Goal: Transaction & Acquisition: Purchase product/service

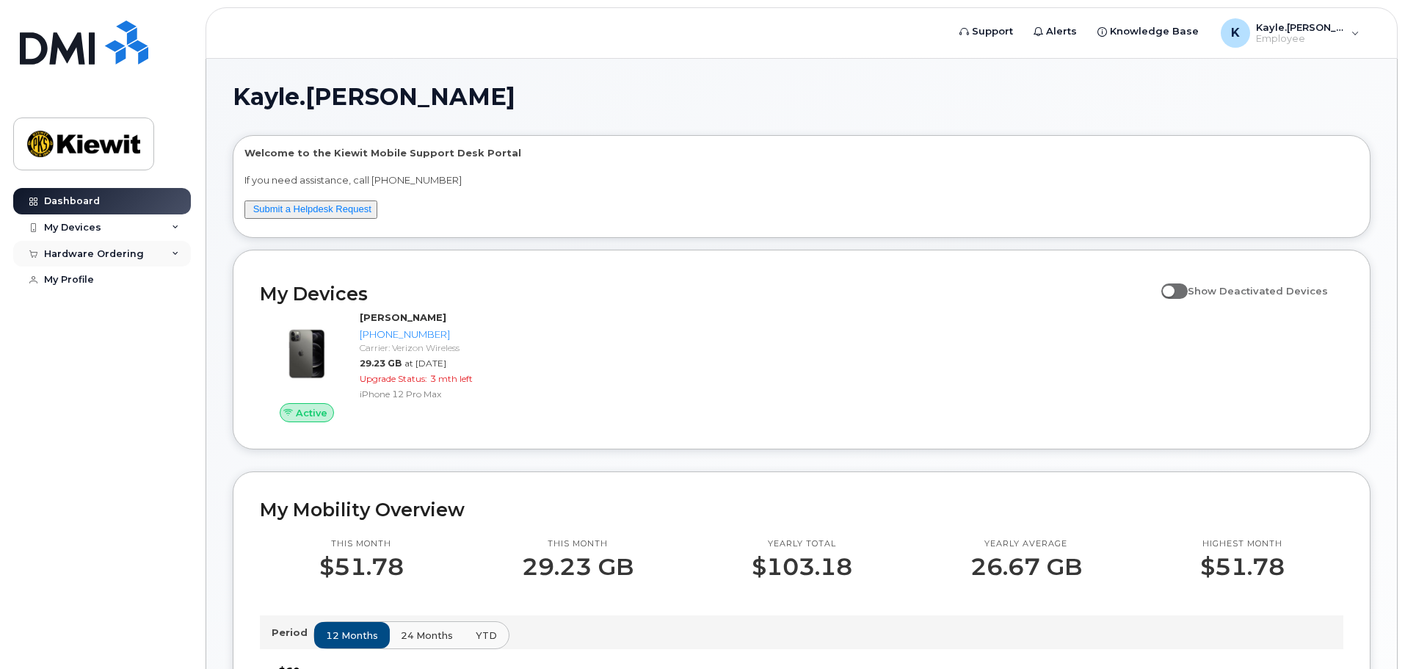
click at [116, 260] on div "Hardware Ordering" at bounding box center [102, 254] width 178 height 26
click at [93, 282] on div "New Order" at bounding box center [79, 280] width 56 height 13
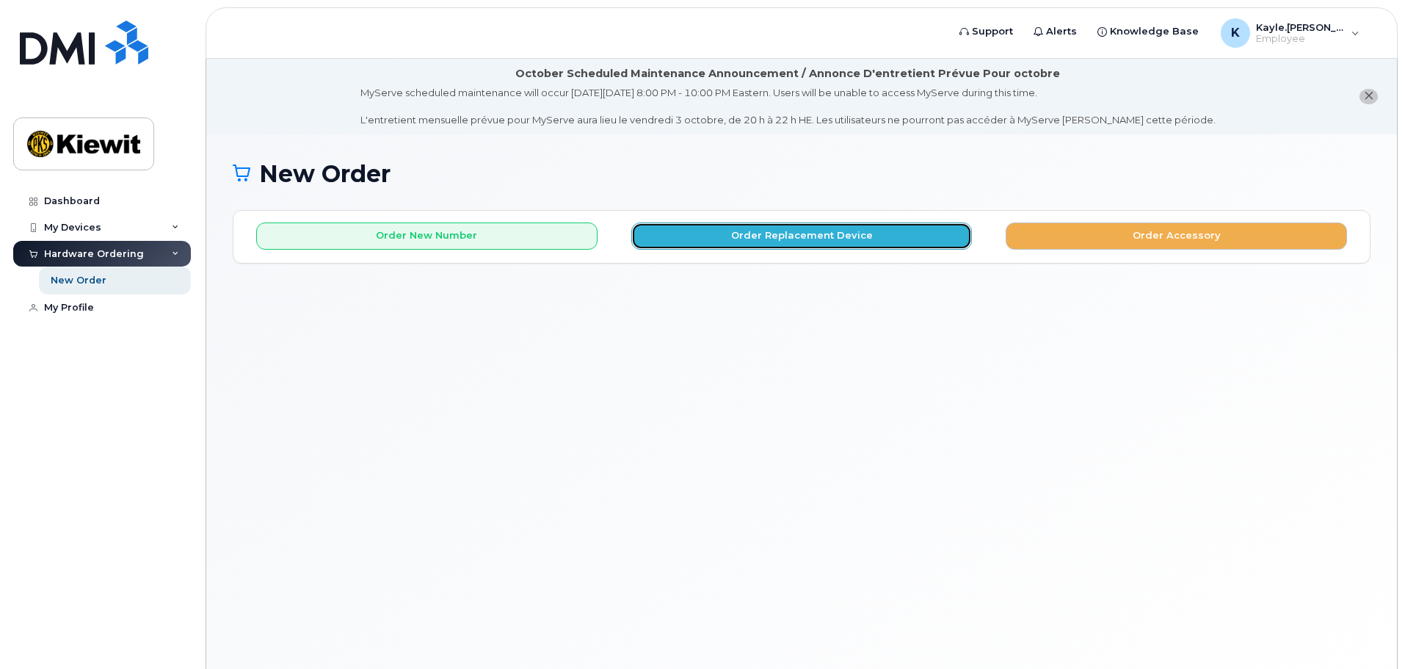
click at [868, 245] on button "Order Replacement Device" at bounding box center [801, 235] width 341 height 27
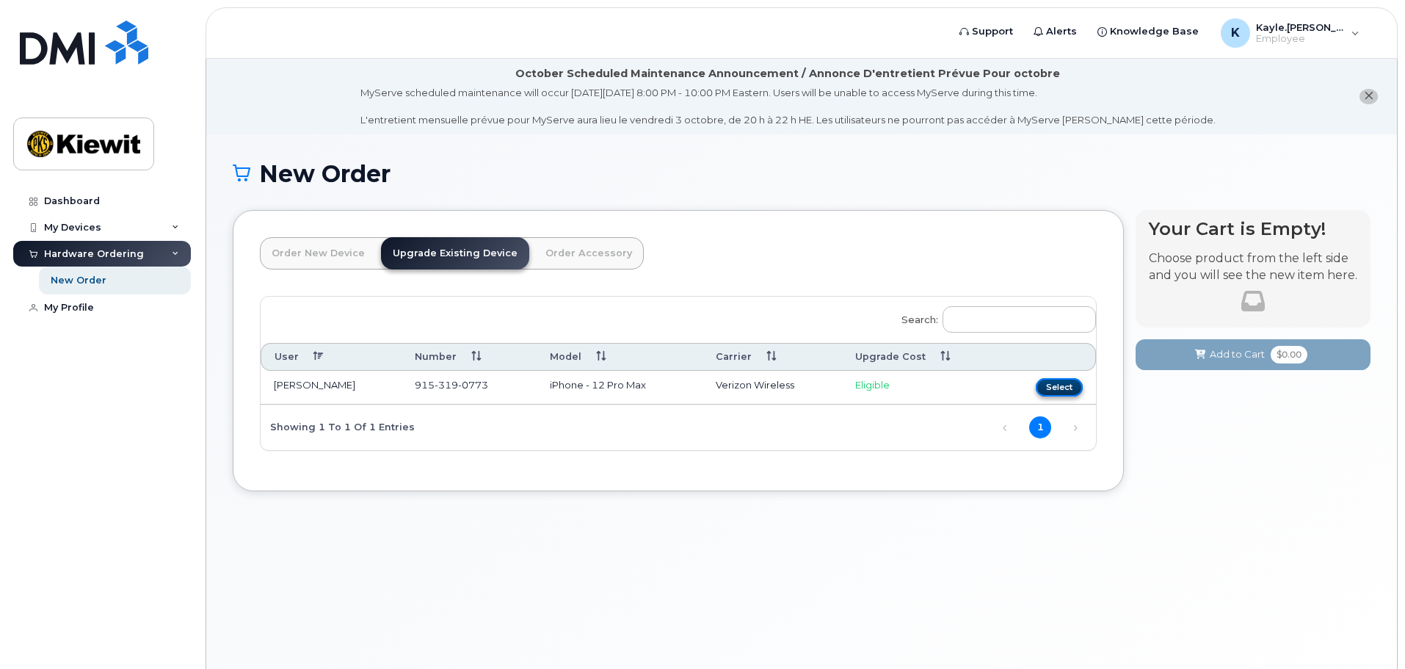
click at [1074, 387] on button "Select" at bounding box center [1059, 387] width 47 height 18
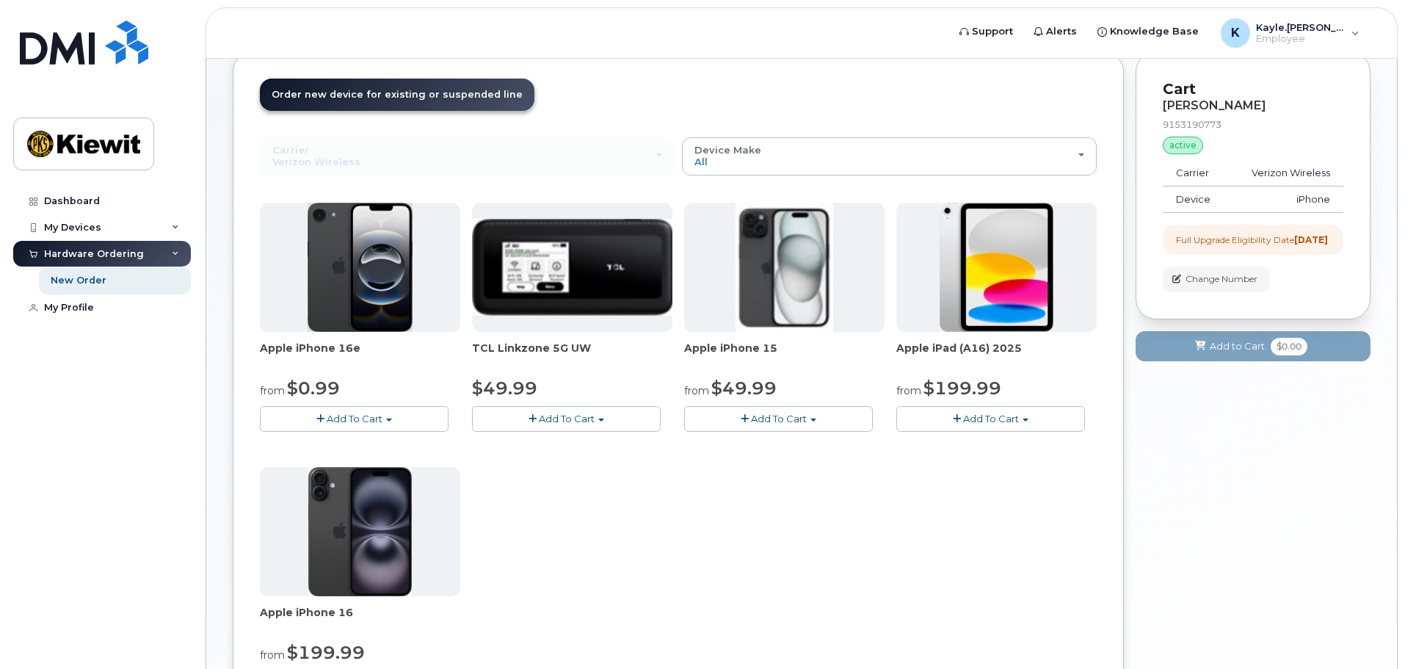
scroll to position [85, 0]
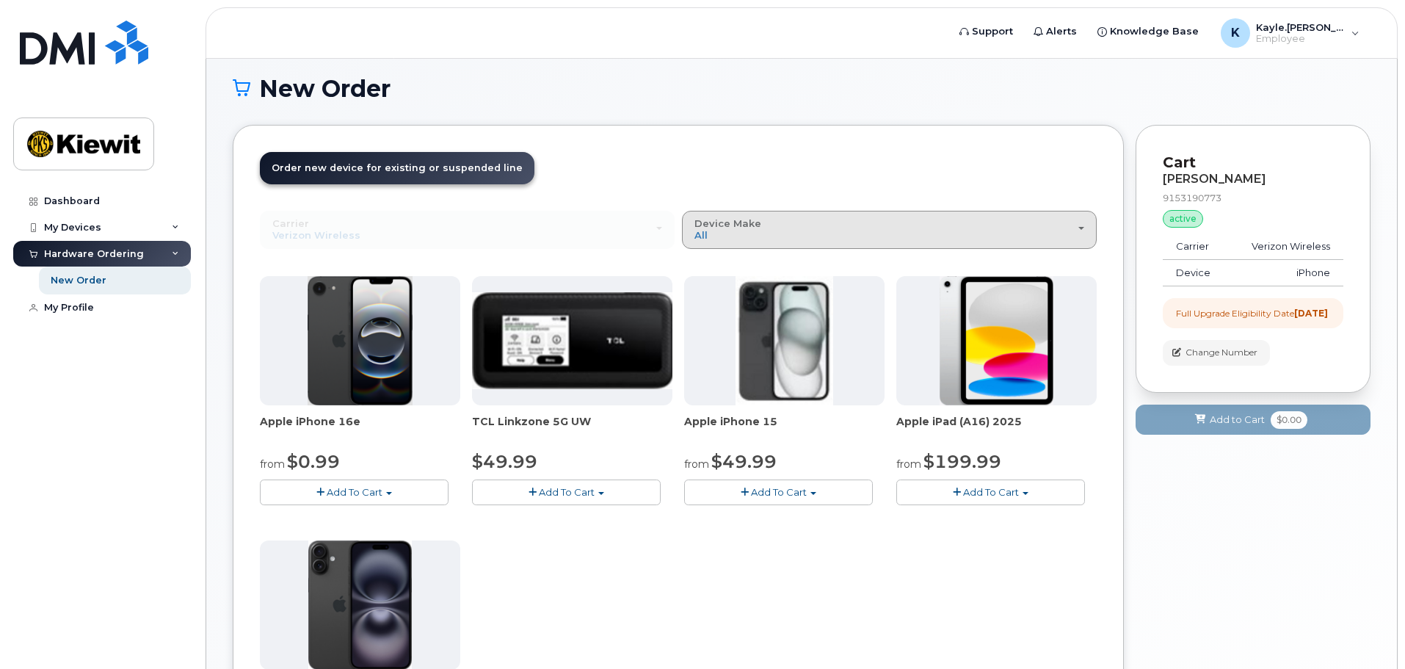
click at [1070, 231] on div "Device Make All iPhone Modem Tablet" at bounding box center [890, 229] width 390 height 23
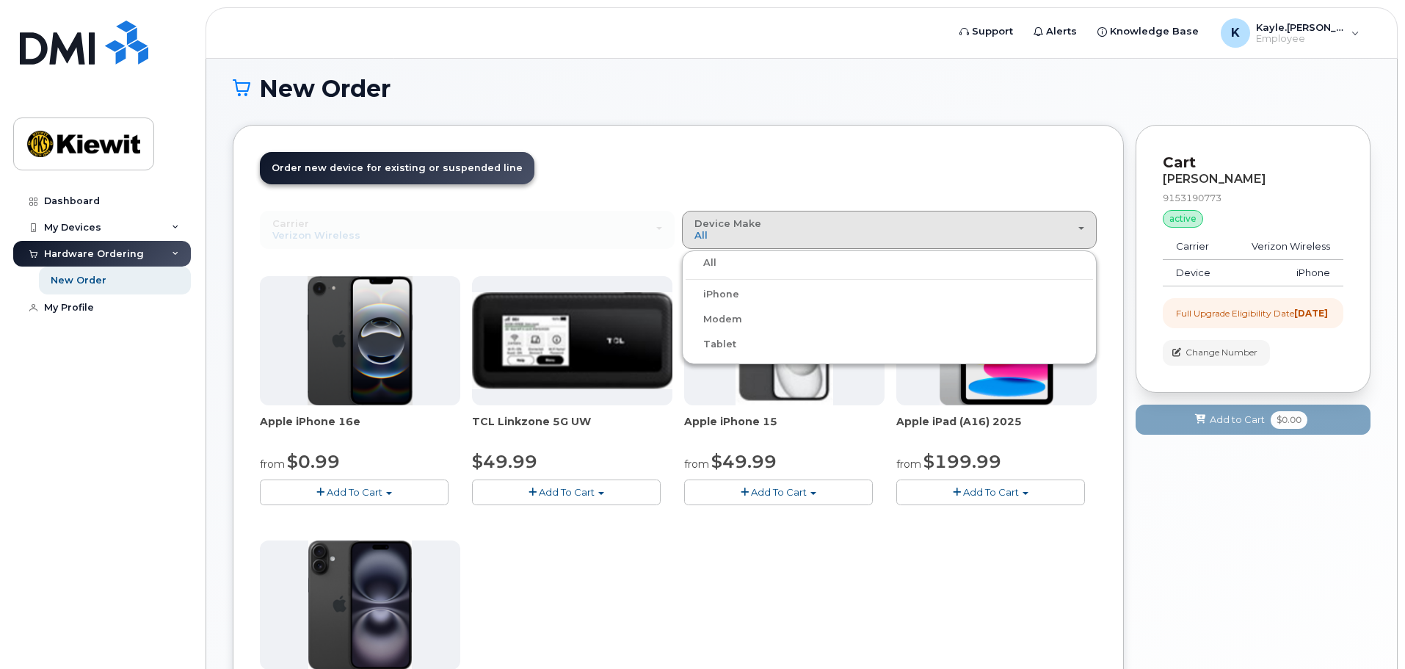
click at [735, 294] on label "iPhone" at bounding box center [713, 295] width 54 height 18
click at [0, 0] on input "iPhone" at bounding box center [0, 0] width 0 height 0
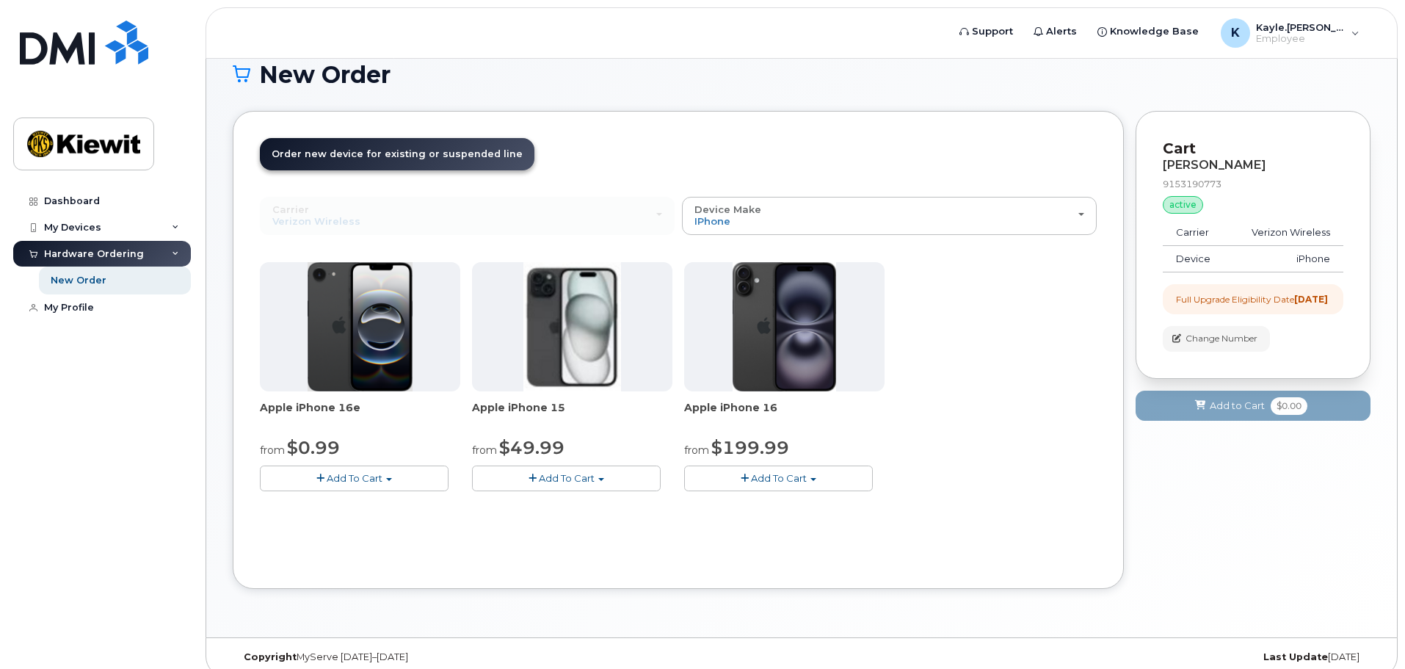
scroll to position [115, 0]
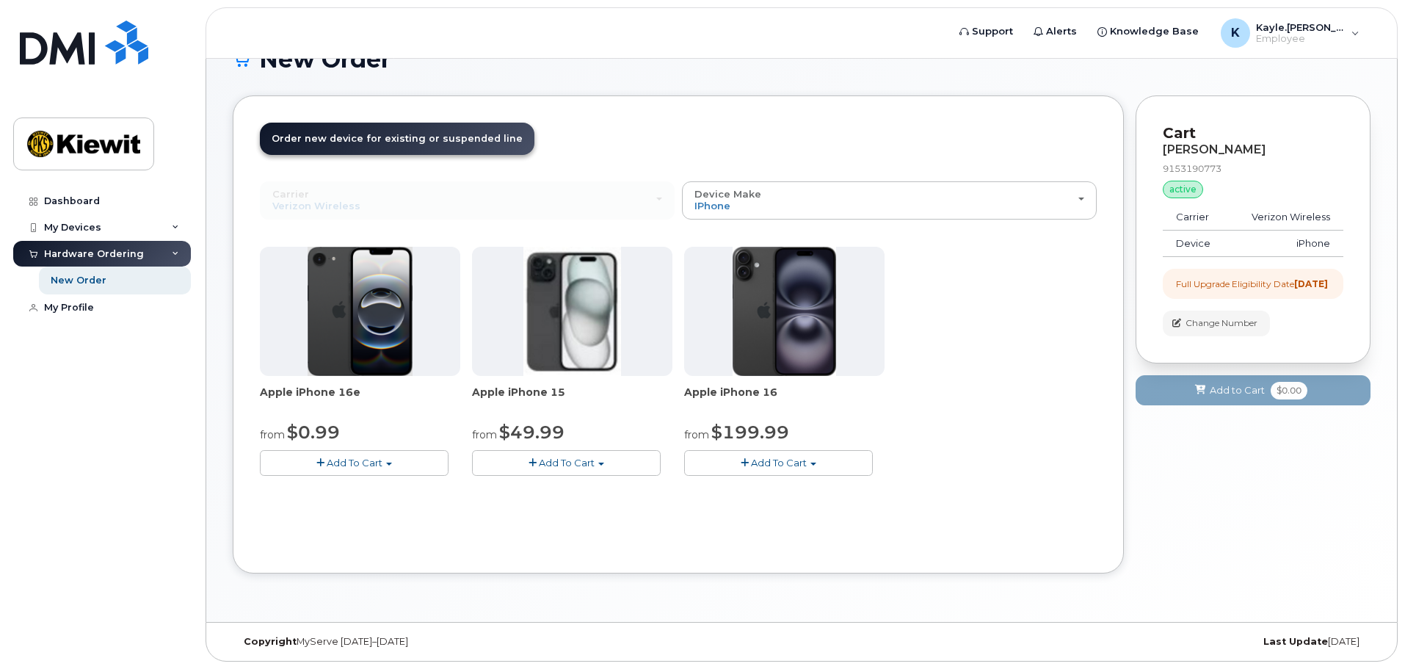
click at [791, 467] on span "Add To Cart" at bounding box center [779, 463] width 56 height 12
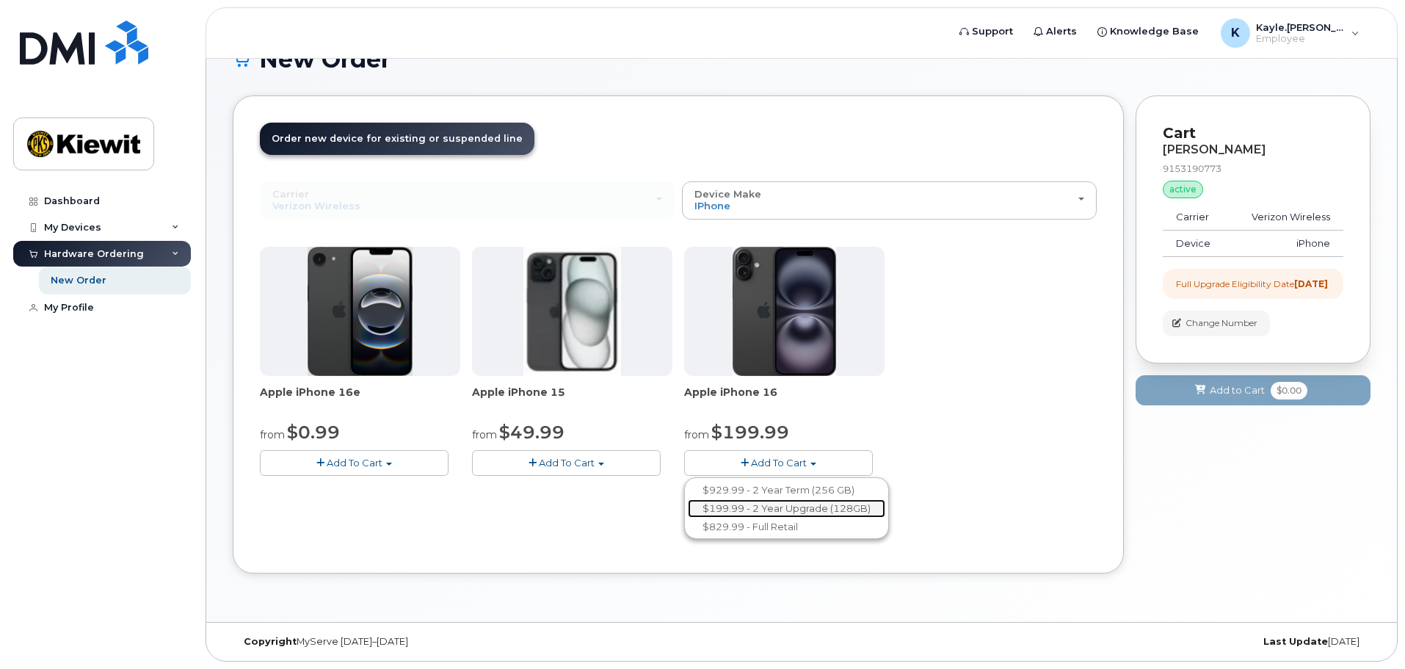
click at [821, 508] on link "$199.99 - 2 Year Upgrade (128GB)" at bounding box center [786, 508] width 197 height 18
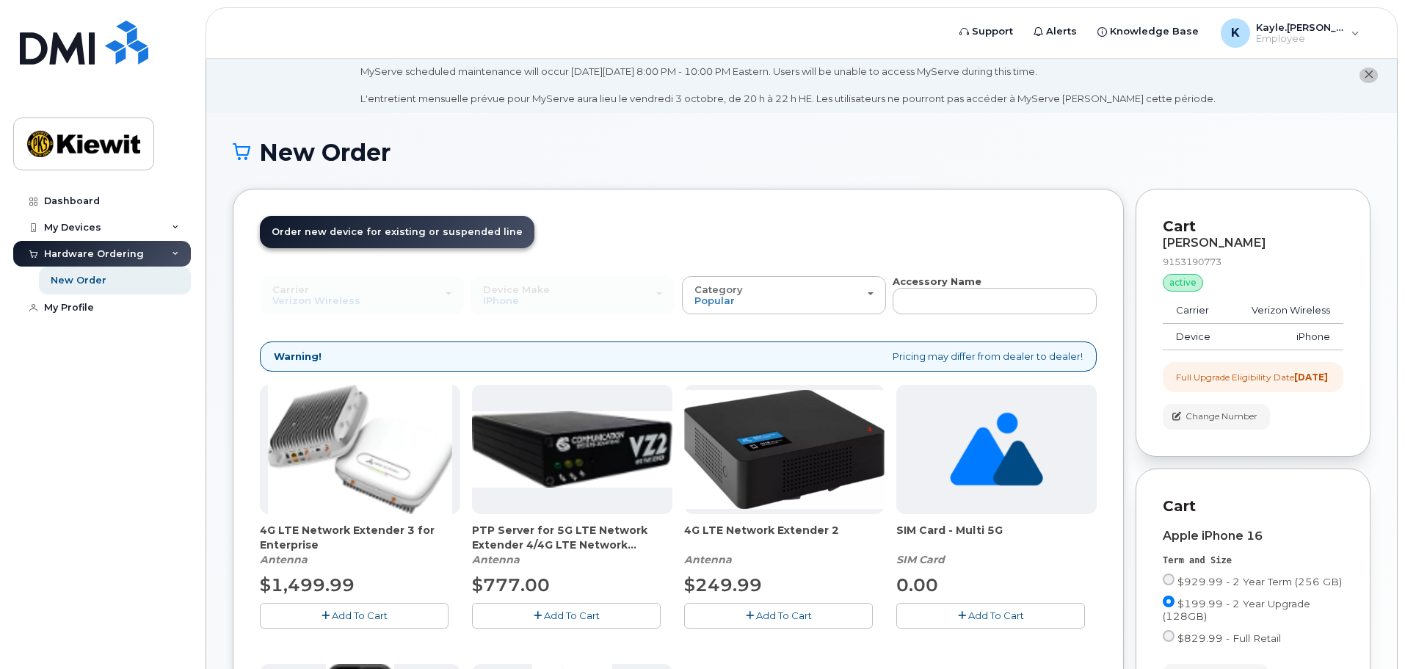
scroll to position [0, 0]
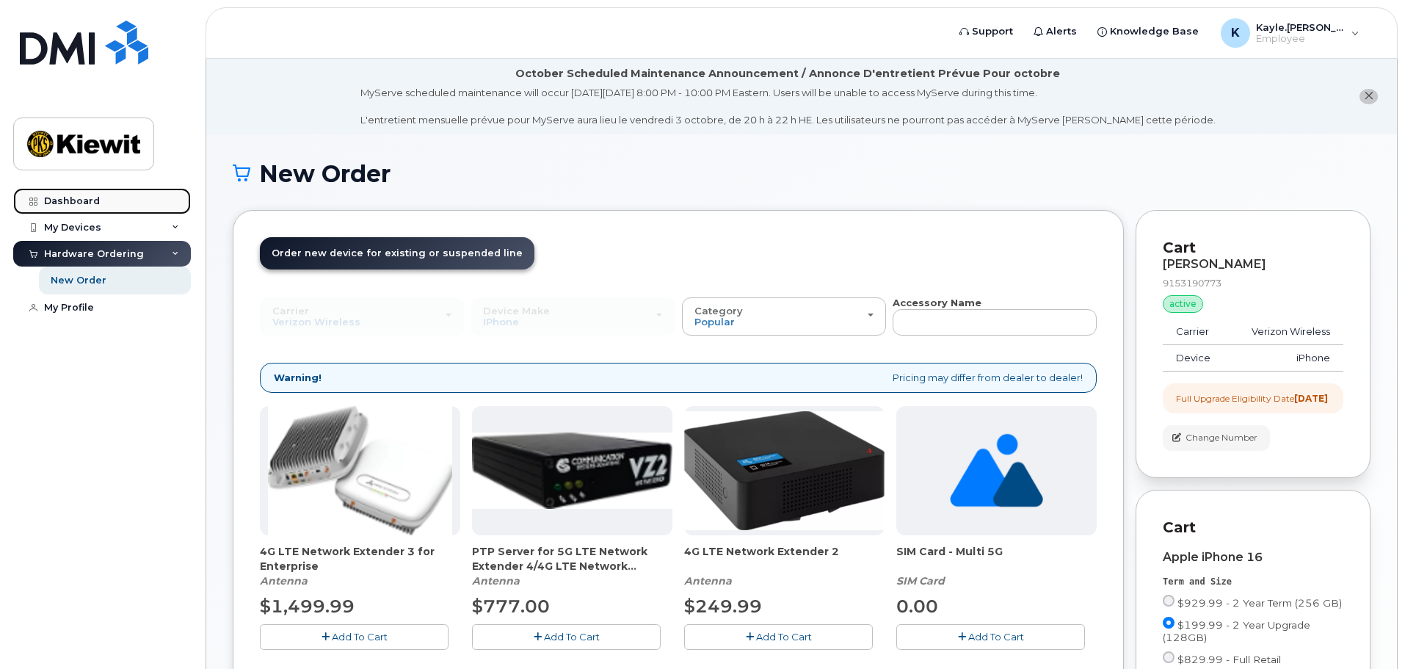
click at [95, 197] on div "Dashboard" at bounding box center [72, 201] width 56 height 12
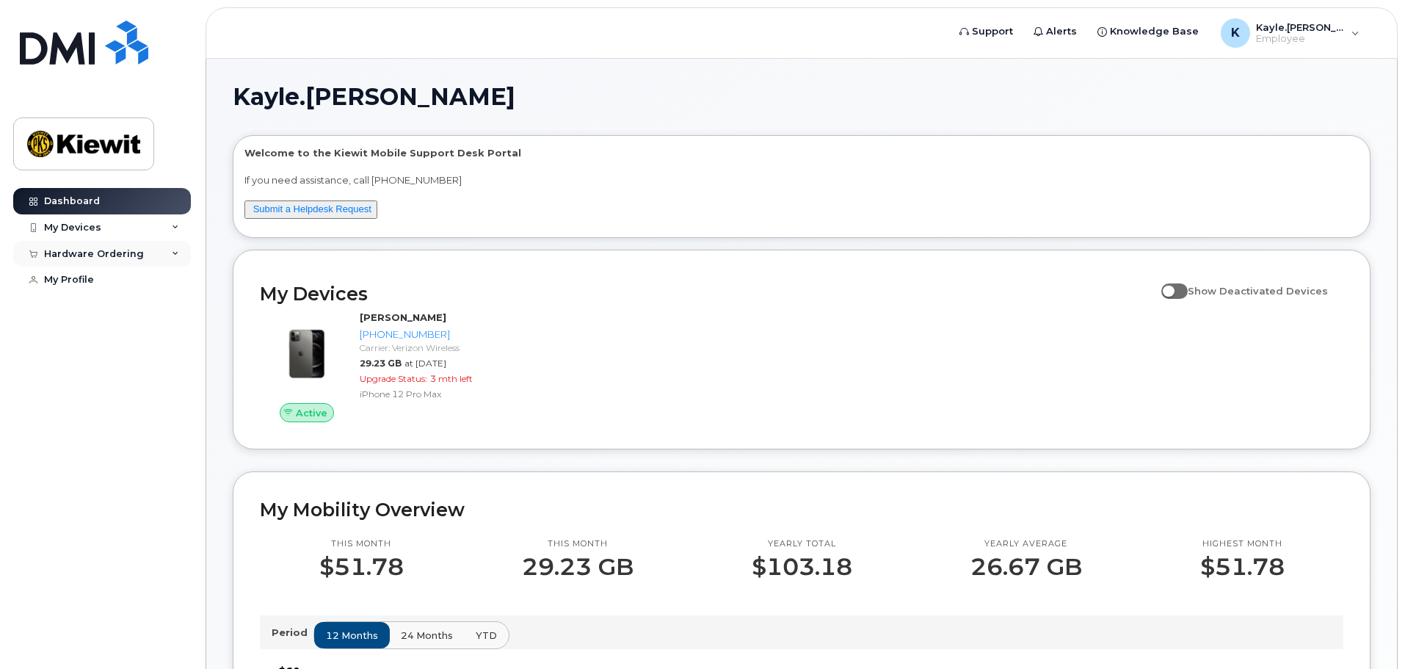
click at [128, 255] on div "Hardware Ordering" at bounding box center [94, 254] width 100 height 12
click at [138, 231] on div "My Devices" at bounding box center [102, 227] width 178 height 26
click at [104, 200] on link "Dashboard" at bounding box center [102, 201] width 178 height 26
click at [1148, 29] on span "Knowledge Base" at bounding box center [1154, 31] width 89 height 15
click at [90, 228] on div "My Devices" at bounding box center [72, 228] width 57 height 12
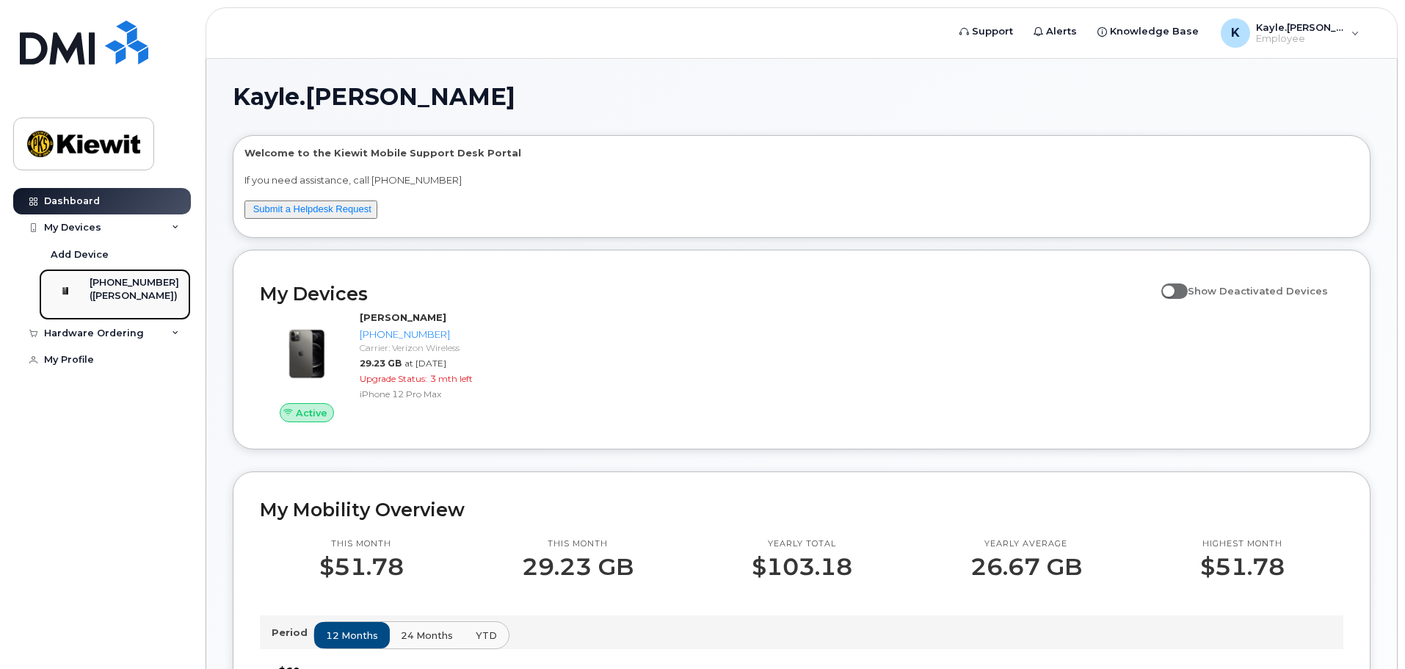
click at [131, 297] on div "([PERSON_NAME])" at bounding box center [135, 295] width 90 height 13
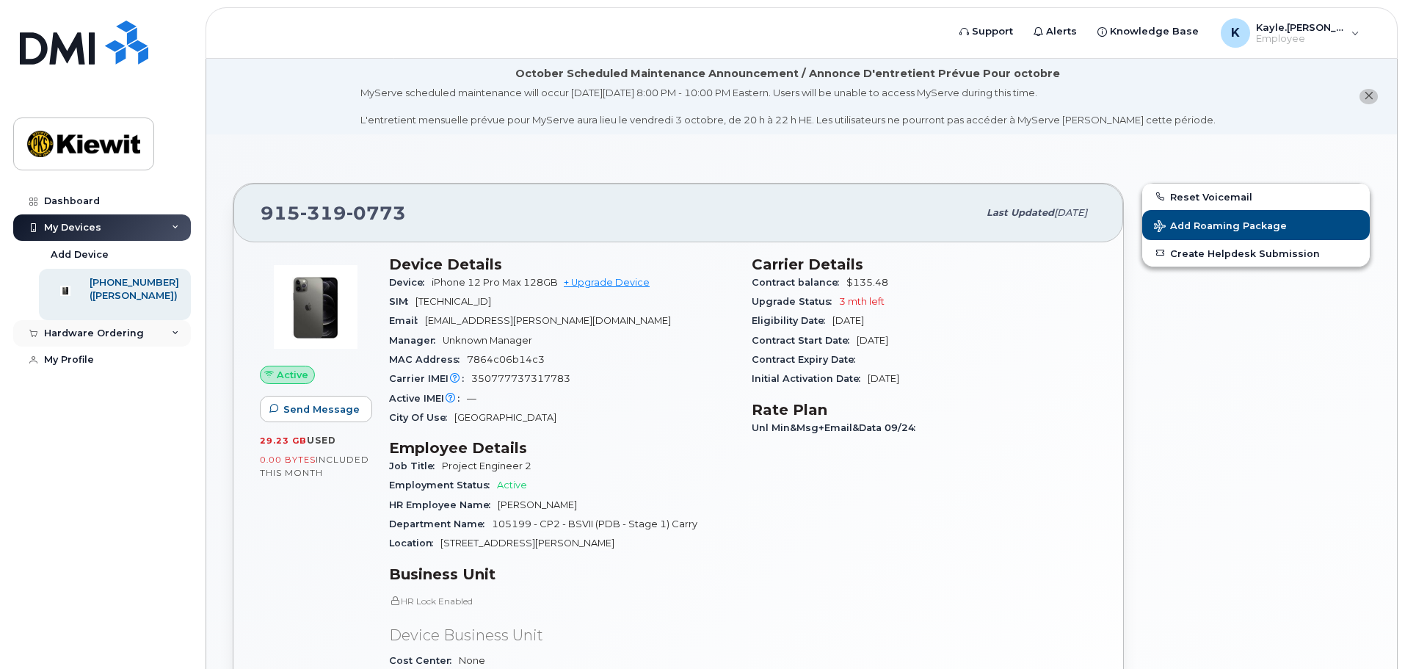
click at [110, 347] on div "Hardware Ordering" at bounding box center [102, 333] width 178 height 26
click at [81, 367] on div "New Order" at bounding box center [79, 360] width 56 height 13
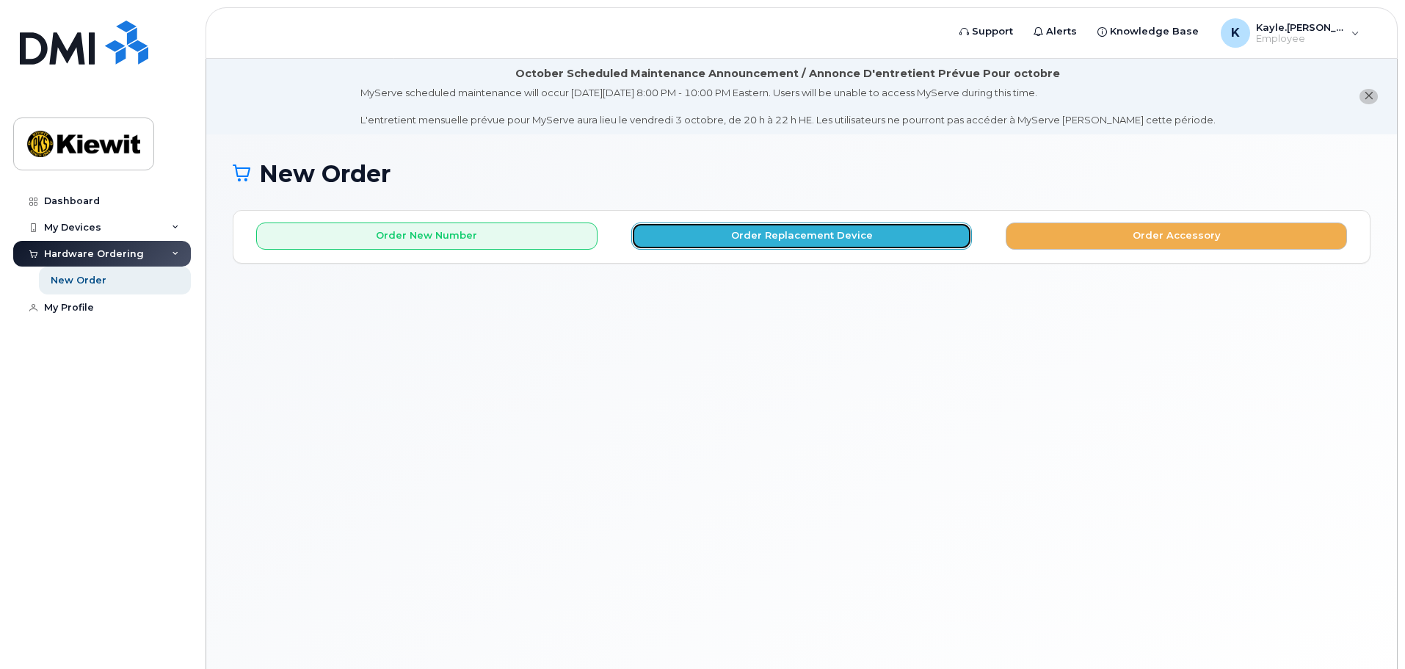
click at [744, 246] on button "Order Replacement Device" at bounding box center [801, 235] width 341 height 27
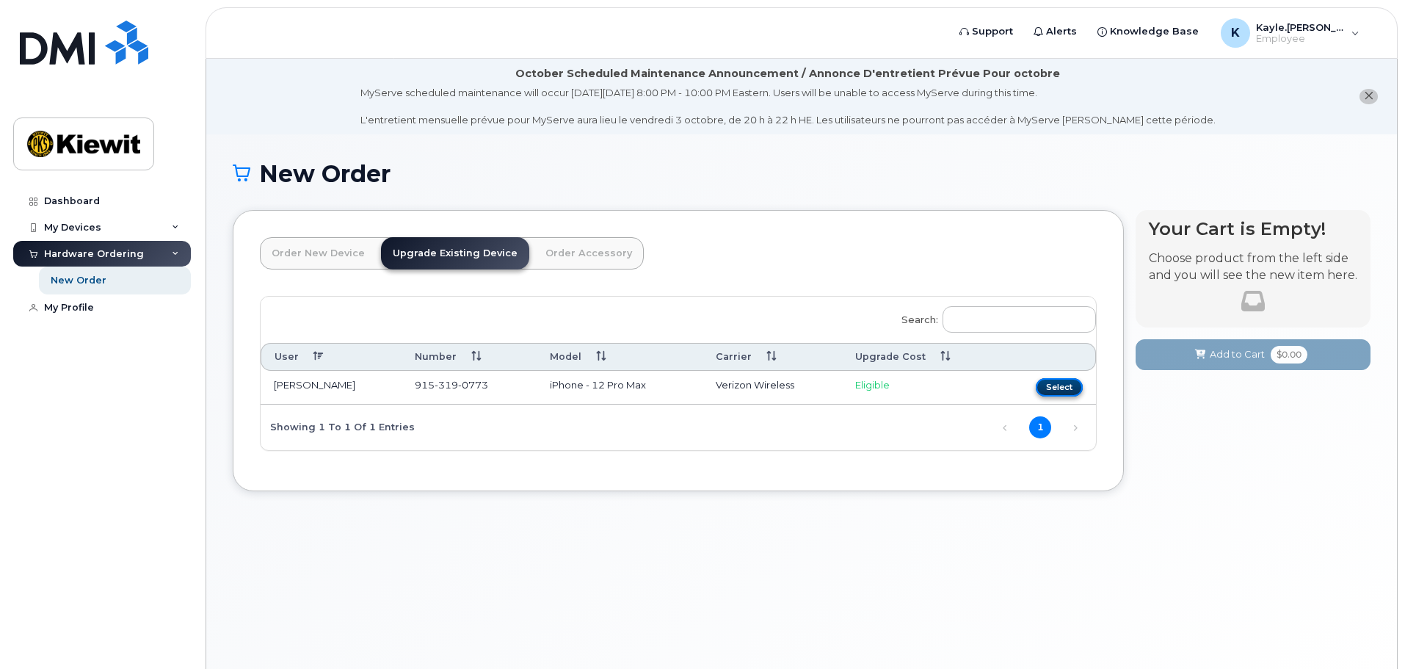
click at [1045, 390] on button "Select" at bounding box center [1059, 387] width 47 height 18
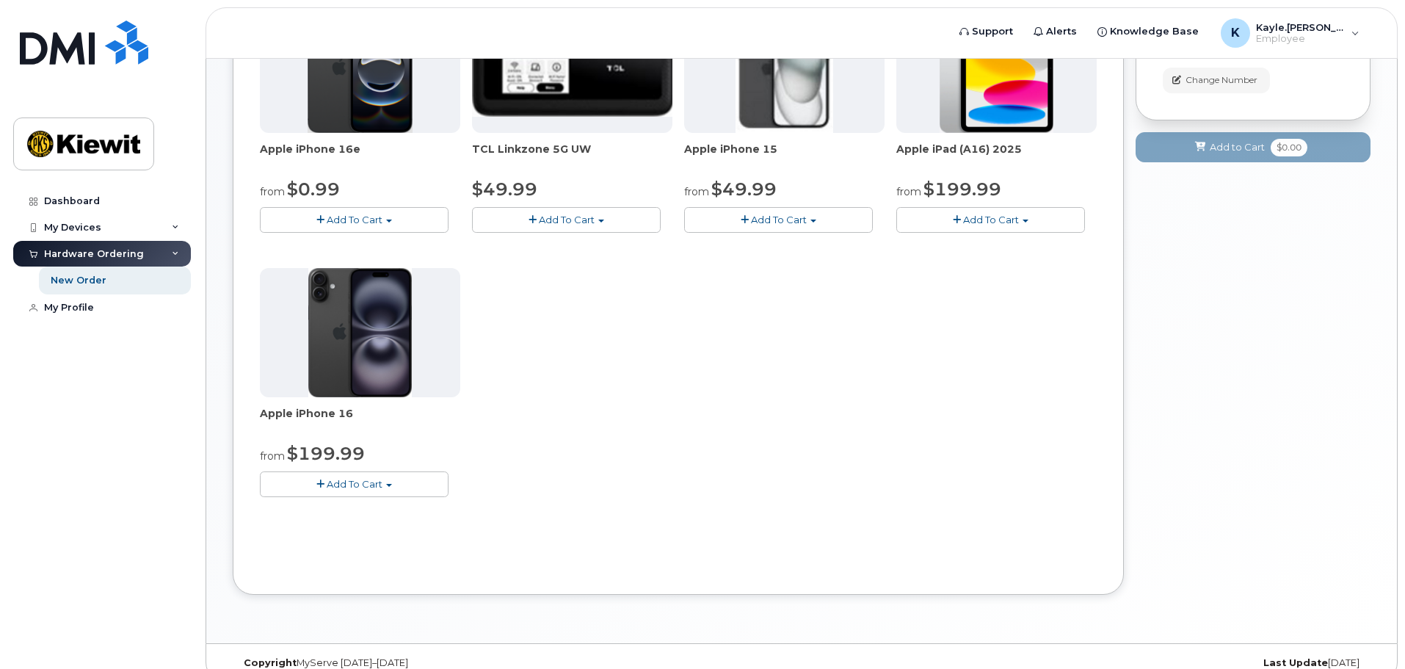
scroll to position [367, 0]
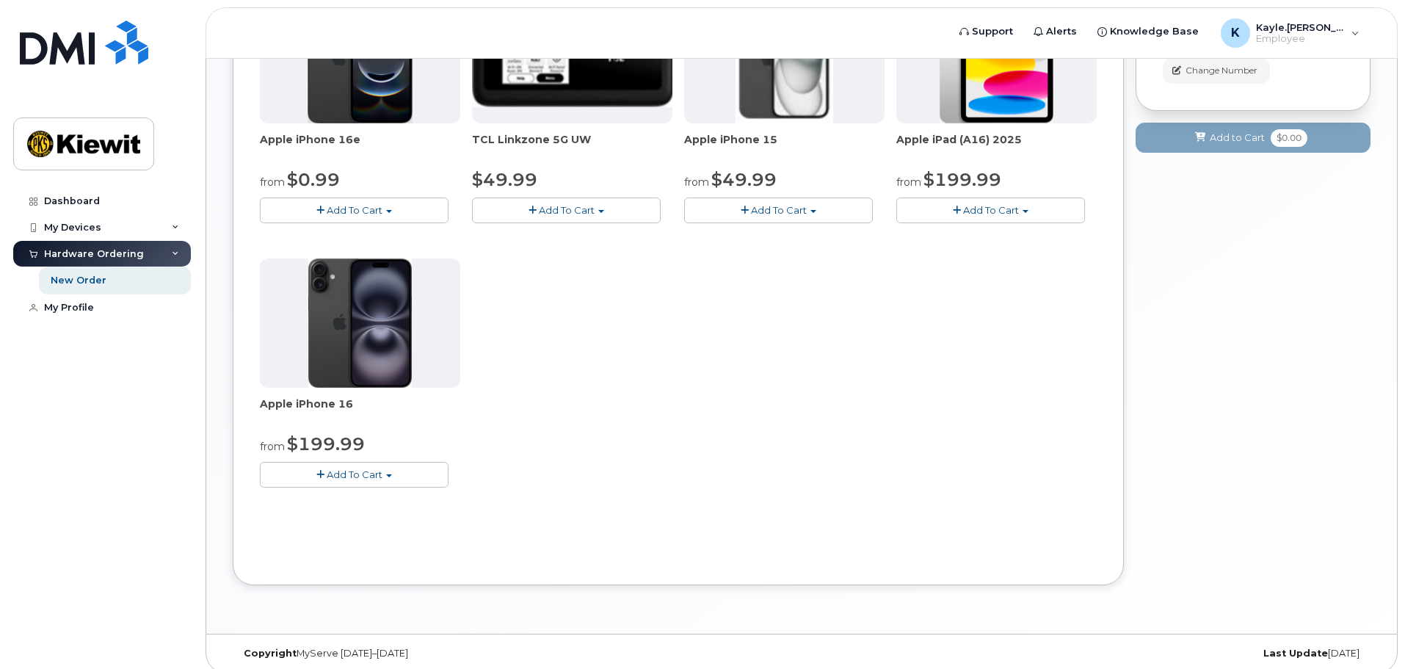
click at [387, 474] on span "button" at bounding box center [389, 475] width 6 height 3
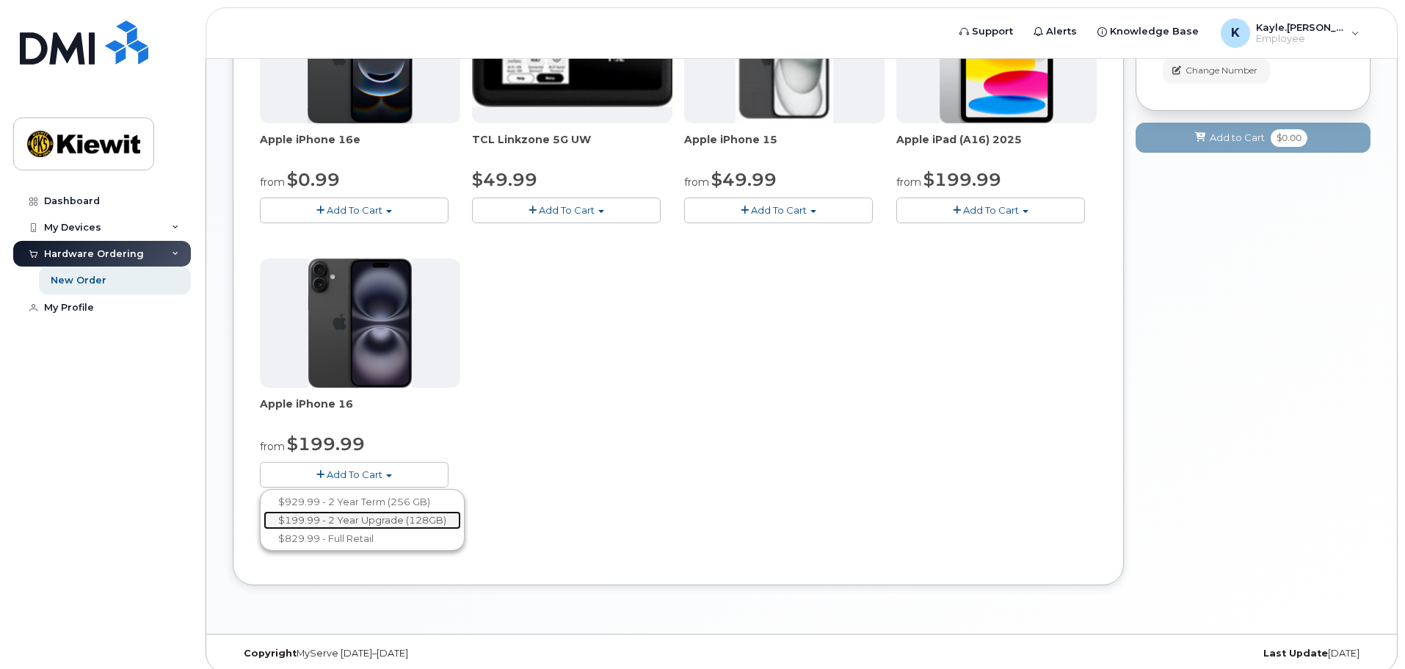
click at [385, 521] on link "$199.99 - 2 Year Upgrade (128GB)" at bounding box center [362, 520] width 197 height 18
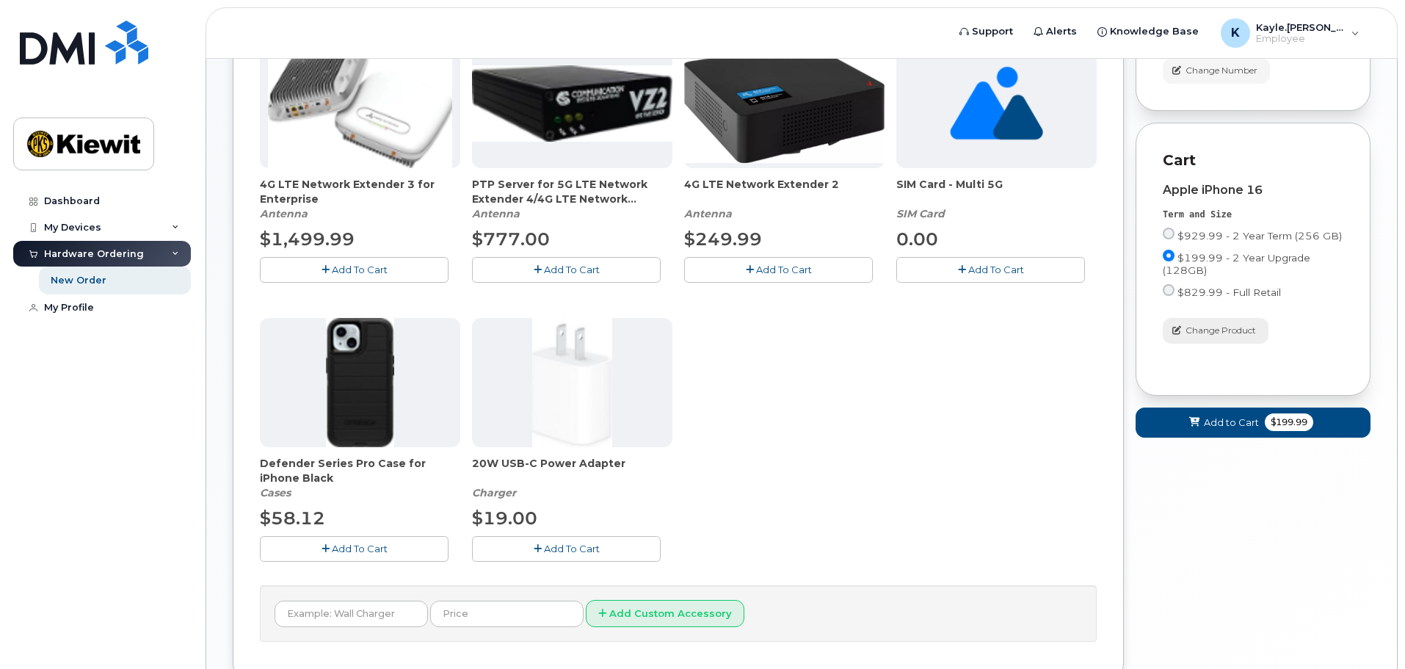
click at [1215, 337] on span "Change Product" at bounding box center [1221, 330] width 70 height 13
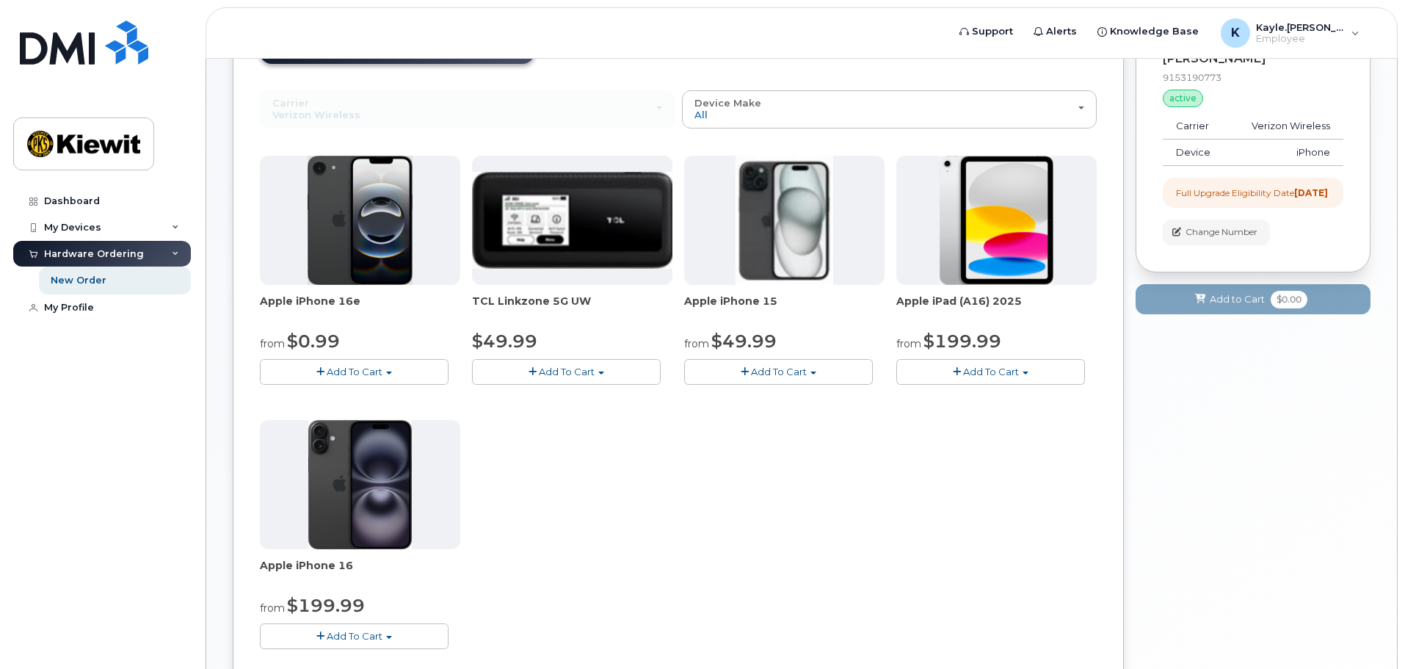
scroll to position [0, 0]
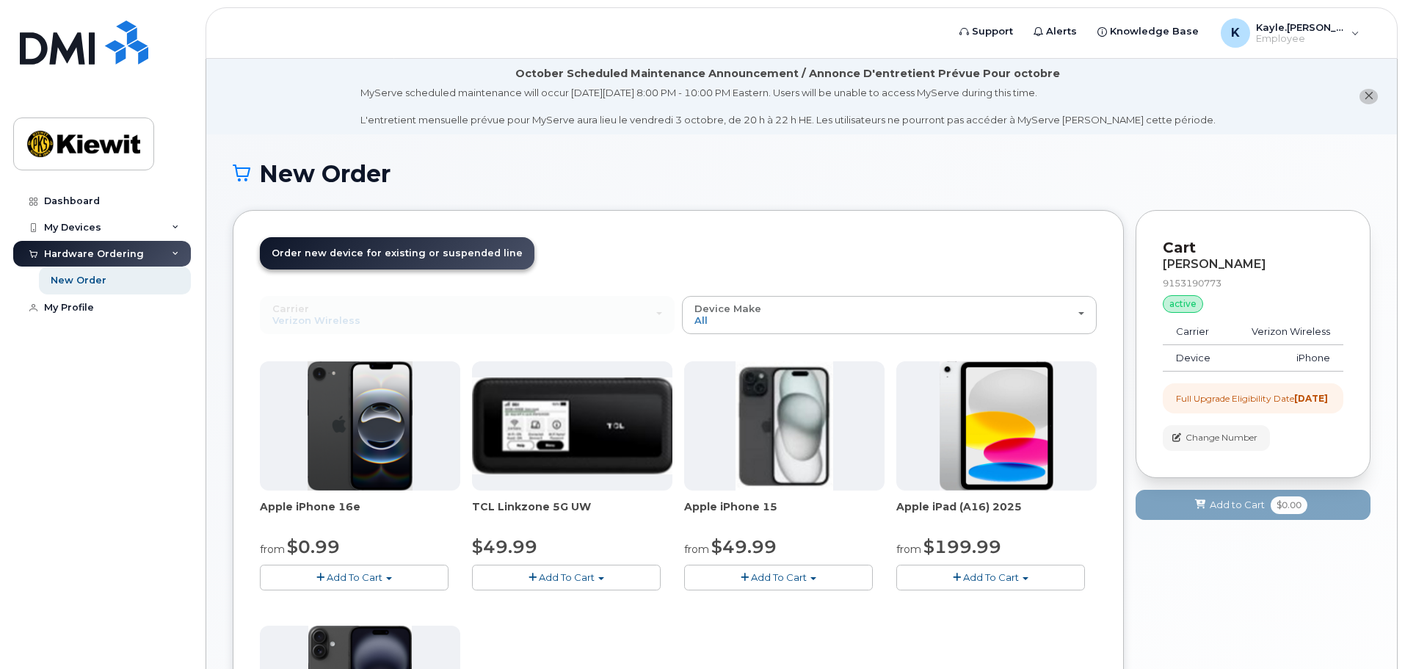
click at [407, 253] on span "Order new device for existing or suspended line" at bounding box center [397, 252] width 251 height 11
click at [421, 247] on span "Order new device for existing or suspended line" at bounding box center [397, 252] width 251 height 11
click at [609, 237] on header "Order New Device Upgrade Existing Device Order Accessory Order new device and n…" at bounding box center [678, 266] width 837 height 59
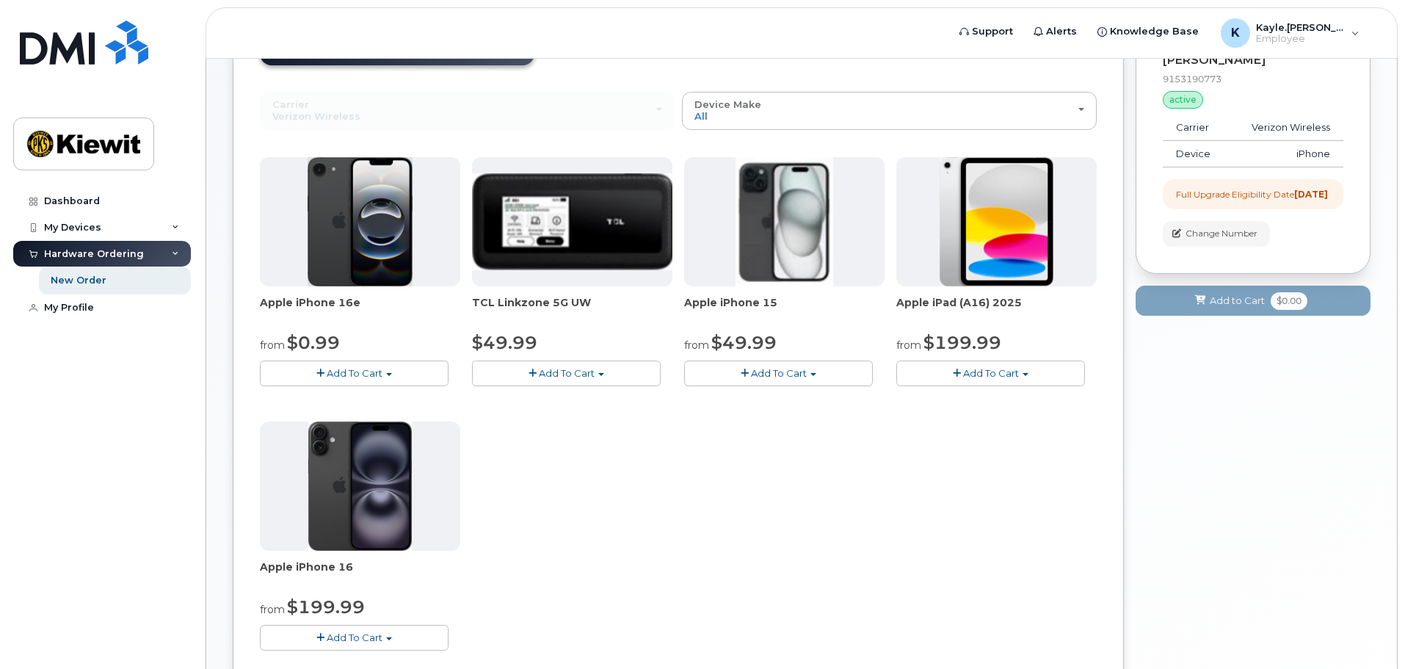
scroll to position [294, 0]
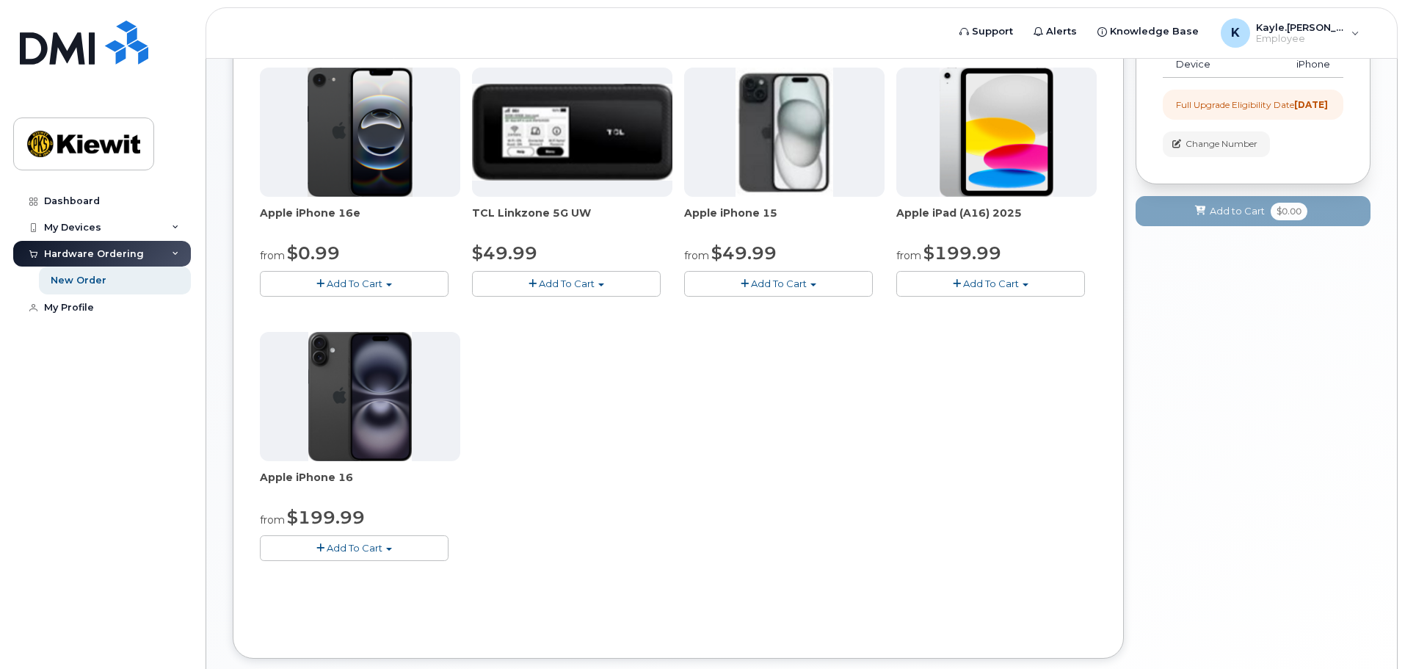
click at [356, 551] on span "Add To Cart" at bounding box center [355, 548] width 56 height 12
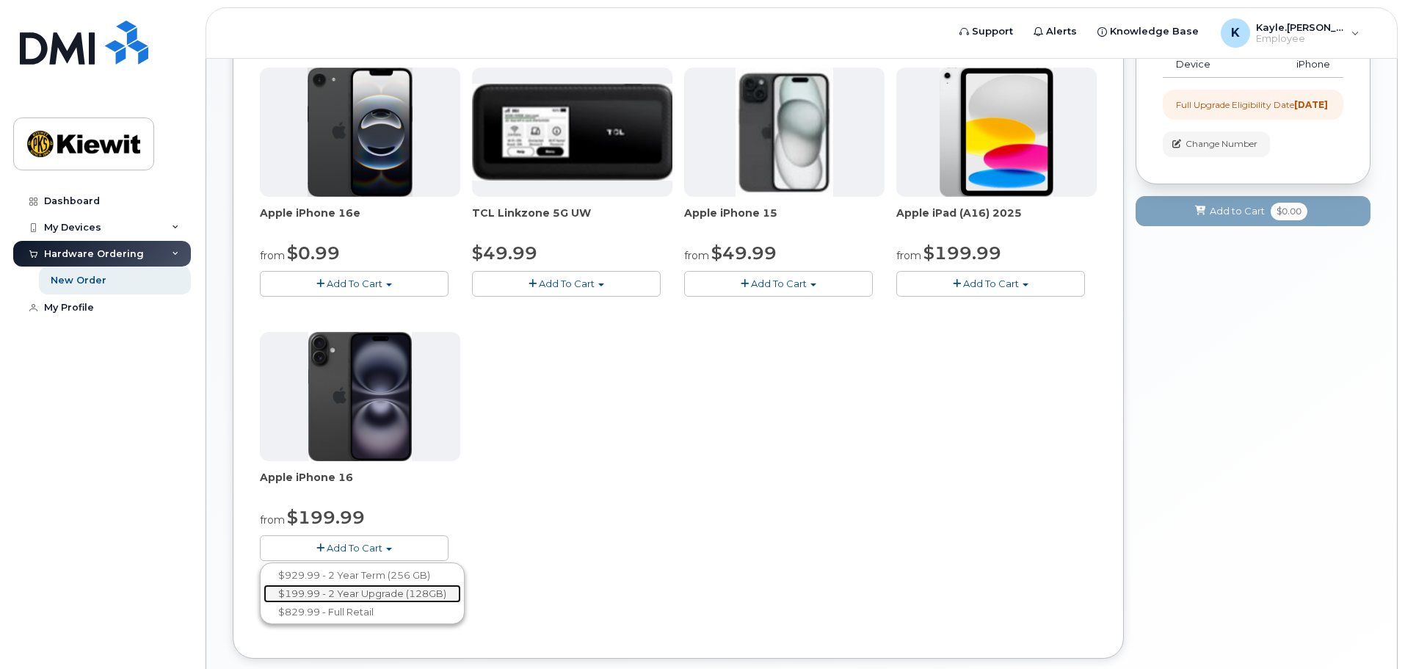
click at [360, 595] on link "$199.99 - 2 Year Upgrade (128GB)" at bounding box center [362, 593] width 197 height 18
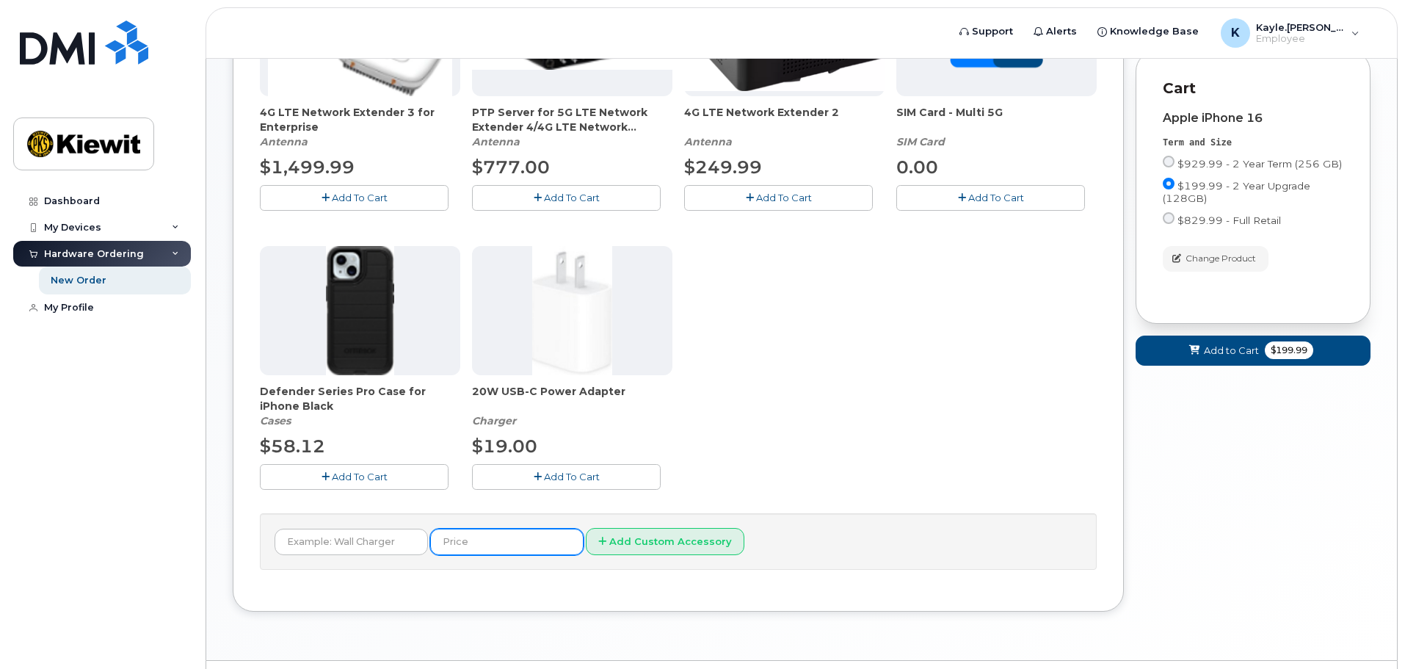
scroll to position [441, 0]
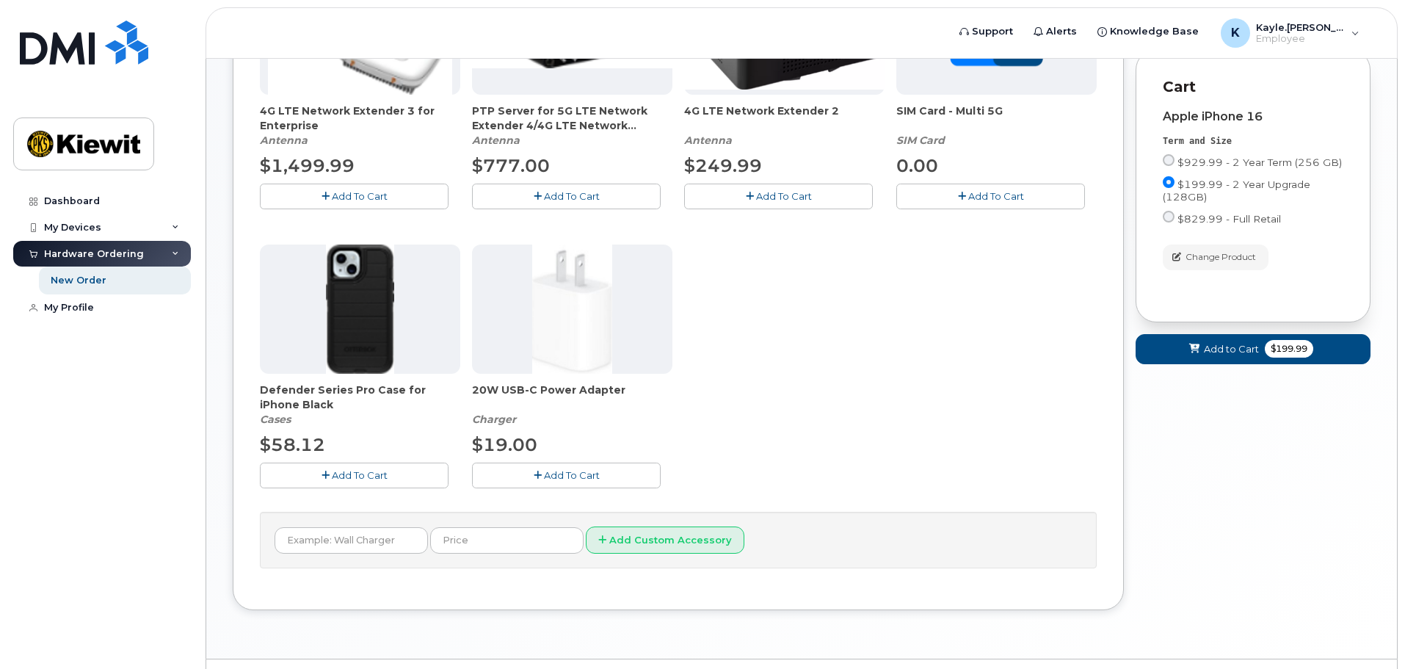
click at [377, 479] on span "Add To Cart" at bounding box center [360, 475] width 56 height 12
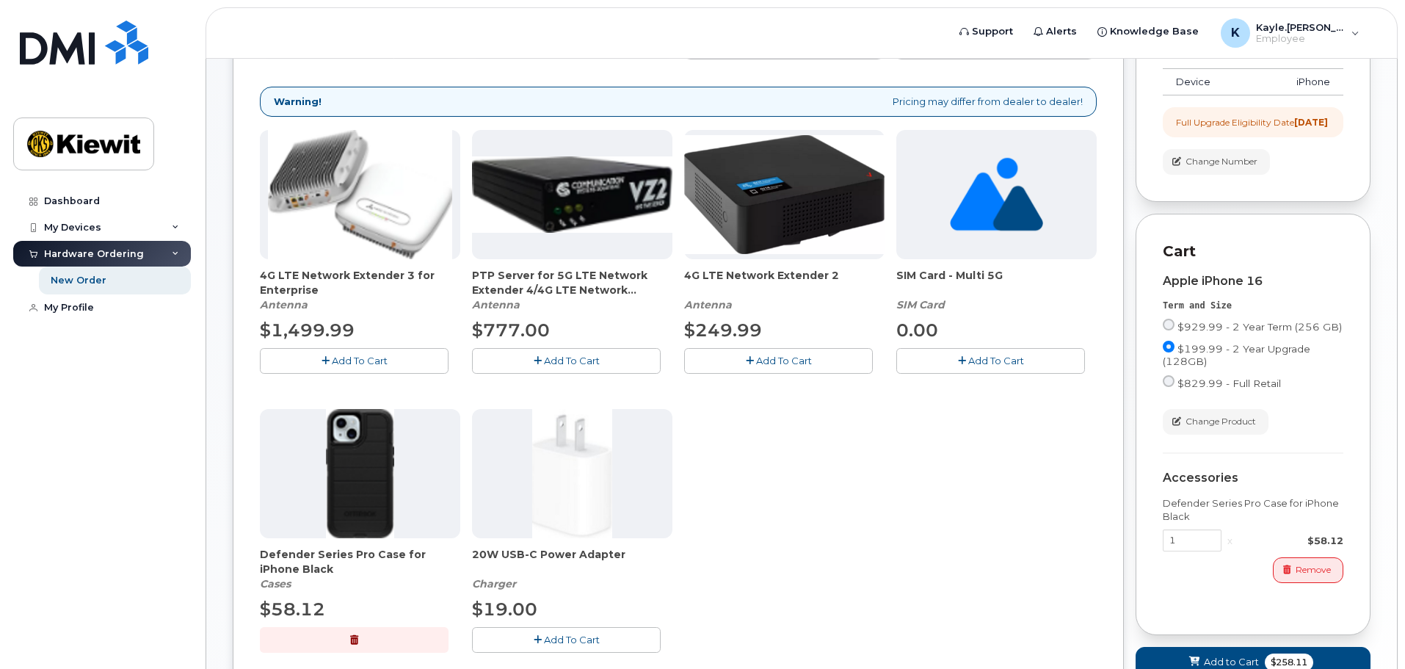
scroll to position [367, 0]
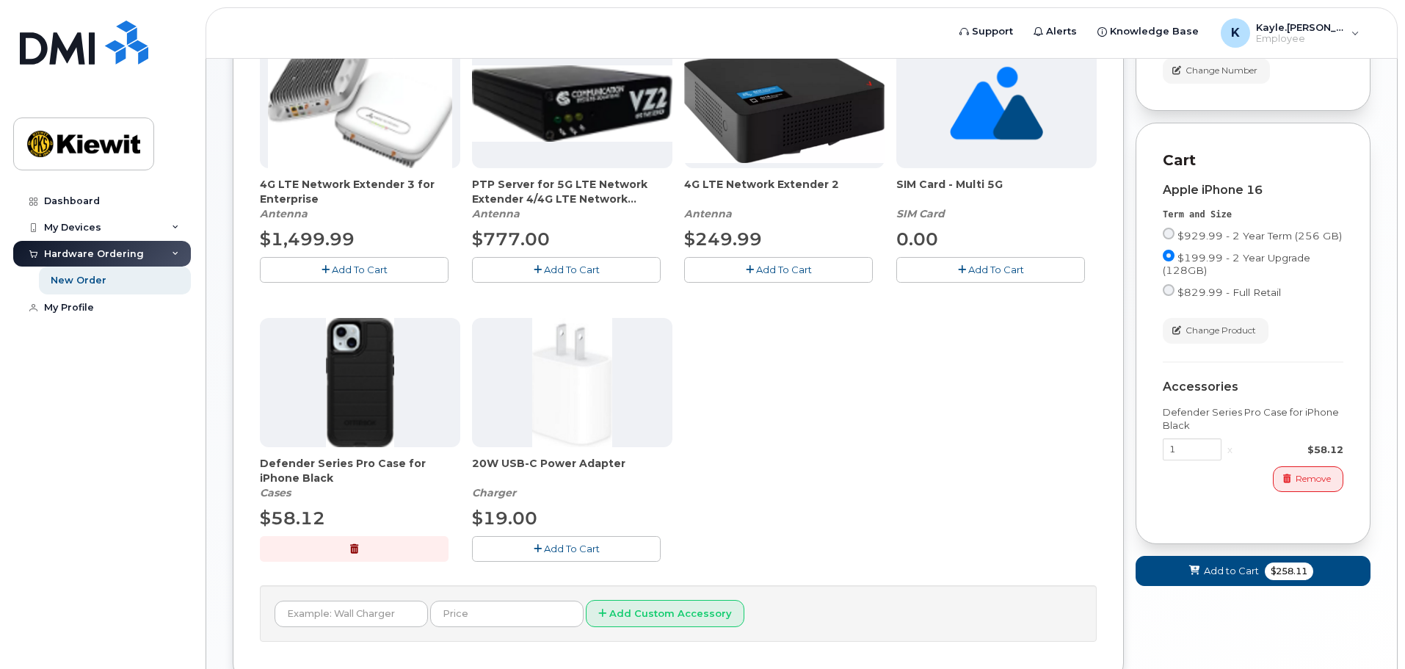
click at [558, 555] on button "Add To Cart" at bounding box center [566, 549] width 189 height 26
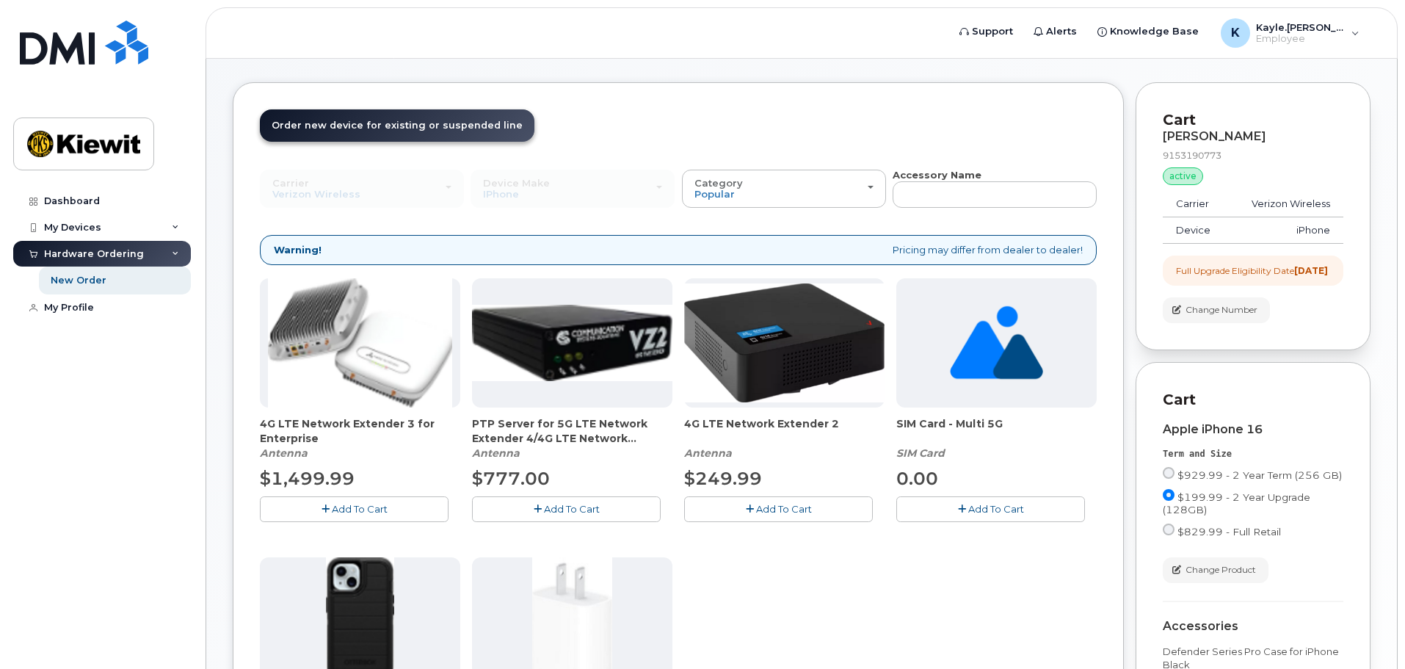
scroll to position [114, 0]
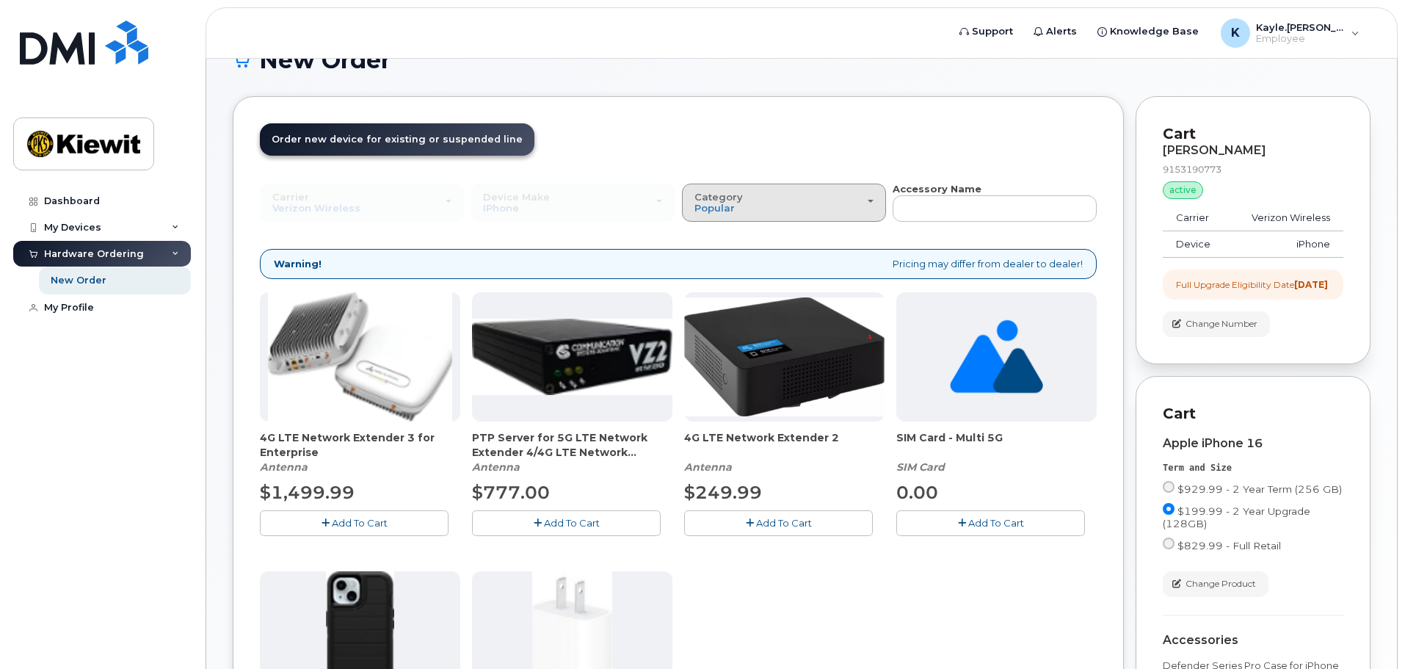
click at [873, 197] on div "Category Popular" at bounding box center [784, 203] width 179 height 23
click at [753, 273] on div "Charger" at bounding box center [784, 267] width 197 height 18
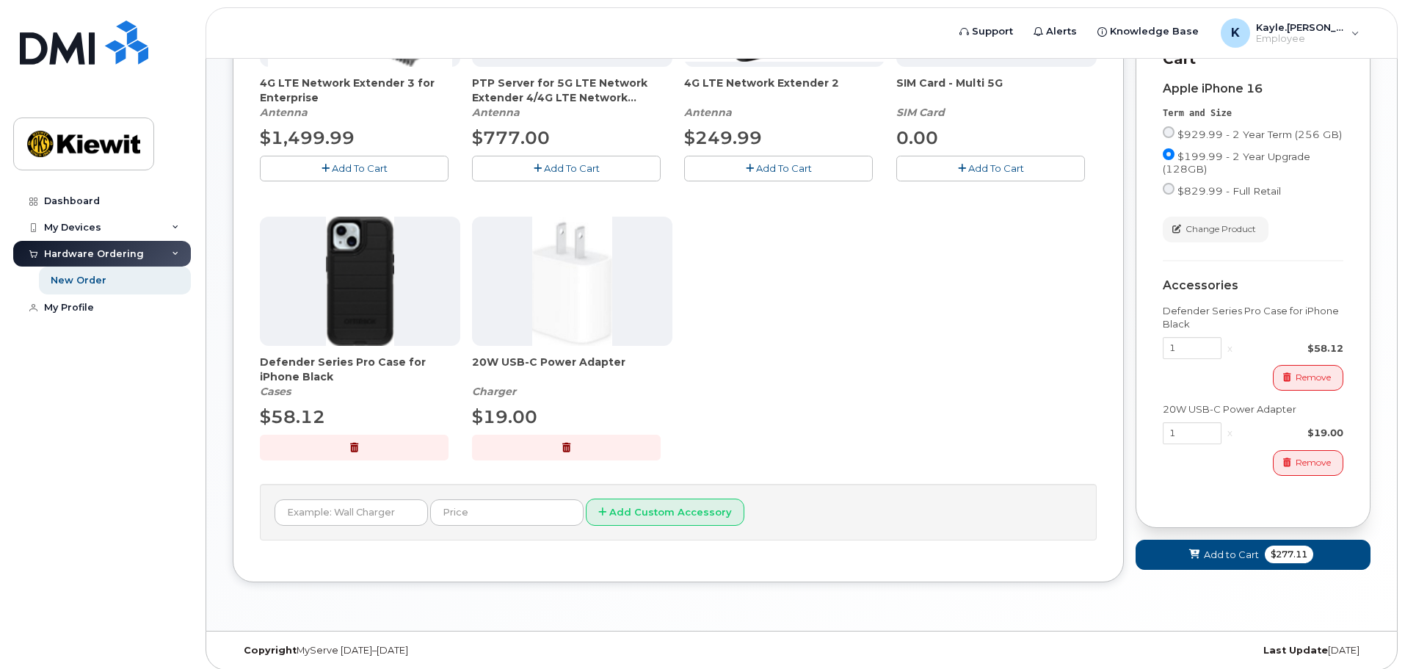
scroll to position [481, 0]
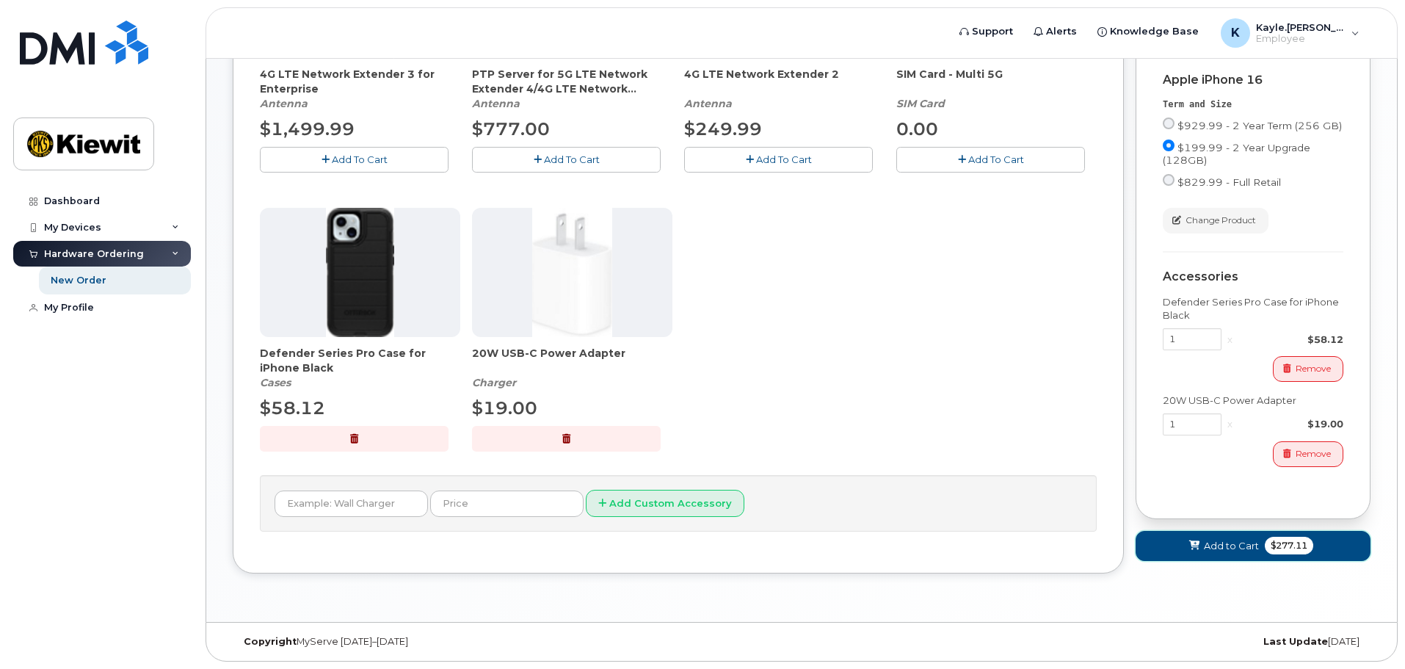
click at [1208, 553] on span "Add to Cart" at bounding box center [1231, 546] width 55 height 14
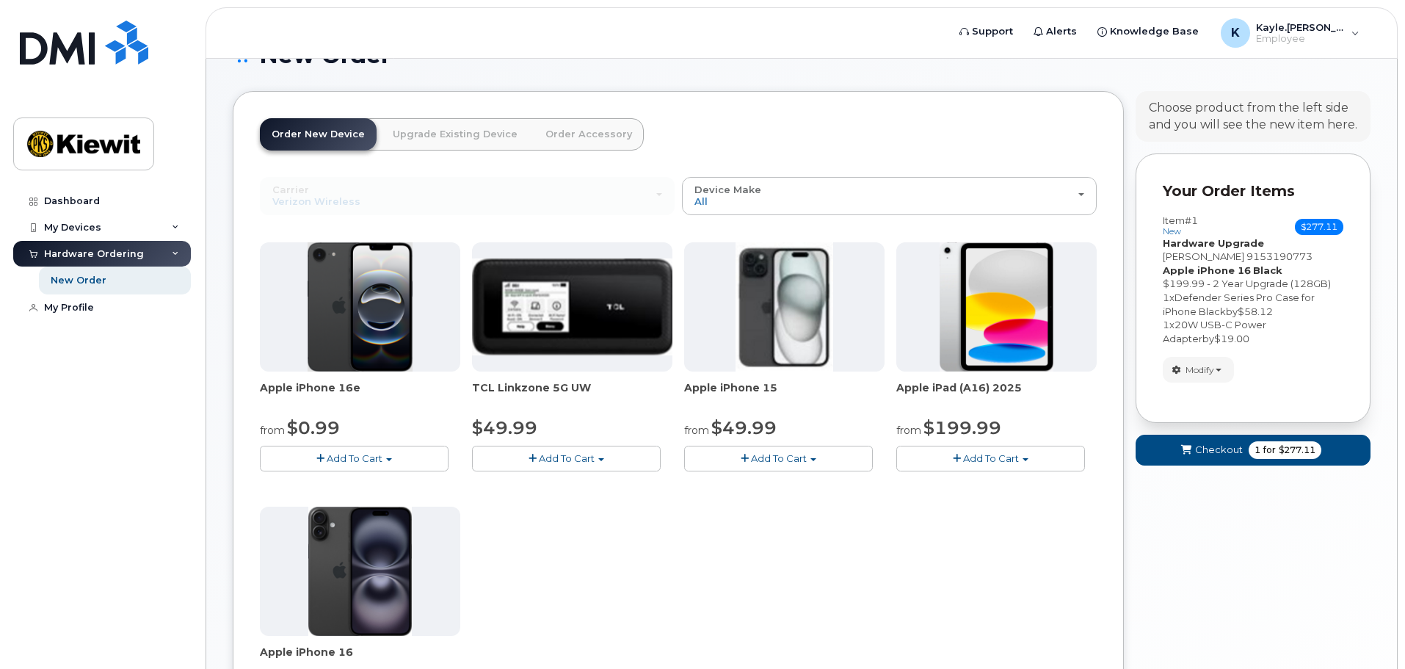
scroll to position [147, 0]
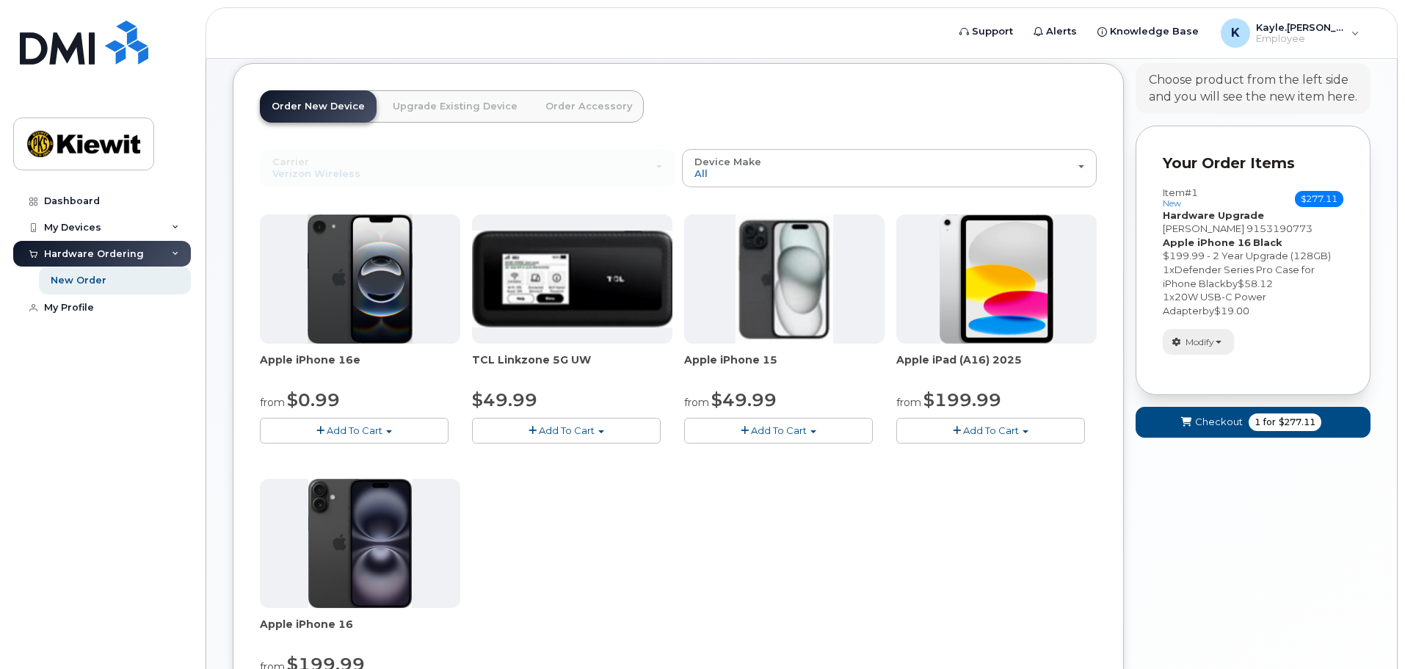
click at [1221, 342] on span "button" at bounding box center [1219, 342] width 6 height 3
click at [1272, 329] on div "Modify change order only accessories Remove" at bounding box center [1253, 342] width 181 height 26
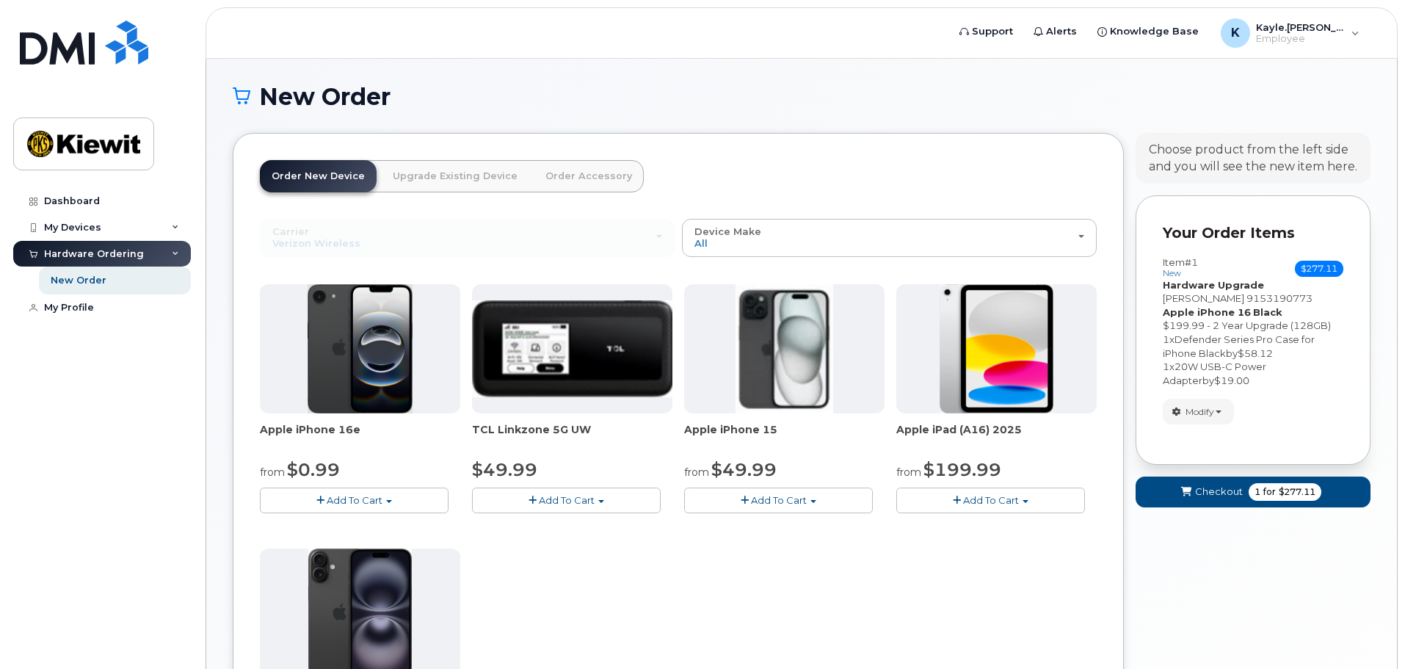
scroll to position [73, 0]
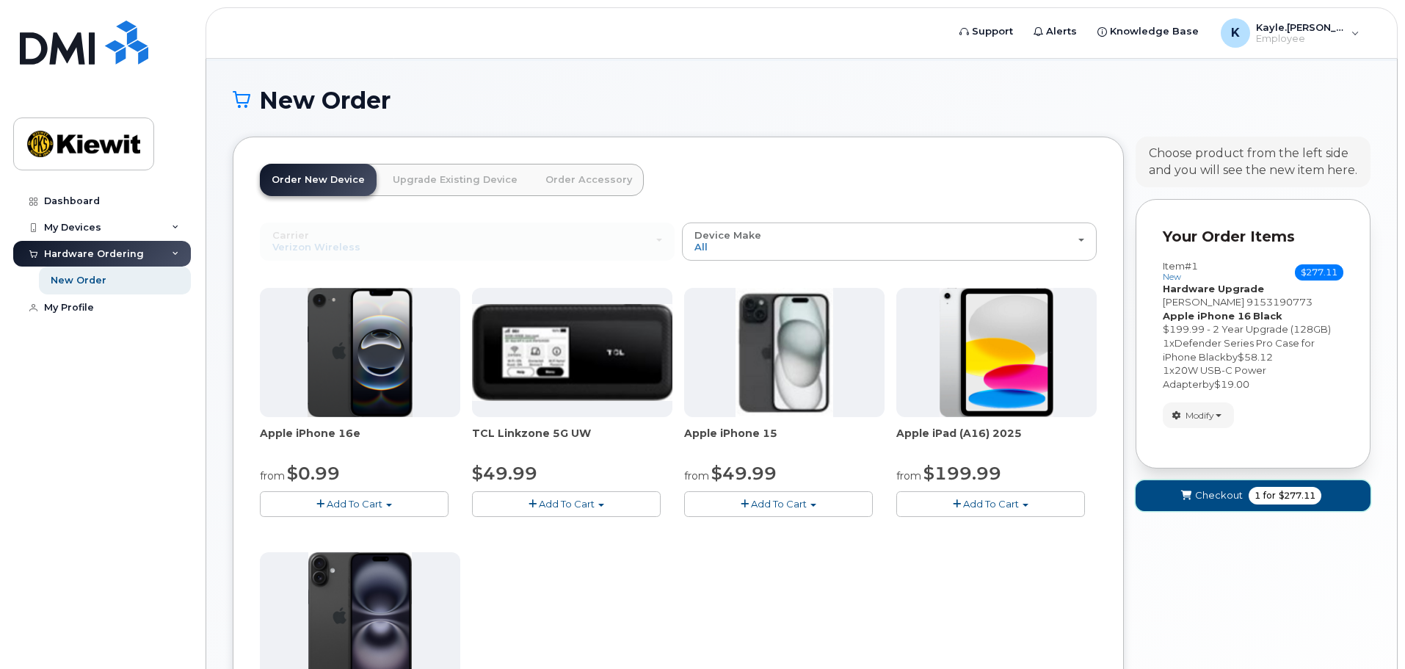
click at [1200, 499] on span "Checkout" at bounding box center [1219, 495] width 48 height 14
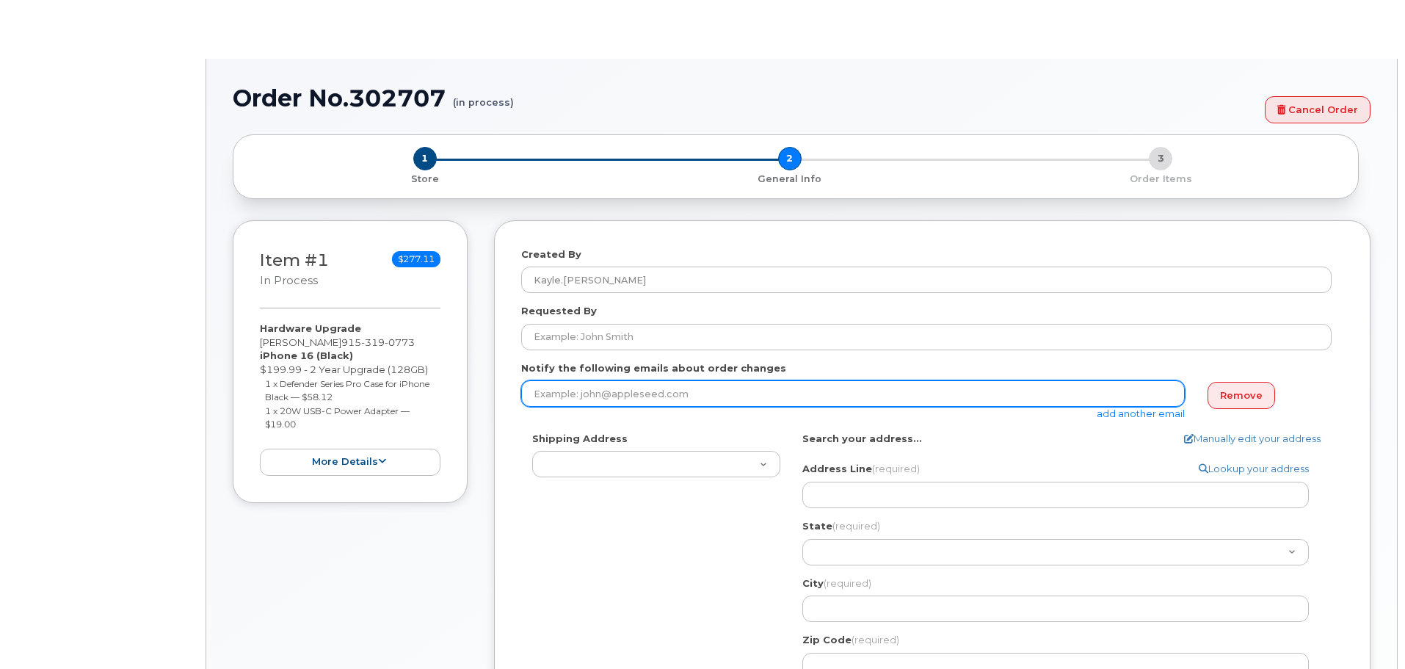
select select
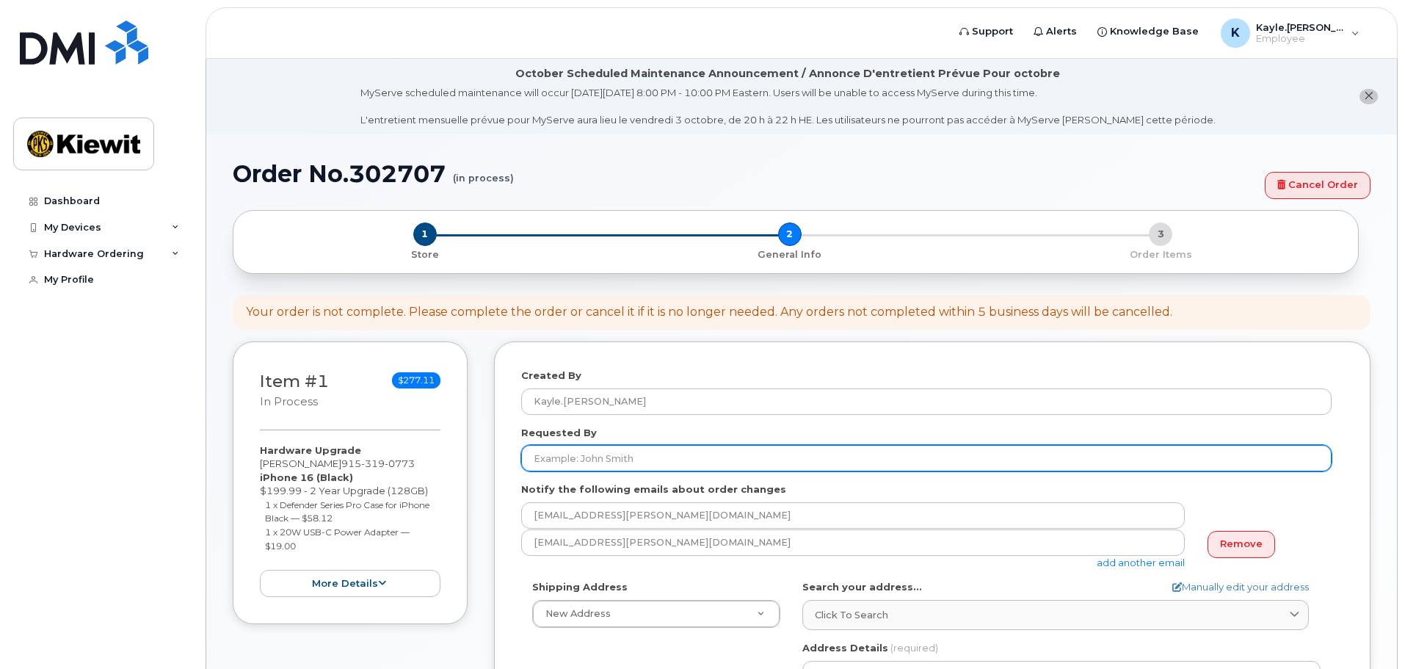
click at [605, 459] on input "Requested By" at bounding box center [926, 458] width 811 height 26
type input "[PERSON_NAME]"
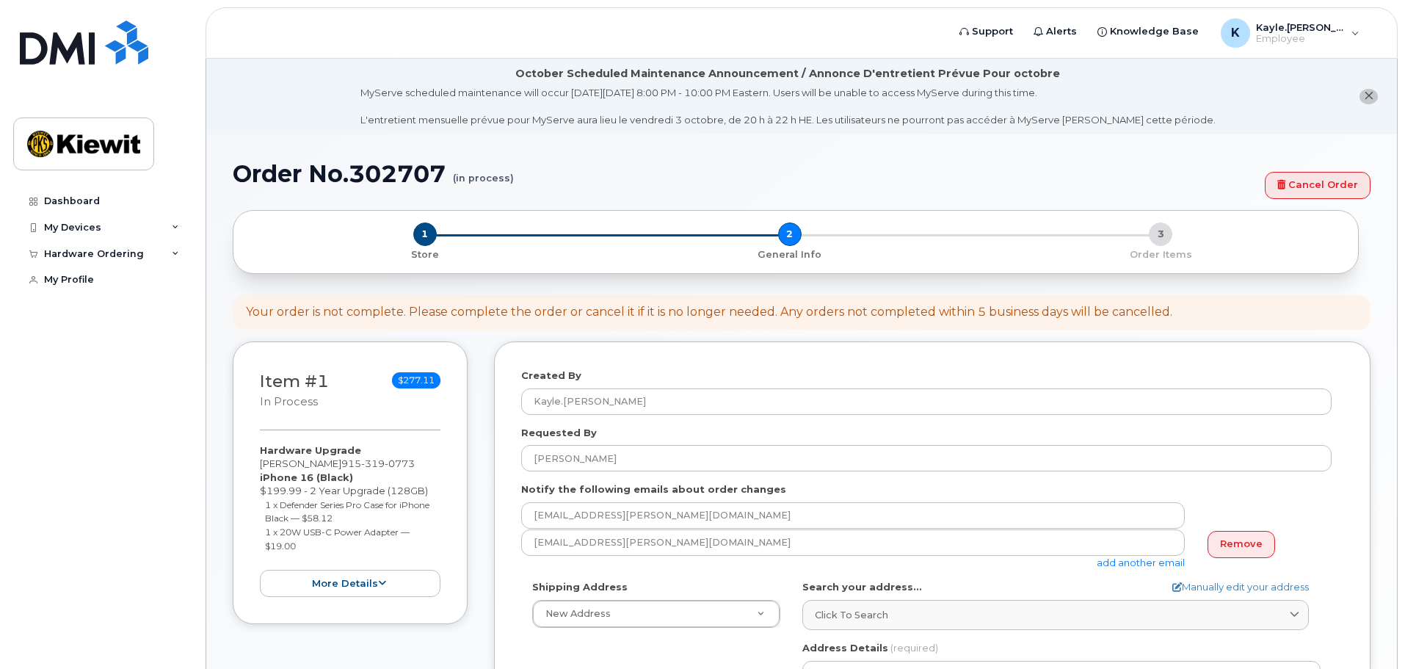
click at [529, 623] on div "Shipping Address New Address New Address" at bounding box center [656, 604] width 270 height 48
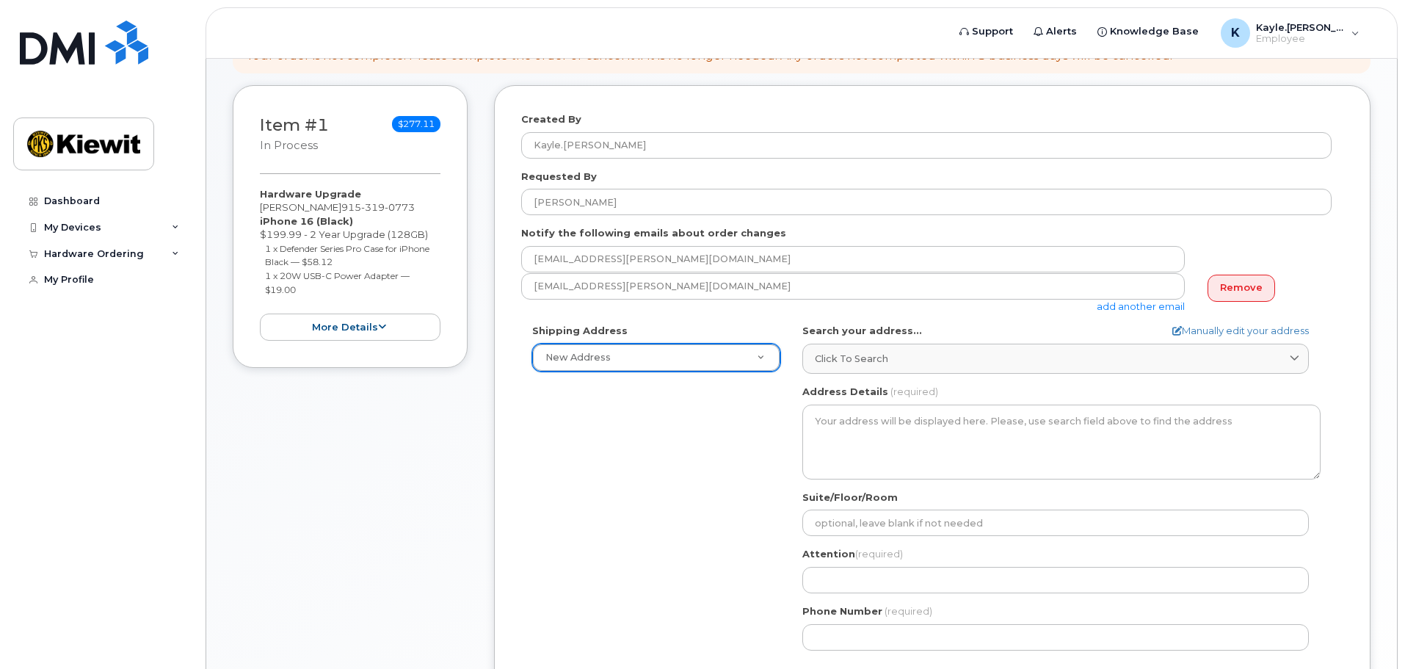
scroll to position [294, 0]
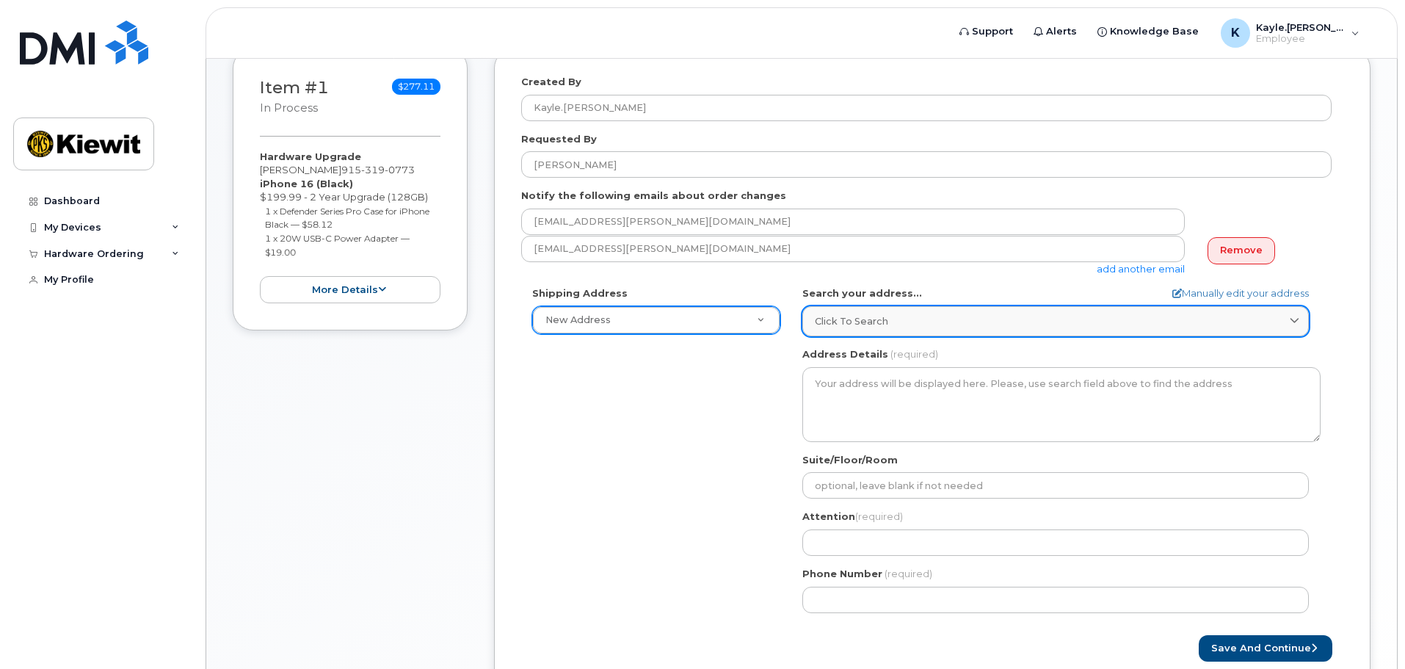
click at [835, 316] on span "Click to search" at bounding box center [851, 321] width 73 height 14
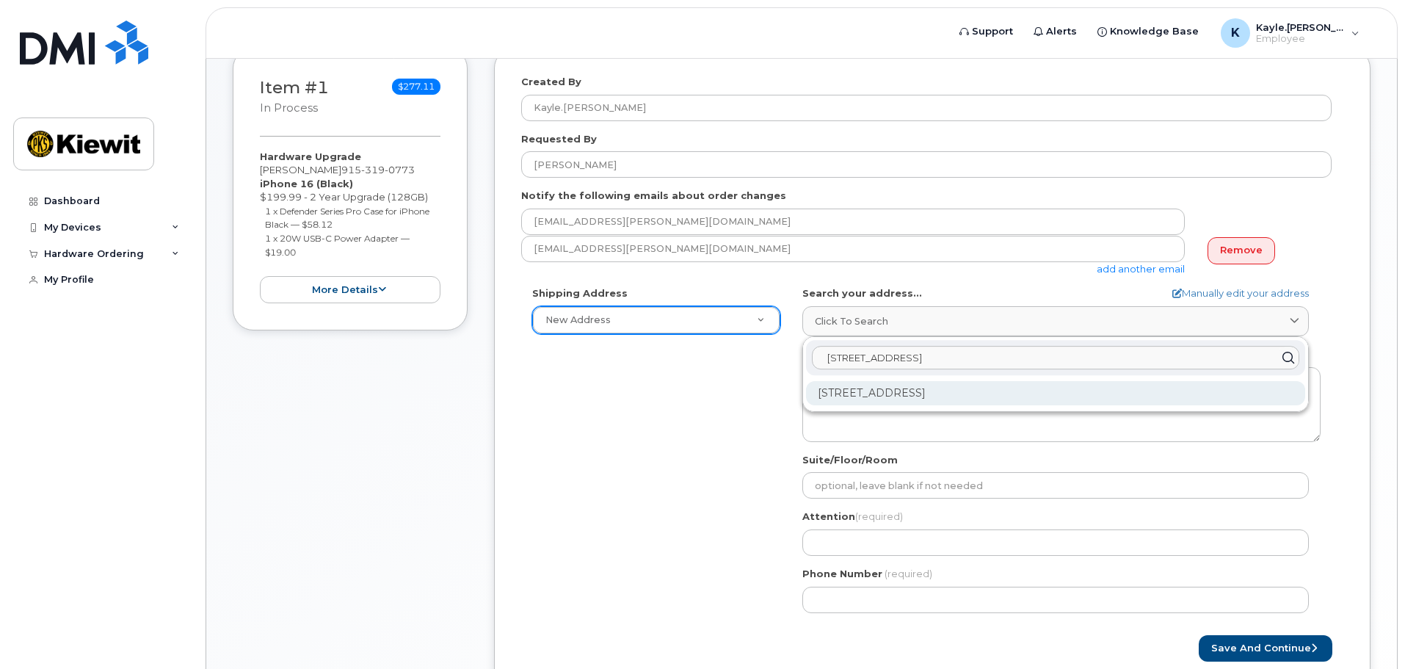
type input "4076 Westminster PL"
click at [902, 396] on div "4076 Westminster Pl Danville CA 94506-1274" at bounding box center [1055, 393] width 499 height 24
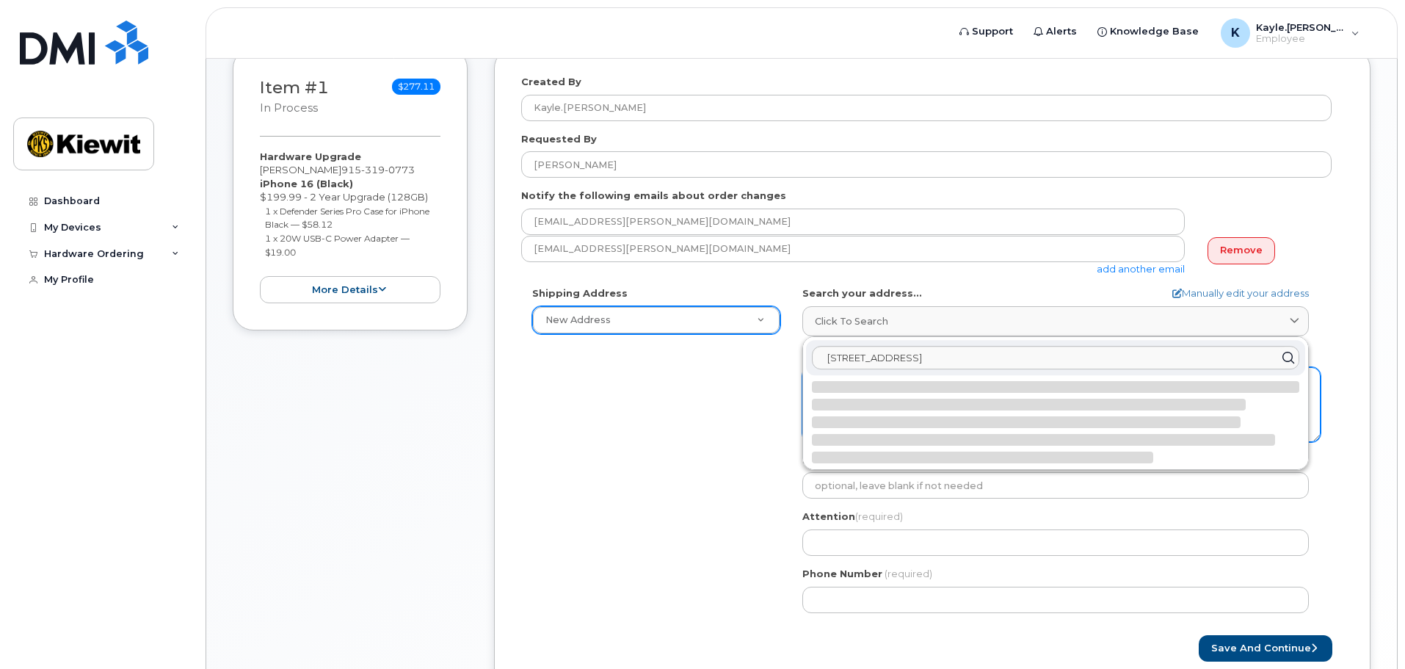
select select
type textarea "4076 Westminster Pl DANVILLE CA 94506-1274 UNITED STATES"
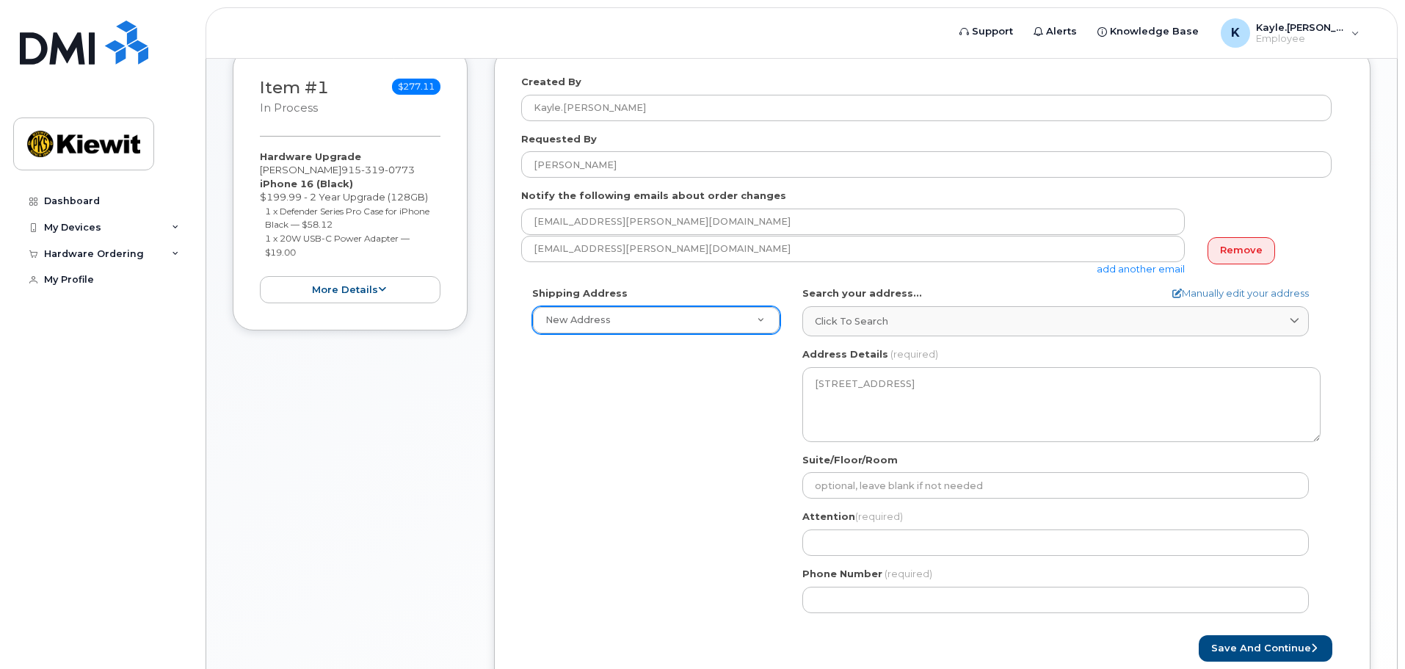
click at [670, 459] on div "Shipping Address New Address New Address CA Danville Search your address... Man…" at bounding box center [926, 454] width 811 height 337
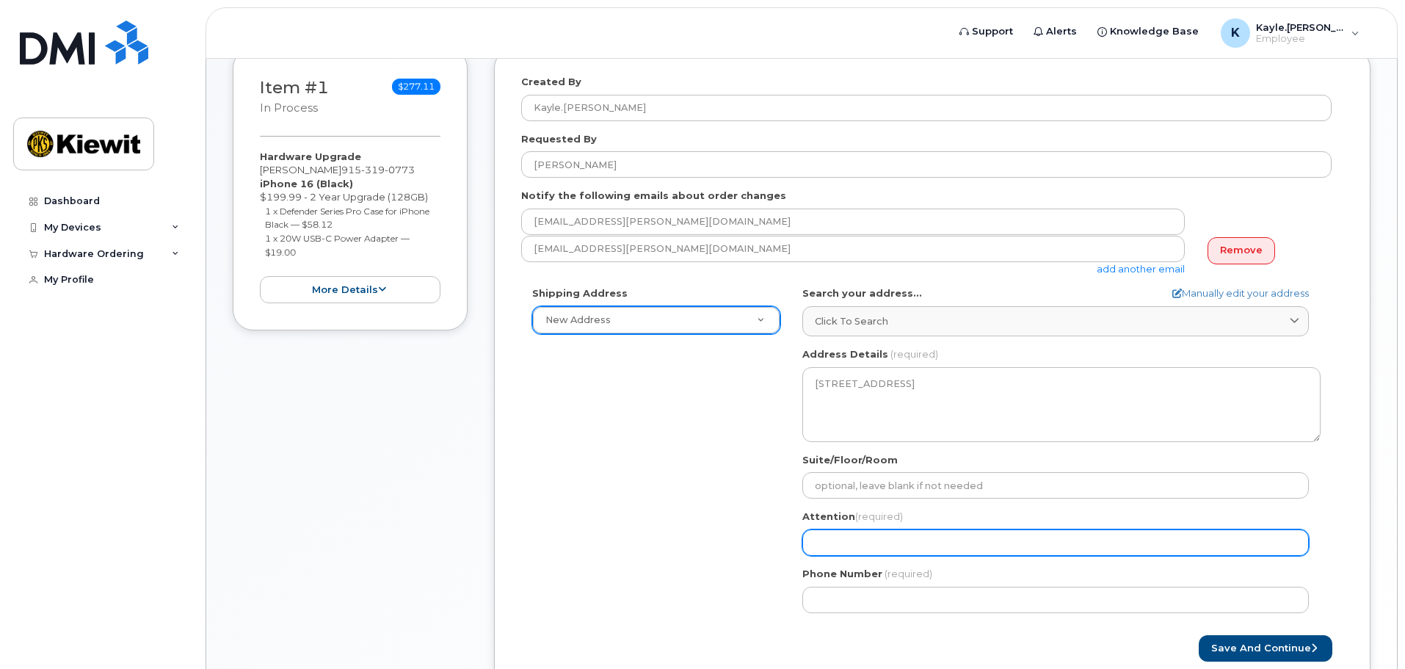
click at [846, 540] on input "Attention (required)" at bounding box center [1055, 542] width 507 height 26
select select
type input "K"
select select
type input "Ka"
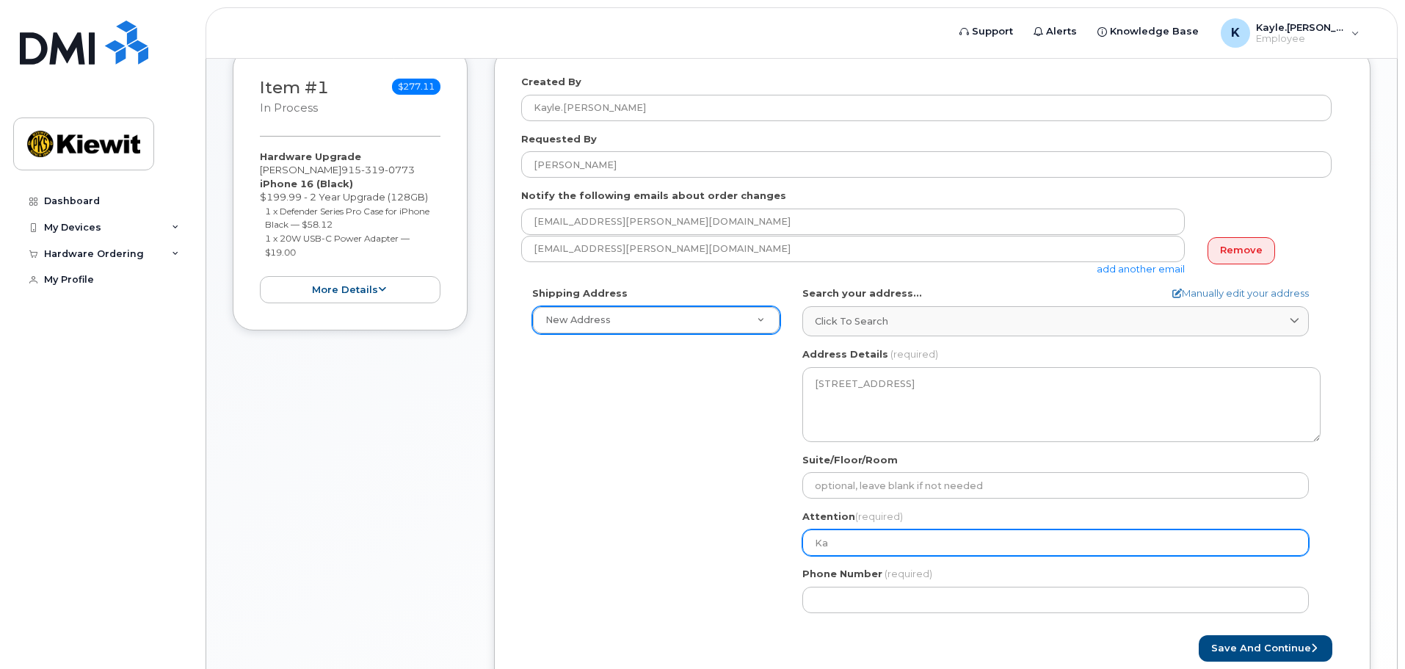
select select
type input "Kay"
select select
type input "Kayl"
select select
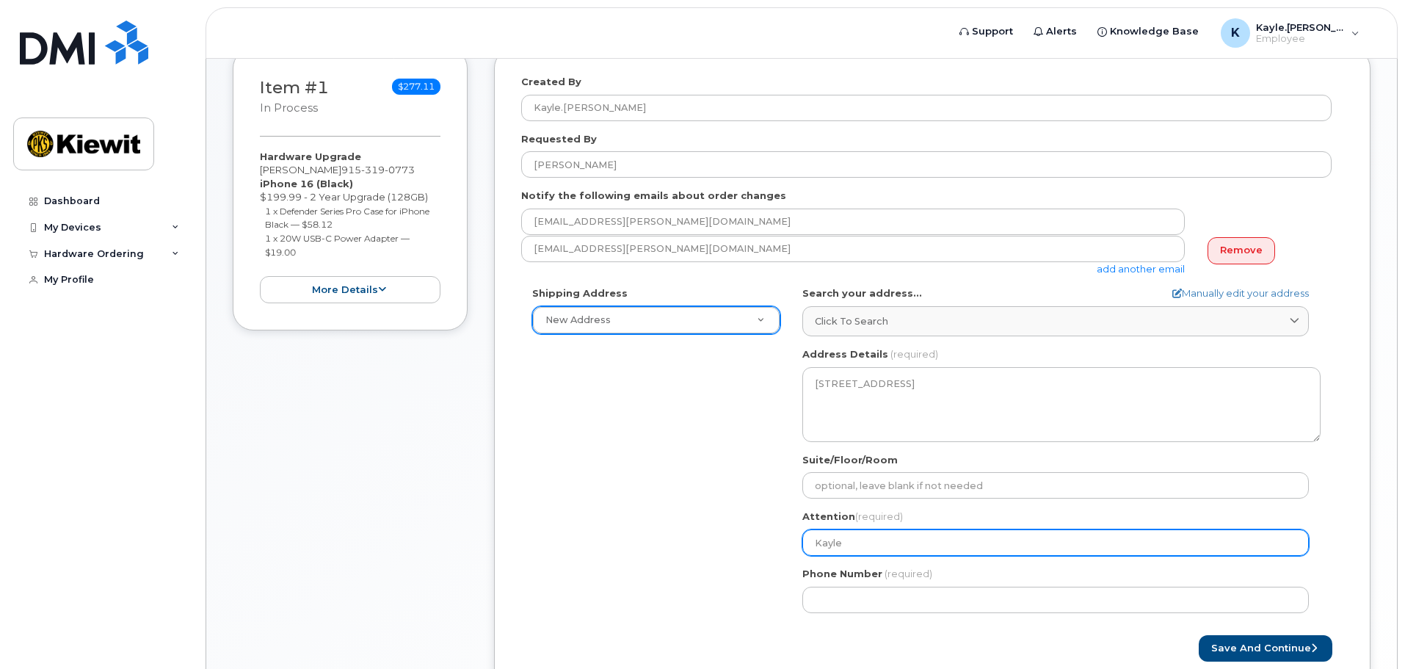
type input "Kayle"
select select
type input "Kayle M"
select select
type input "Kayle Mu"
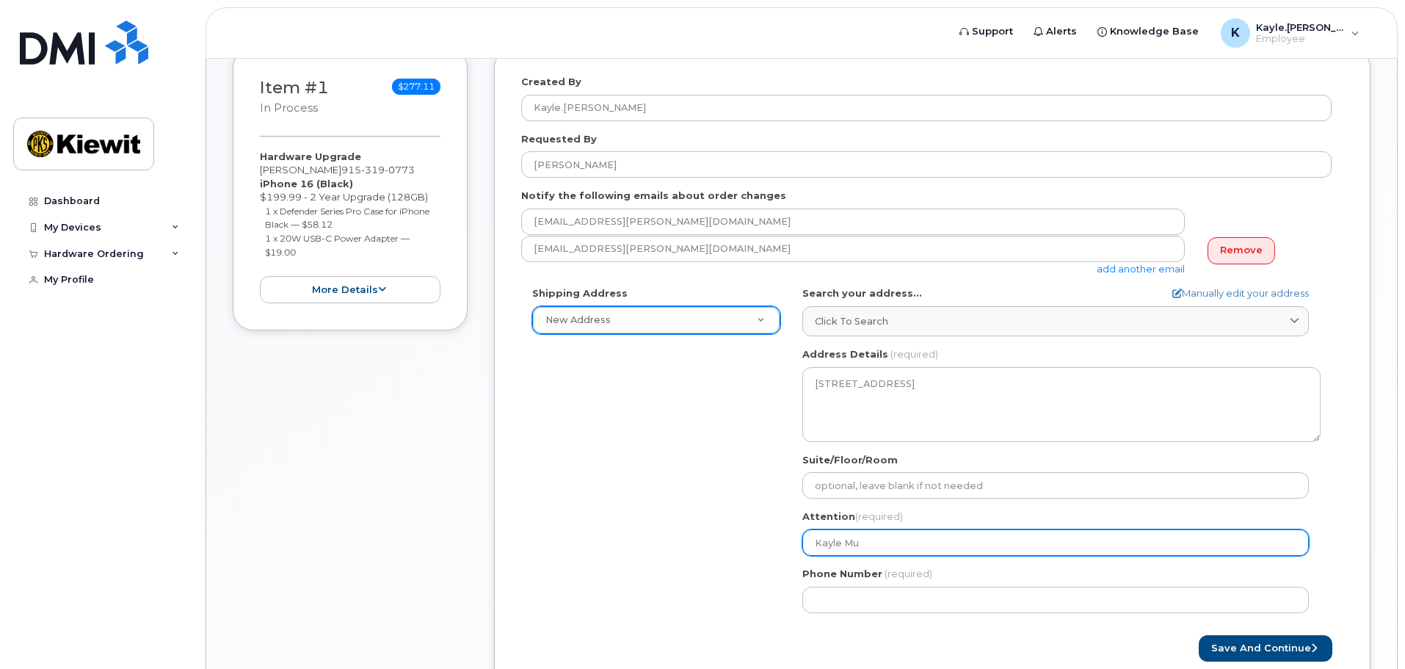
select select
type input "Kayle Mur"
select select
type input "Kayle Murd"
select select
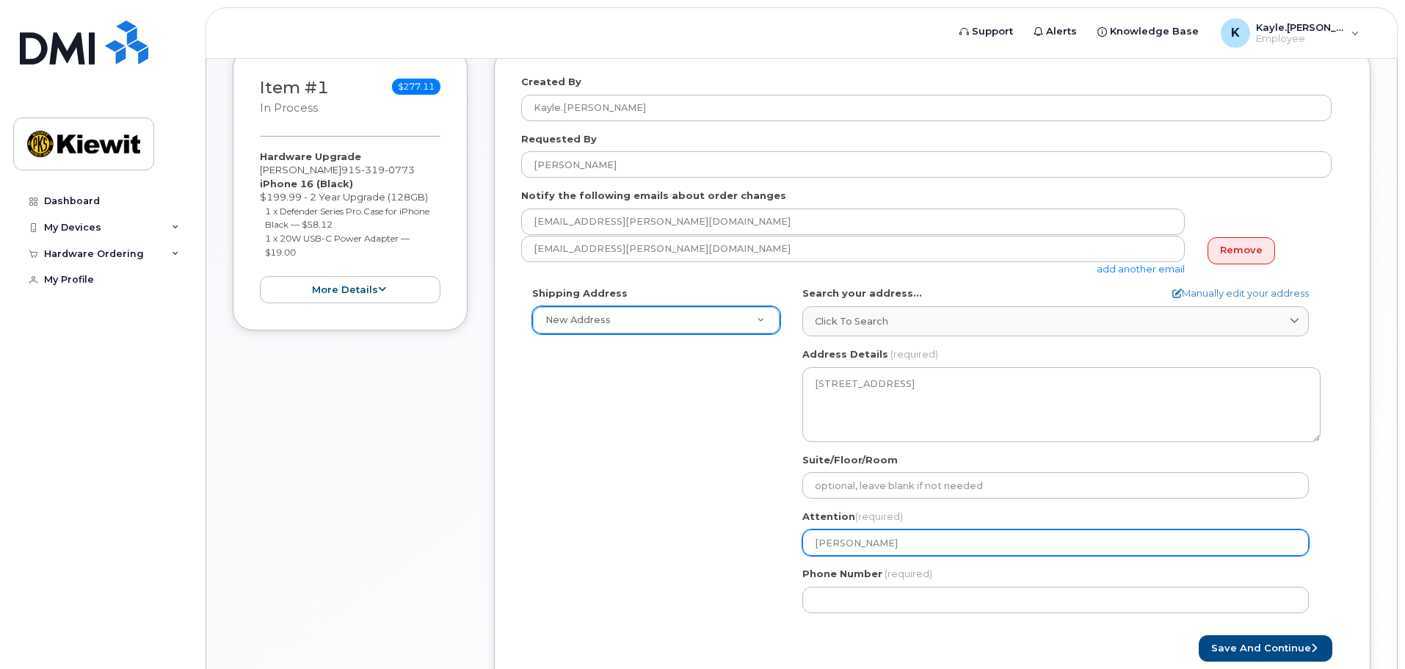
type input "Kayle Murda"
select select
type input "Kayle Murdau"
select select
type input "Kayle Murdaug"
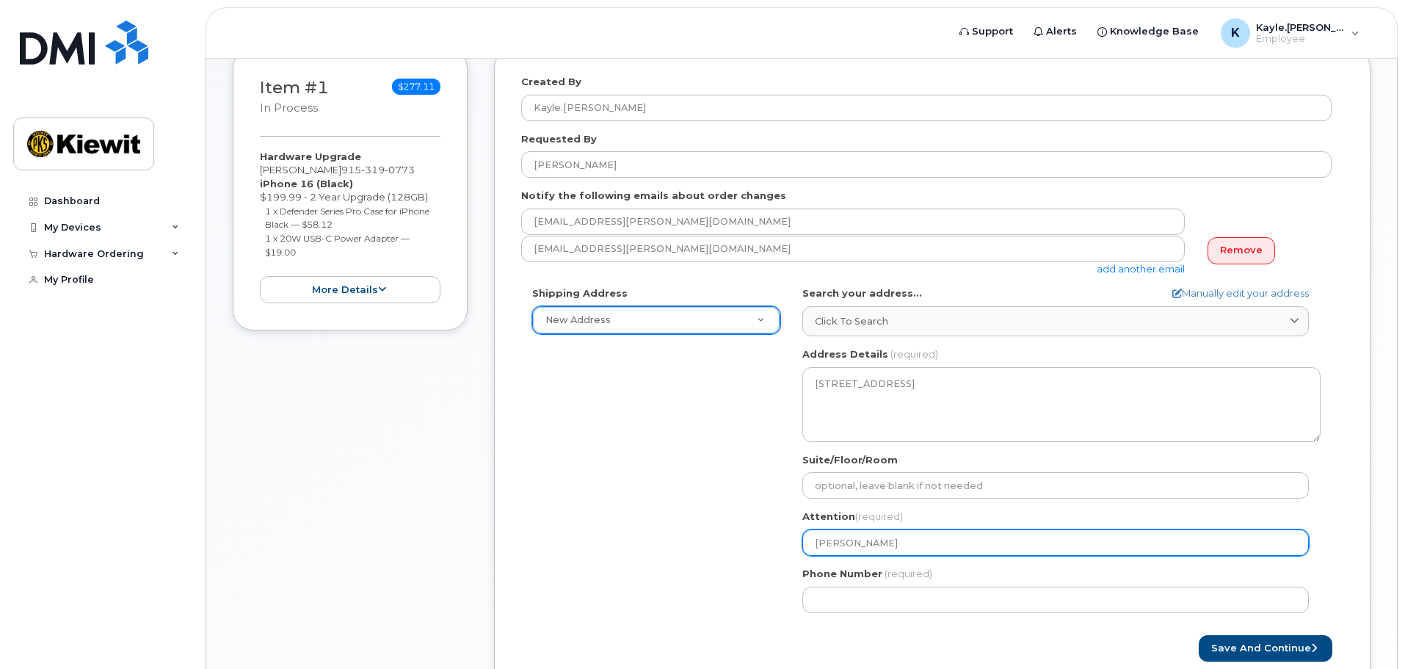
select select
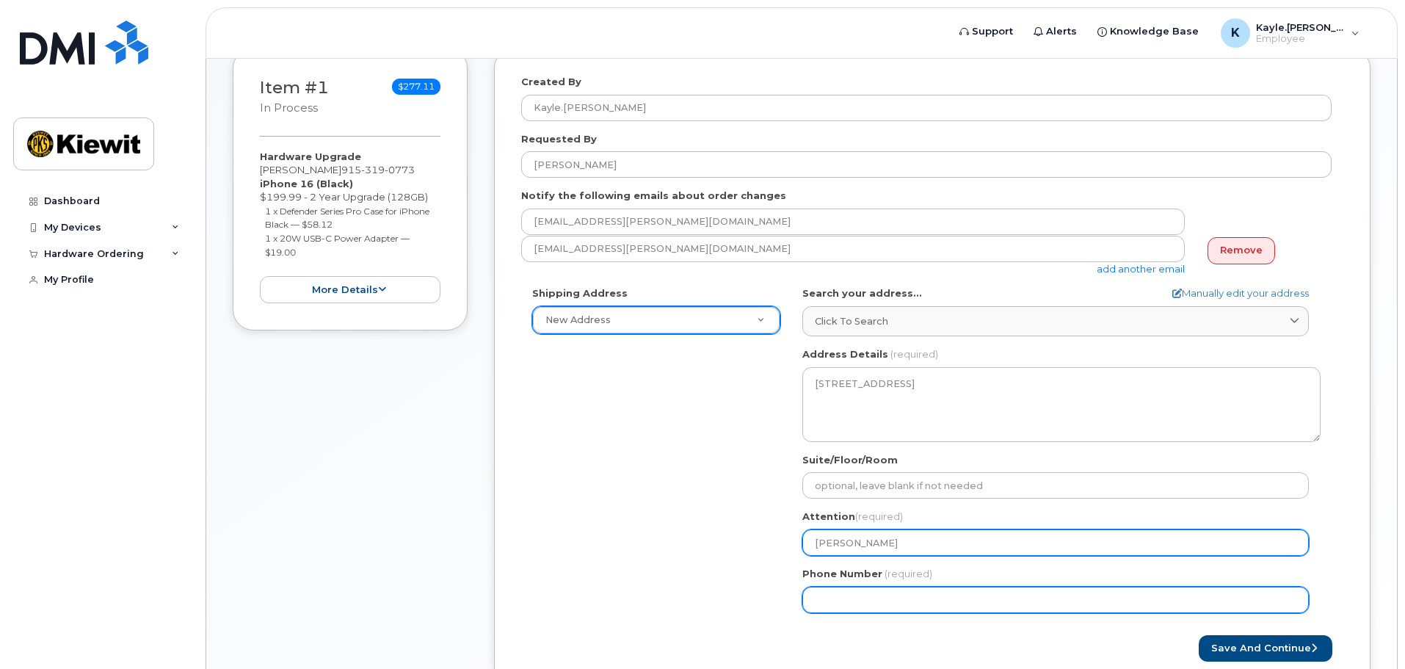
type input "[PERSON_NAME]"
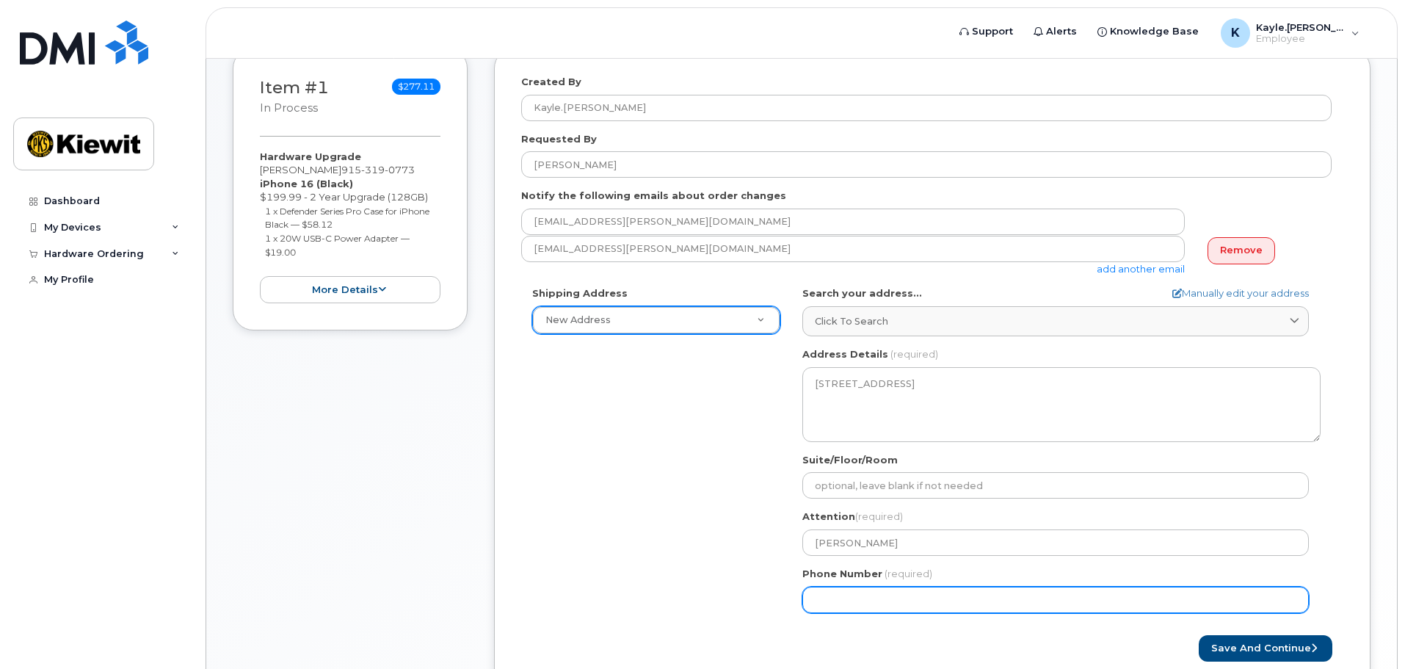
click at [835, 587] on input "Phone Number" at bounding box center [1055, 600] width 507 height 26
type input "915"
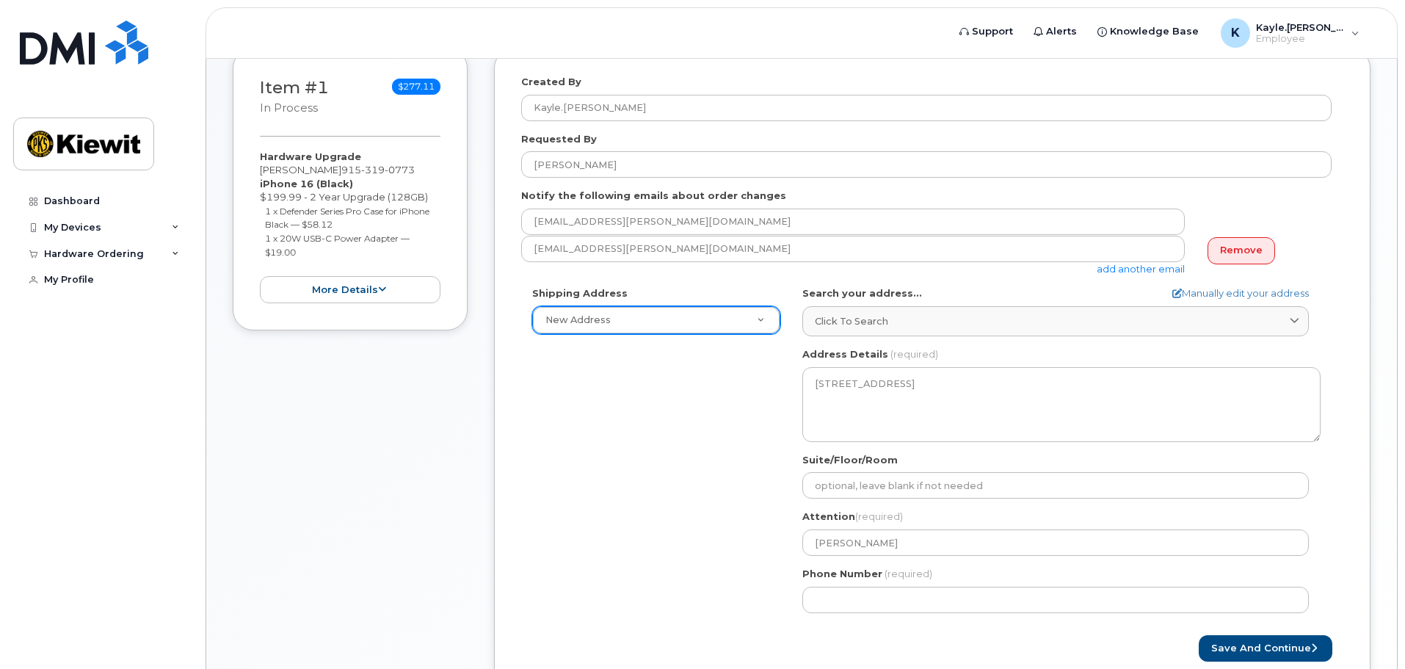
click at [727, 574] on div "Shipping Address New Address New Address CA Danville Search your address... Man…" at bounding box center [926, 454] width 811 height 337
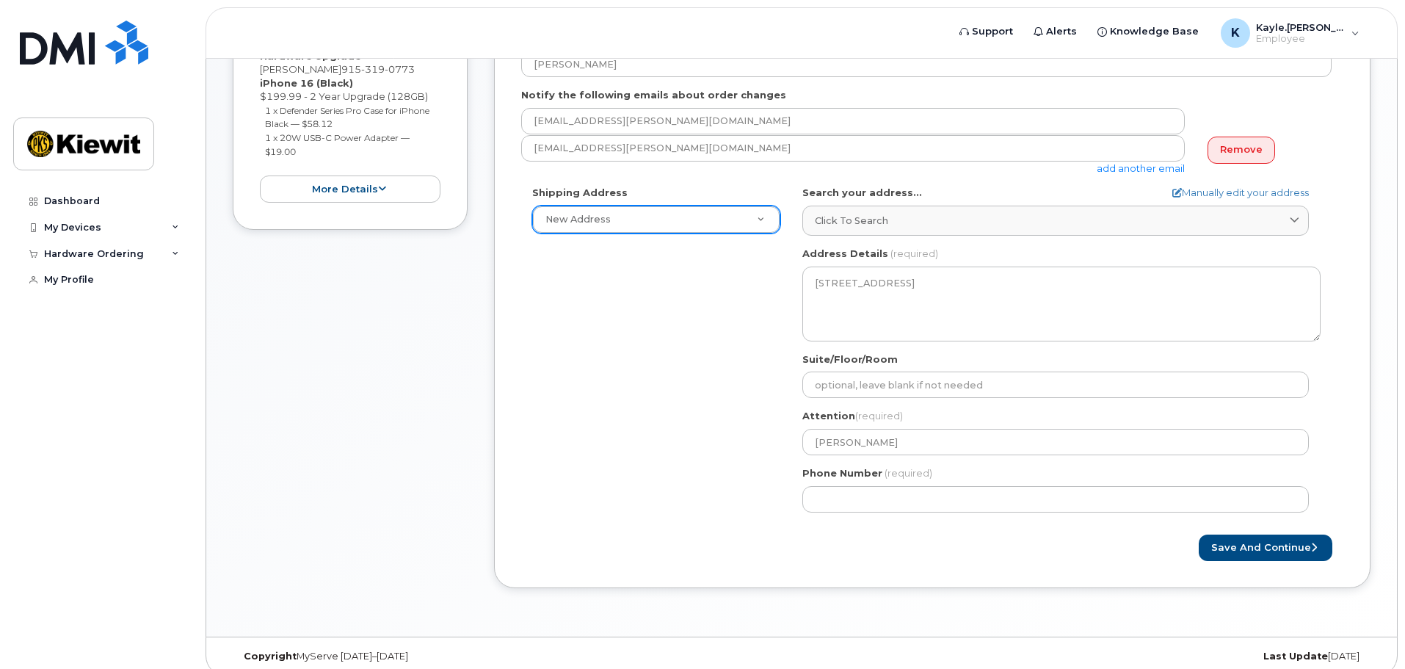
scroll to position [409, 0]
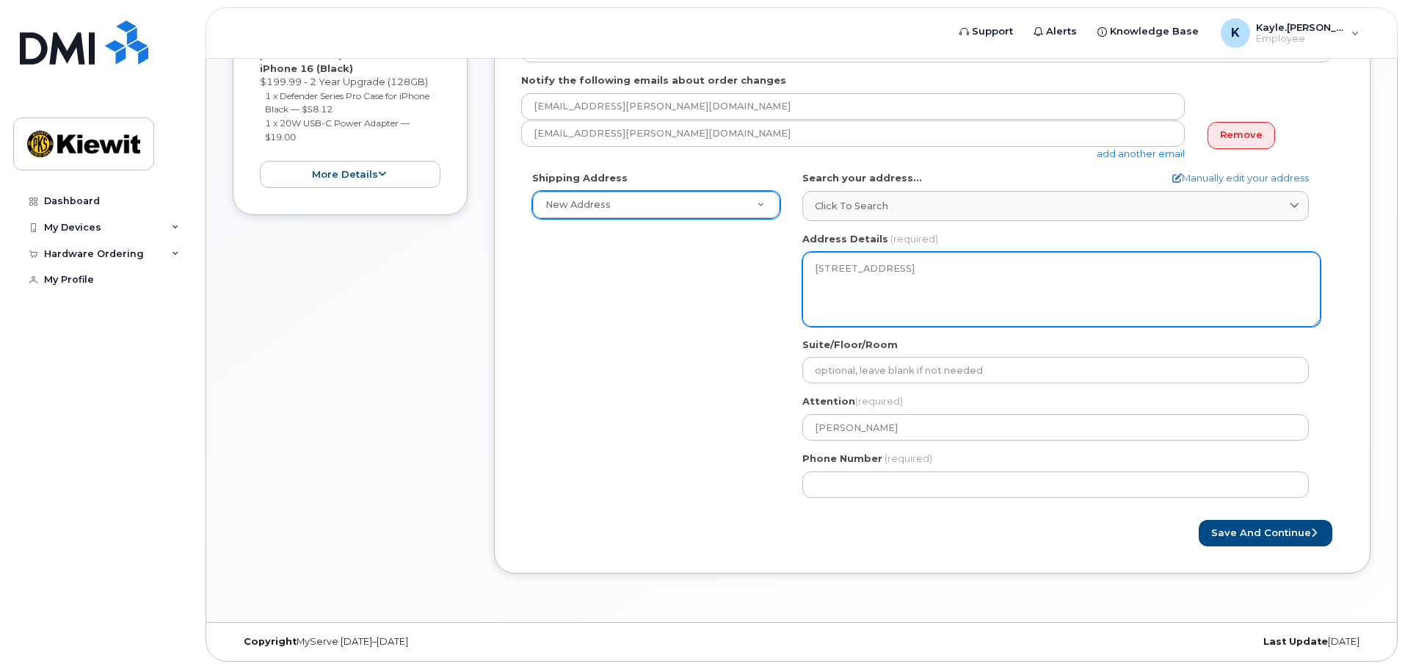
drag, startPoint x: 906, startPoint y: 289, endPoint x: 805, endPoint y: 255, distance: 106.3
click at [807, 255] on textarea "4076 Westminster Pl DANVILLE CA 94506-1274 UNITED STATES" at bounding box center [1061, 289] width 518 height 75
click at [900, 291] on textarea "4076 Westminster Pl DANVILLE CA 94506-1274 UNITED STATES" at bounding box center [1061, 289] width 518 height 75
click at [964, 279] on textarea "4076 Westminster Pl DANVILLE CA 94506-1274 UNITED STATES" at bounding box center [1061, 289] width 518 height 75
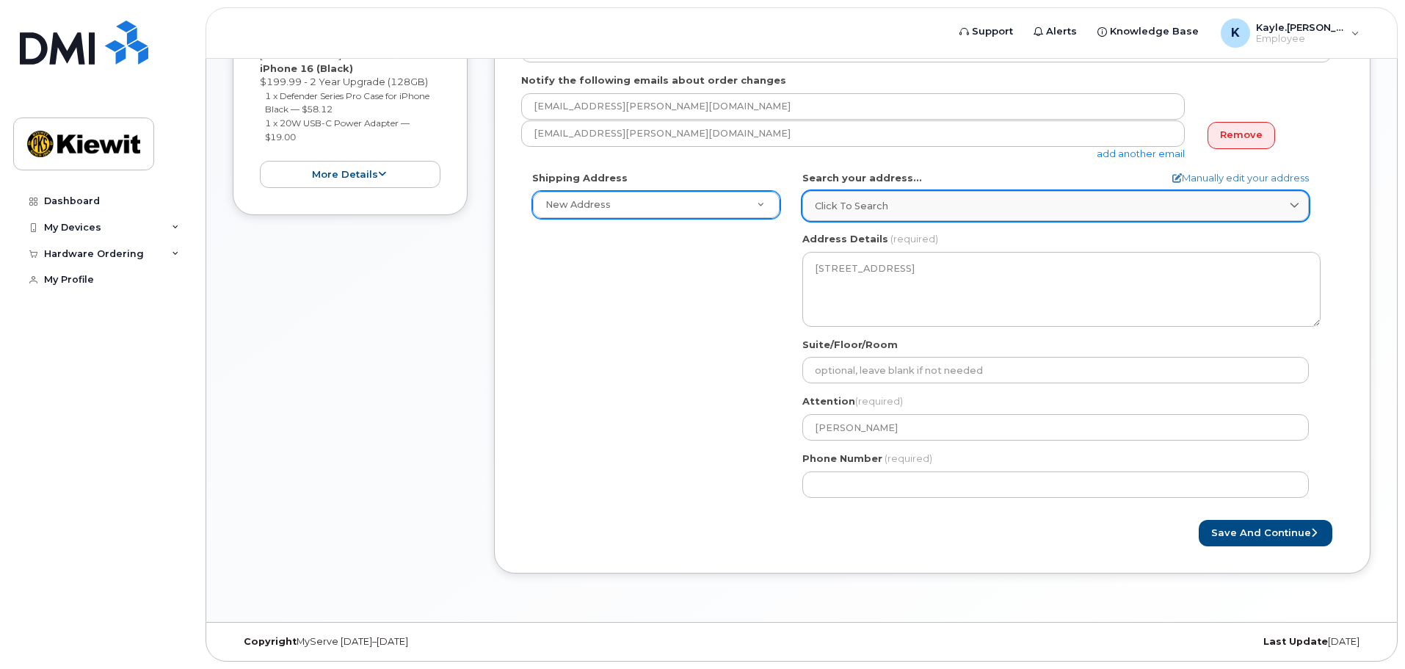
click at [1006, 219] on link "Click to search" at bounding box center [1055, 206] width 507 height 30
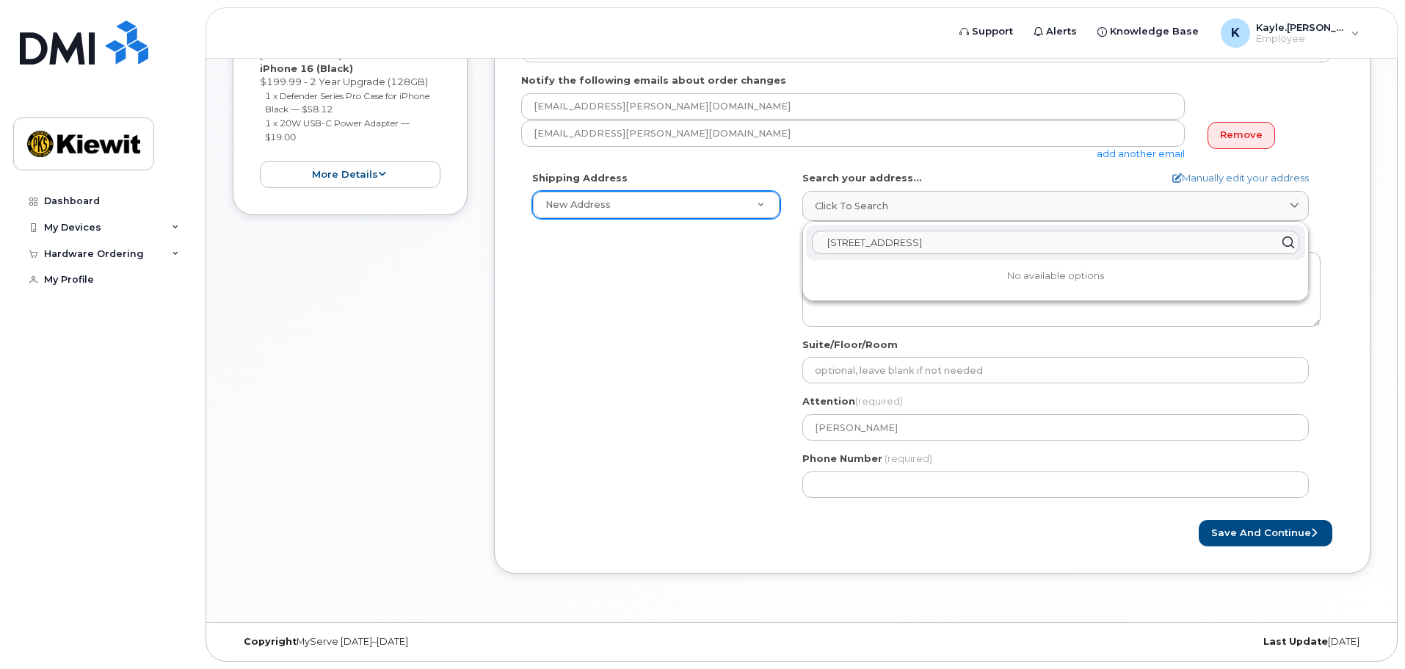
drag, startPoint x: 949, startPoint y: 243, endPoint x: 810, endPoint y: 267, distance: 140.9
click at [810, 267] on div "4076 Westminster PL No available options" at bounding box center [1055, 261] width 505 height 79
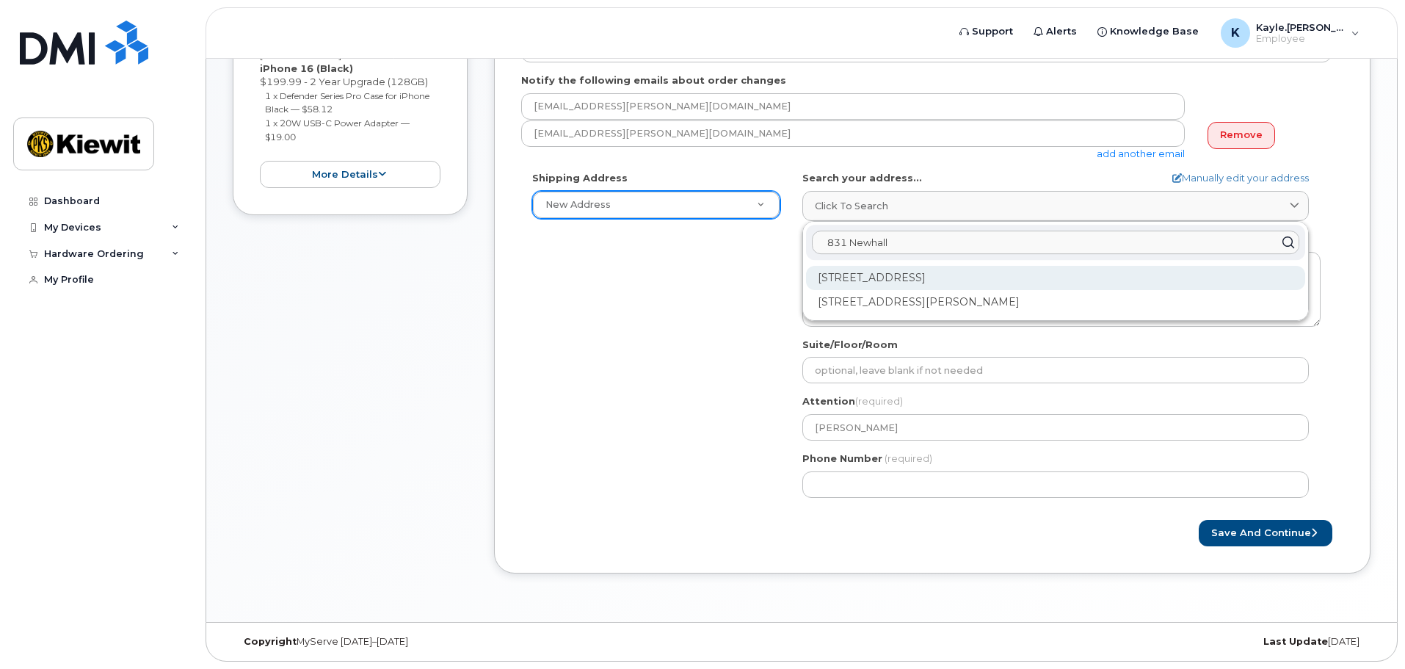
type input "831 Newhall"
click at [831, 278] on div "831 Newhall Dr San Jose CA 95110-1112" at bounding box center [1055, 278] width 499 height 24
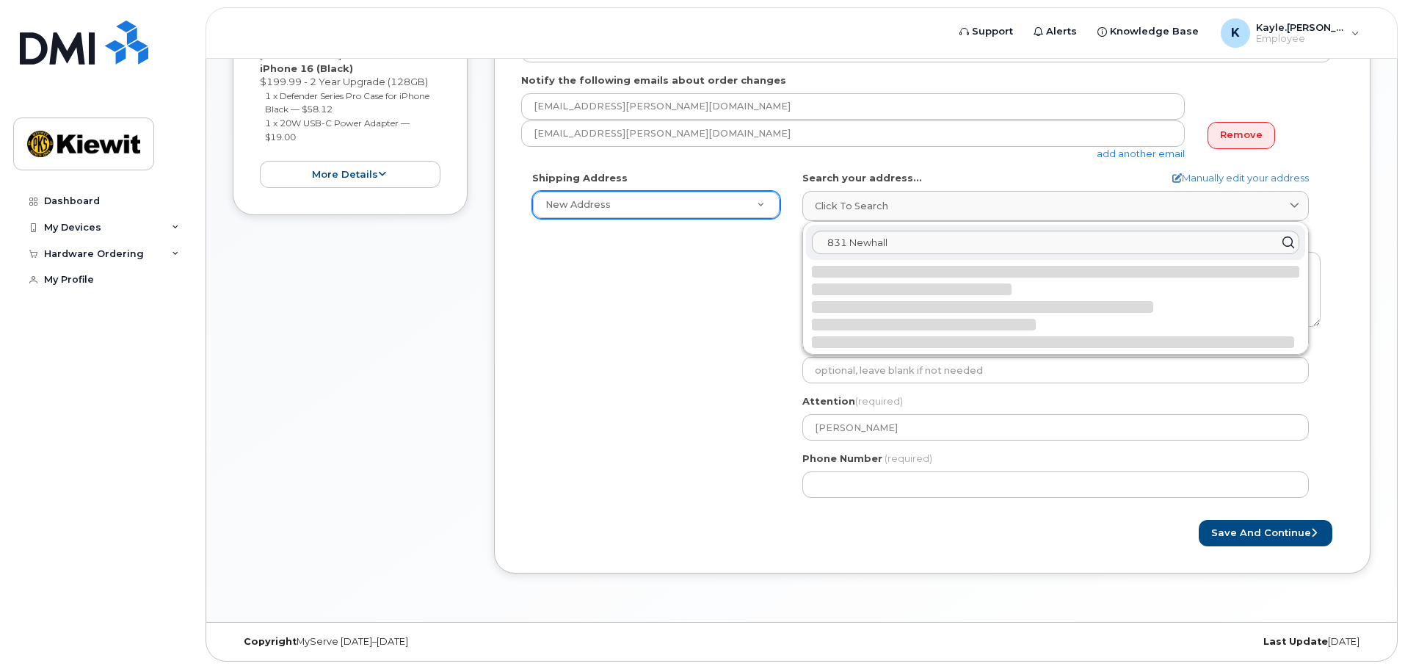
select select
type textarea "831 Newhall Dr SAN JOSE CA 95110-1112 UNITED STATES"
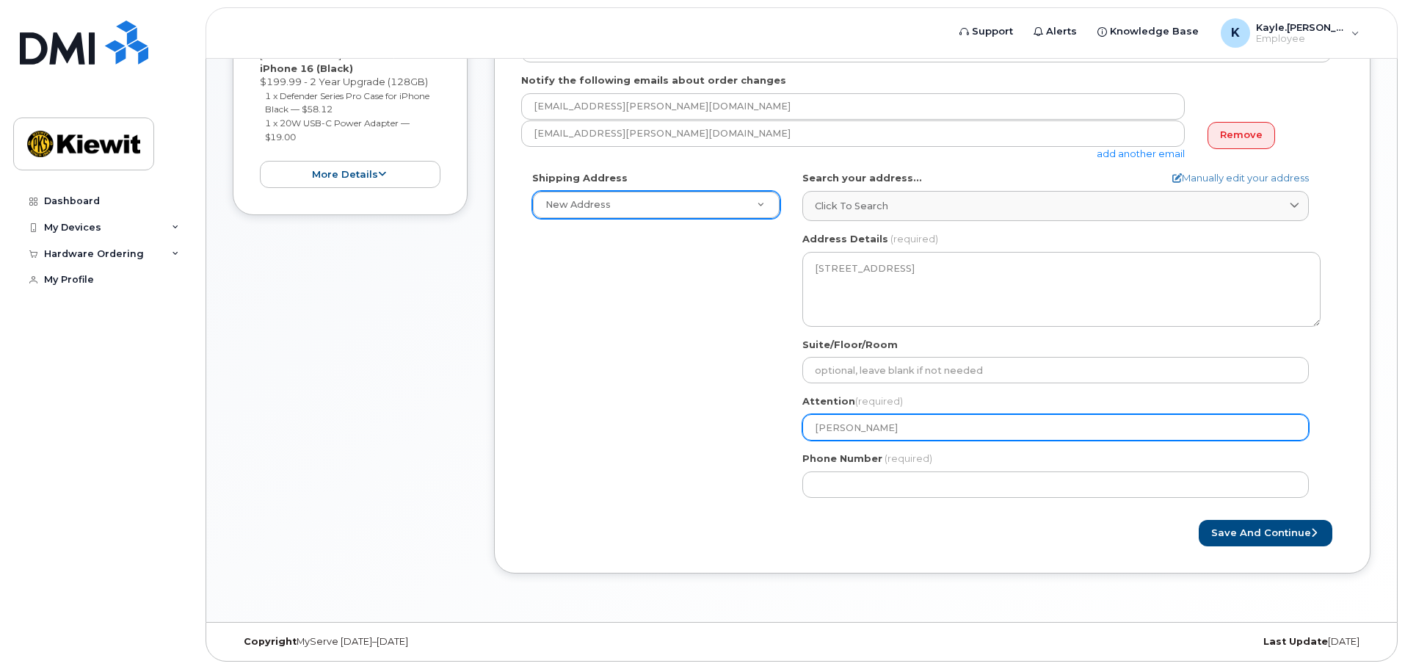
click at [814, 431] on input "[PERSON_NAME]" at bounding box center [1055, 427] width 507 height 26
select select
type input "KKayle Murdaugh"
select select
type input "KIKayle Murdaugh"
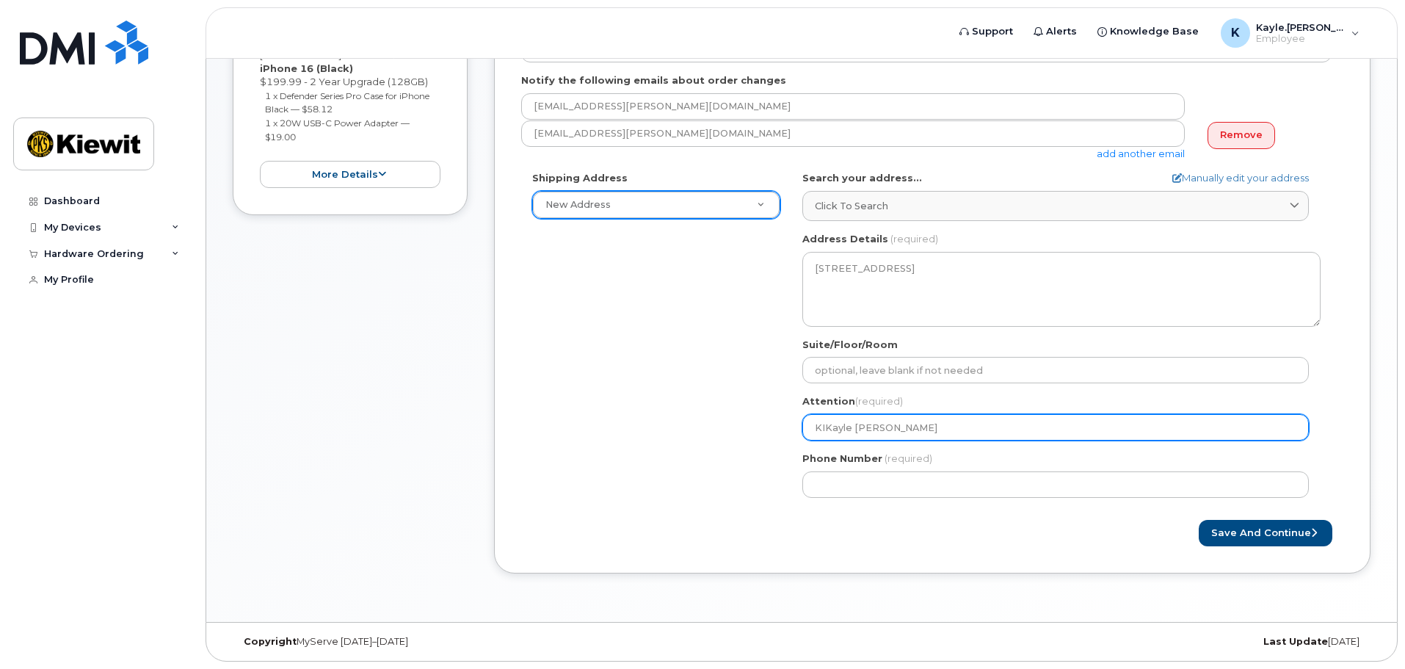
select select
type input "KIEKayle Murdaugh"
select select
type input "KIEWKayle Murdaugh"
select select
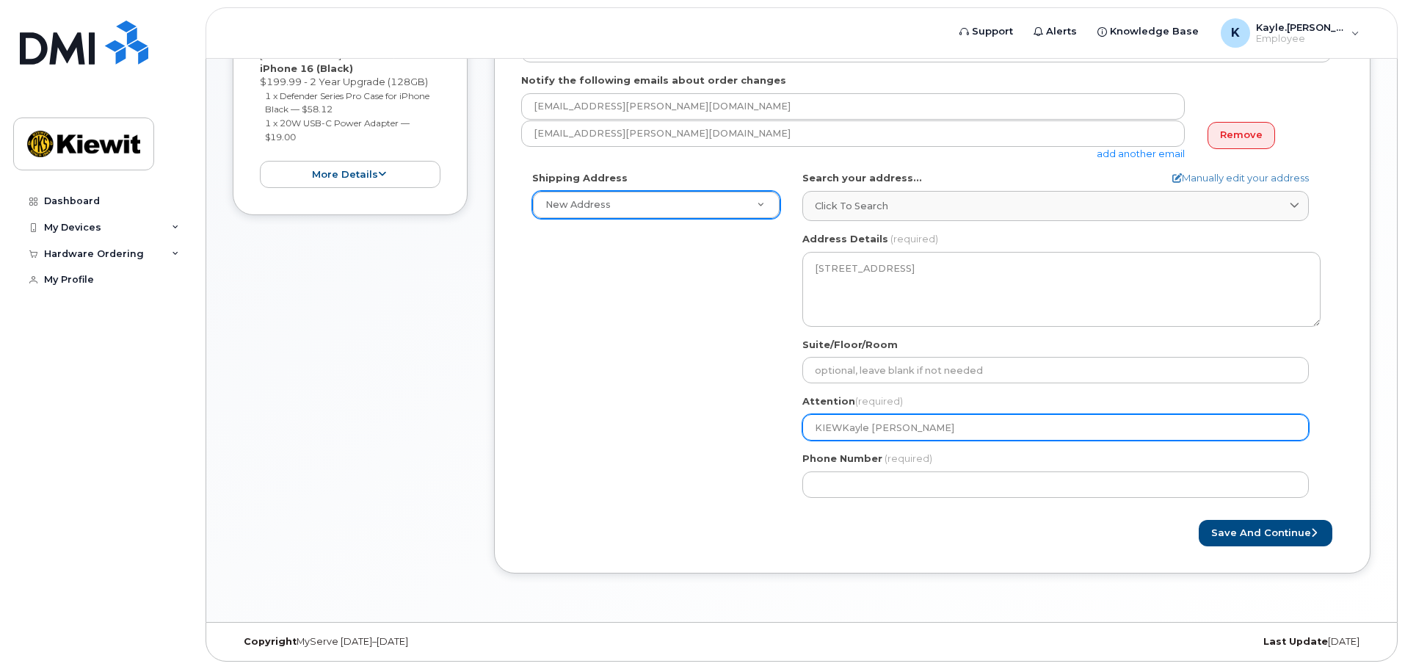
type input "KIEWIKayle Murdaugh"
select select
type input "KIEWITKayle Murdaugh"
select select
type input "KIEWIT:Kayle Murdaugh"
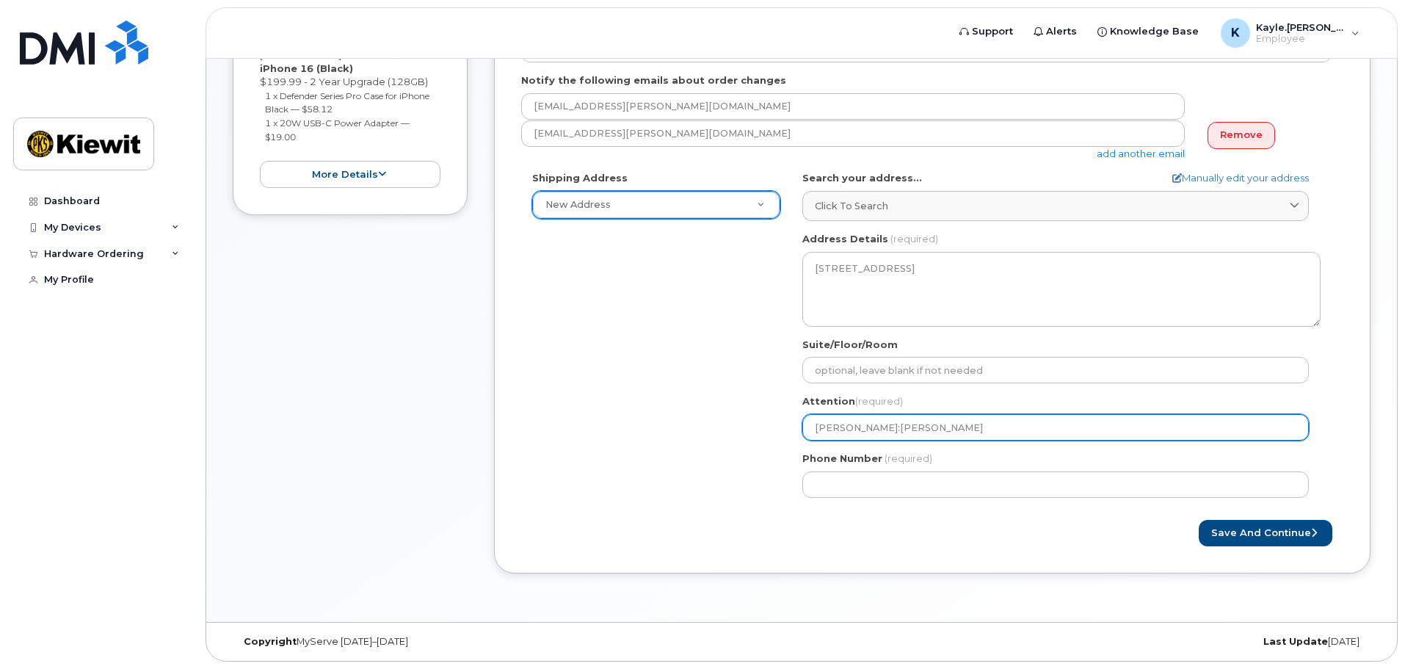
select select
type input "KIEWIT: Kayle Murdaugh"
click at [849, 425] on input "KIEWIT: Kayle Murdaugh" at bounding box center [1055, 427] width 507 height 26
select select
type input "KIEWITC: Kayle Murdaugh"
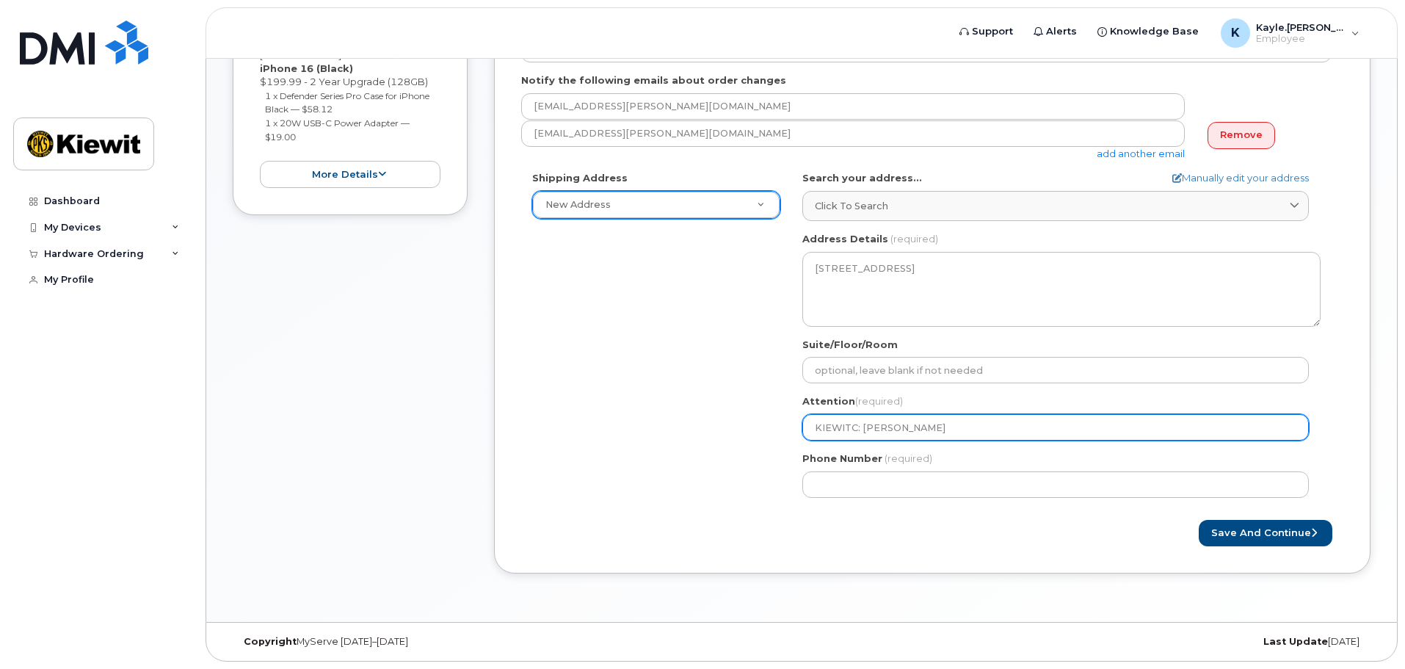
select select
type input "KIEWITCO: Kayle Murdaugh"
select select
type input "KIEWITCOR: Kayle Murdaugh"
select select
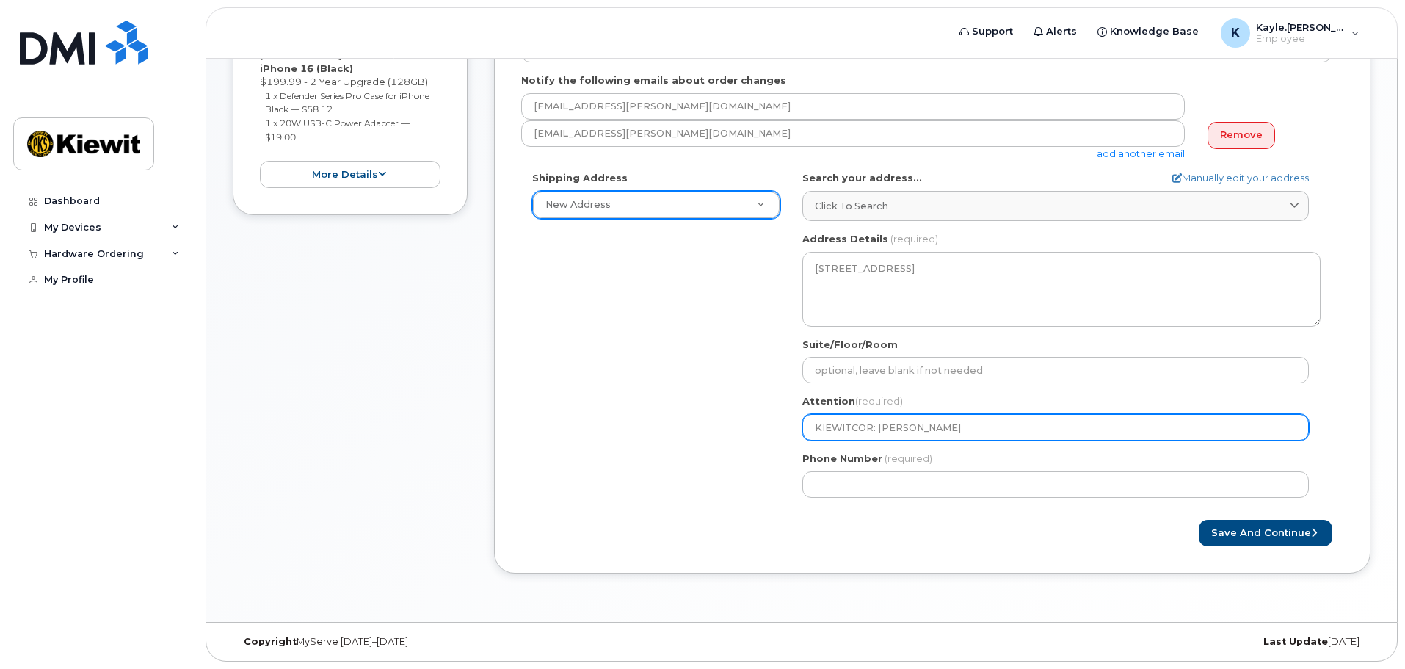
type input "KIEWITCORP: Kayle Murdaugh"
click at [849, 427] on input "KIEWITCORP: Kayle Murdaugh" at bounding box center [1055, 427] width 507 height 26
select select
type input "KIEWIT CORP: Kayle Murdaugh"
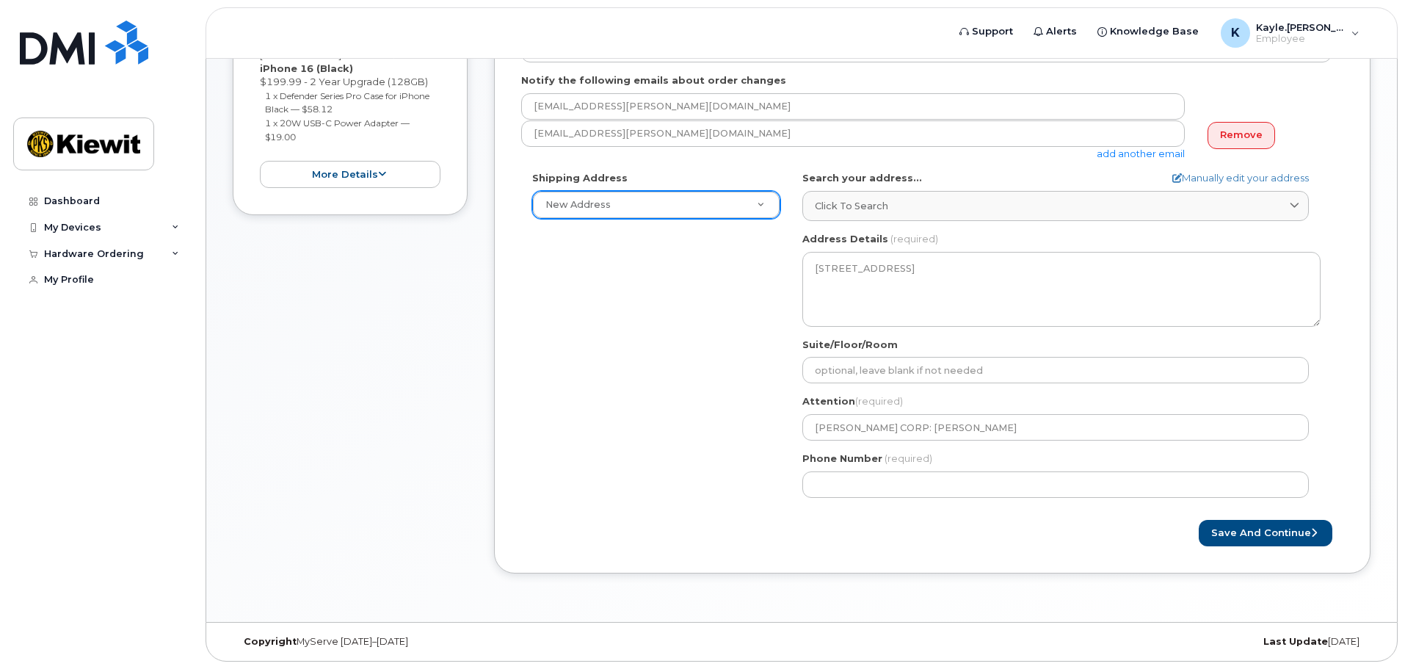
click at [697, 465] on div "Shipping Address New Address New Address CA San Jose Search your address... Man…" at bounding box center [926, 339] width 811 height 337
click at [1300, 537] on button "Save and Continue" at bounding box center [1266, 533] width 134 height 27
click at [865, 516] on form "Created By Kayle.Murdaugh Requested By Kayle Murdaugh Notify the following emai…" at bounding box center [932, 253] width 822 height 587
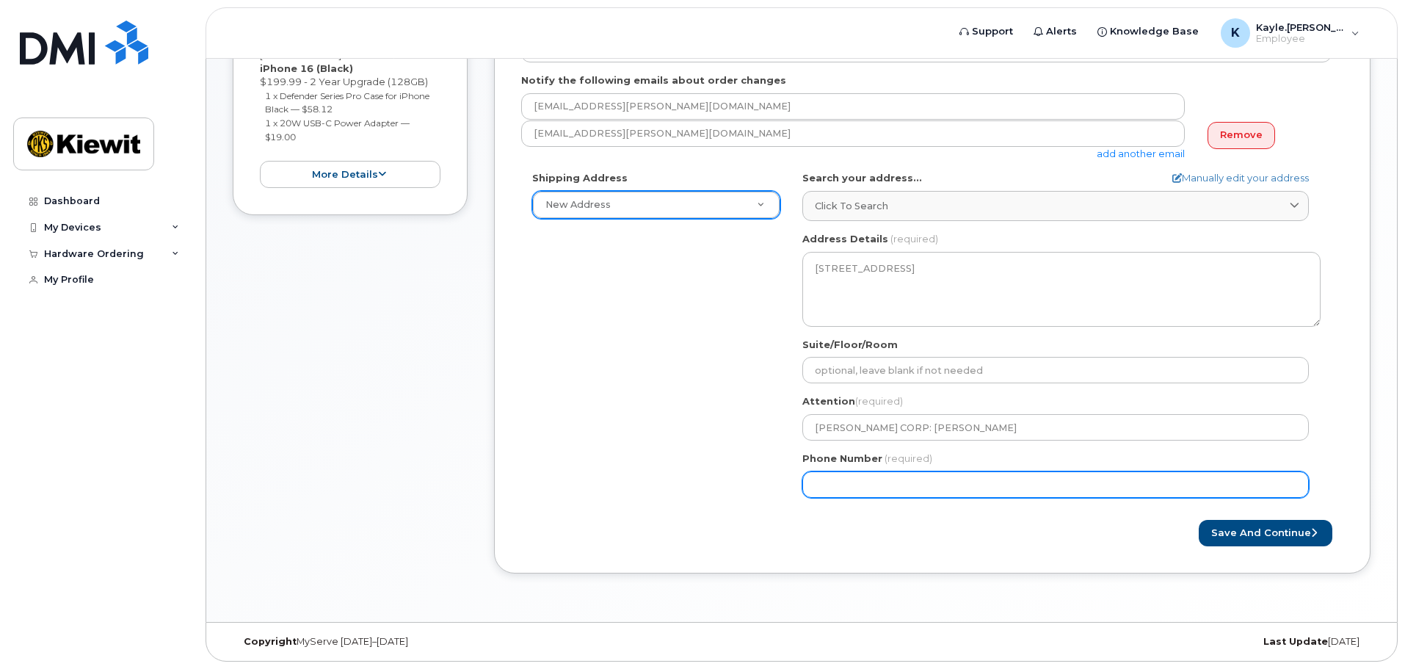
click at [812, 482] on input "Phone Number" at bounding box center [1055, 484] width 507 height 26
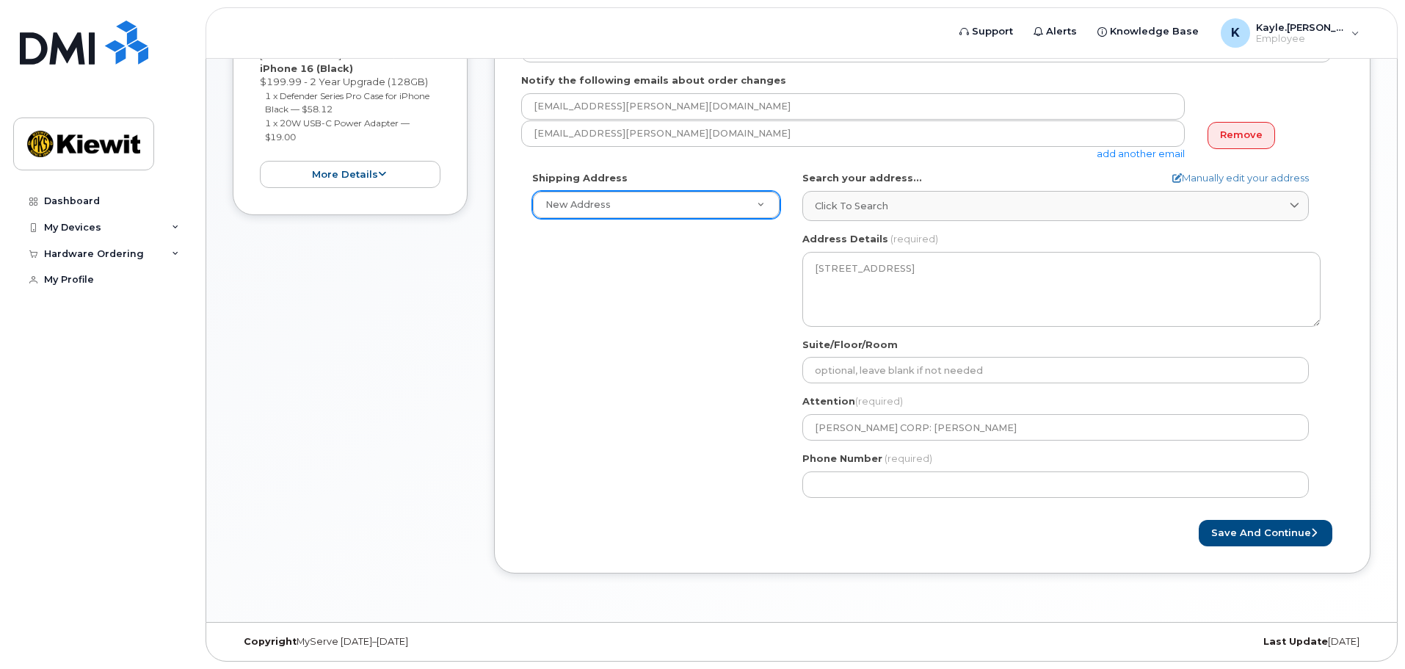
drag, startPoint x: 824, startPoint y: 518, endPoint x: 1012, endPoint y: 518, distance: 187.2
click at [824, 519] on form "Created By Kayle.Murdaugh Requested By Kayle Murdaugh Notify the following emai…" at bounding box center [932, 253] width 822 height 587
click at [1263, 529] on button "Save and Continue" at bounding box center [1266, 533] width 134 height 27
click at [1048, 525] on div "Save and Continue" at bounding box center [1137, 533] width 411 height 27
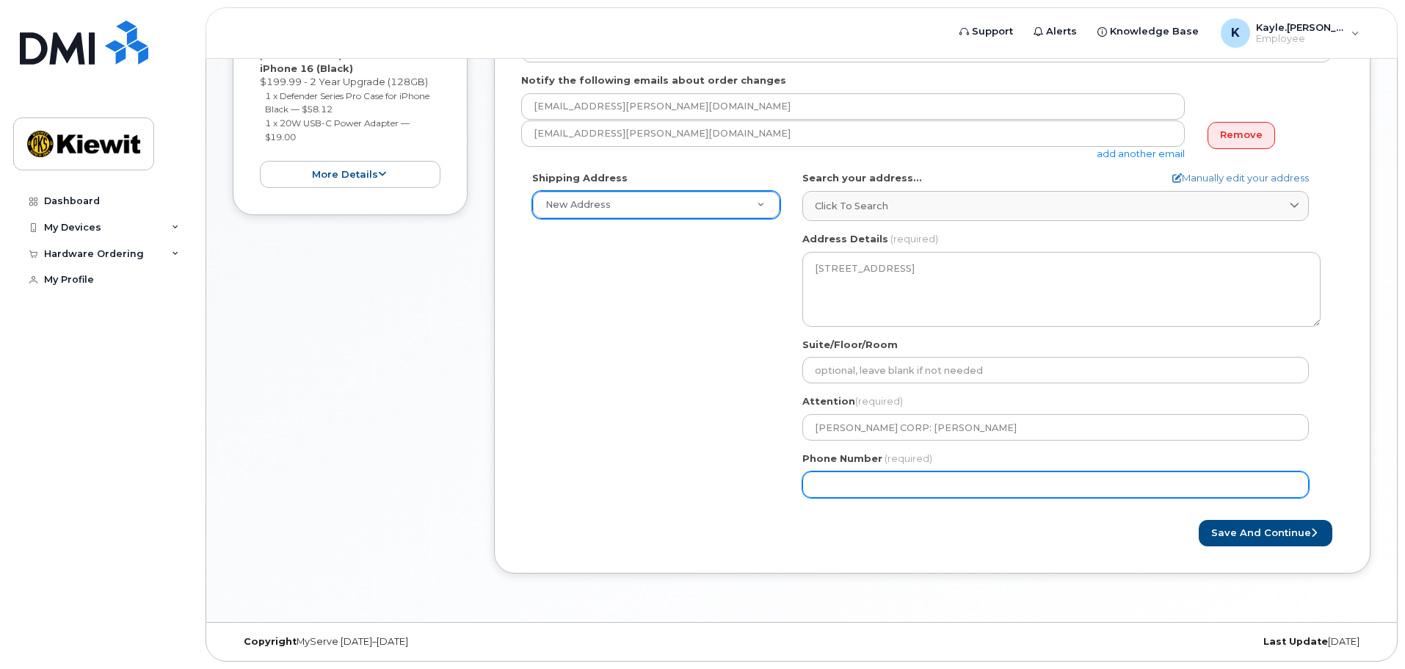
drag, startPoint x: 924, startPoint y: 490, endPoint x: 731, endPoint y: 516, distance: 194.9
click at [731, 516] on form "Created By Kayle.Murdaugh Requested By Kayle Murdaugh Notify the following emai…" at bounding box center [932, 253] width 822 height 587
type input "915319077"
select select
type input "9153190773"
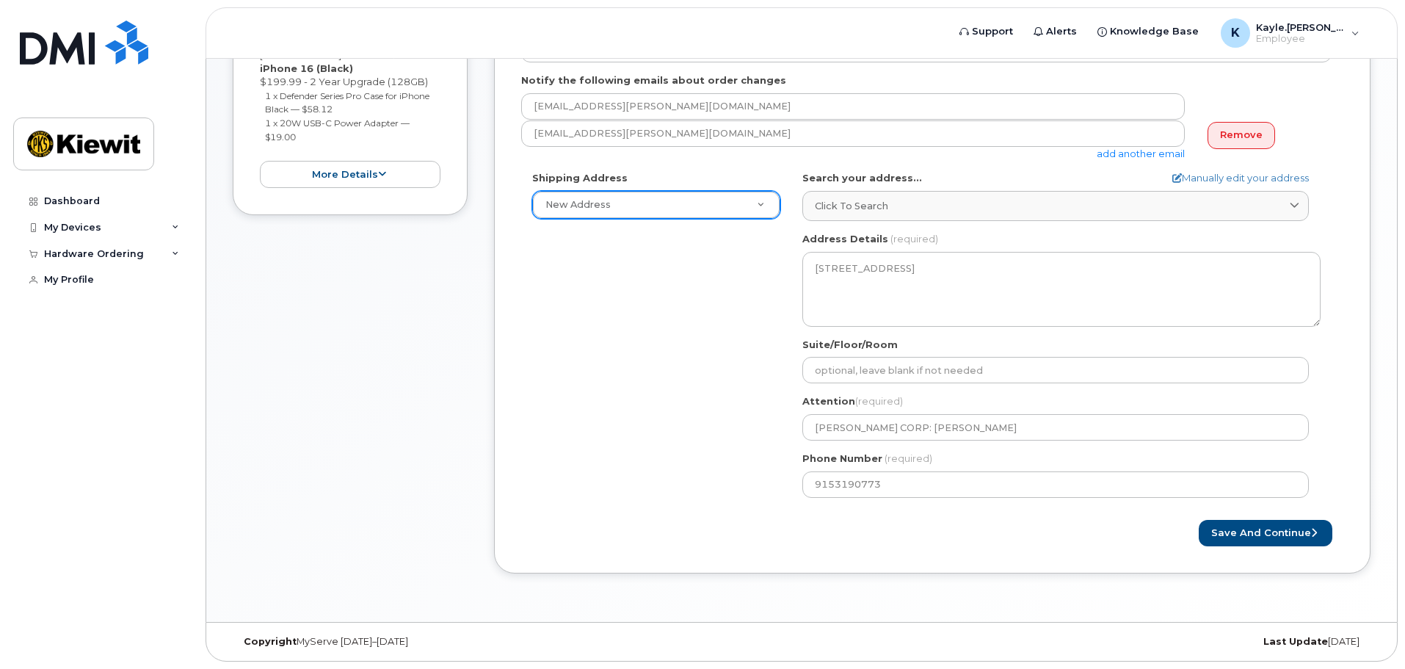
click at [731, 516] on form "Created By Kayle.Murdaugh Requested By Kayle Murdaugh Notify the following emai…" at bounding box center [932, 253] width 822 height 587
click at [1252, 536] on button "Save and Continue" at bounding box center [1266, 533] width 134 height 27
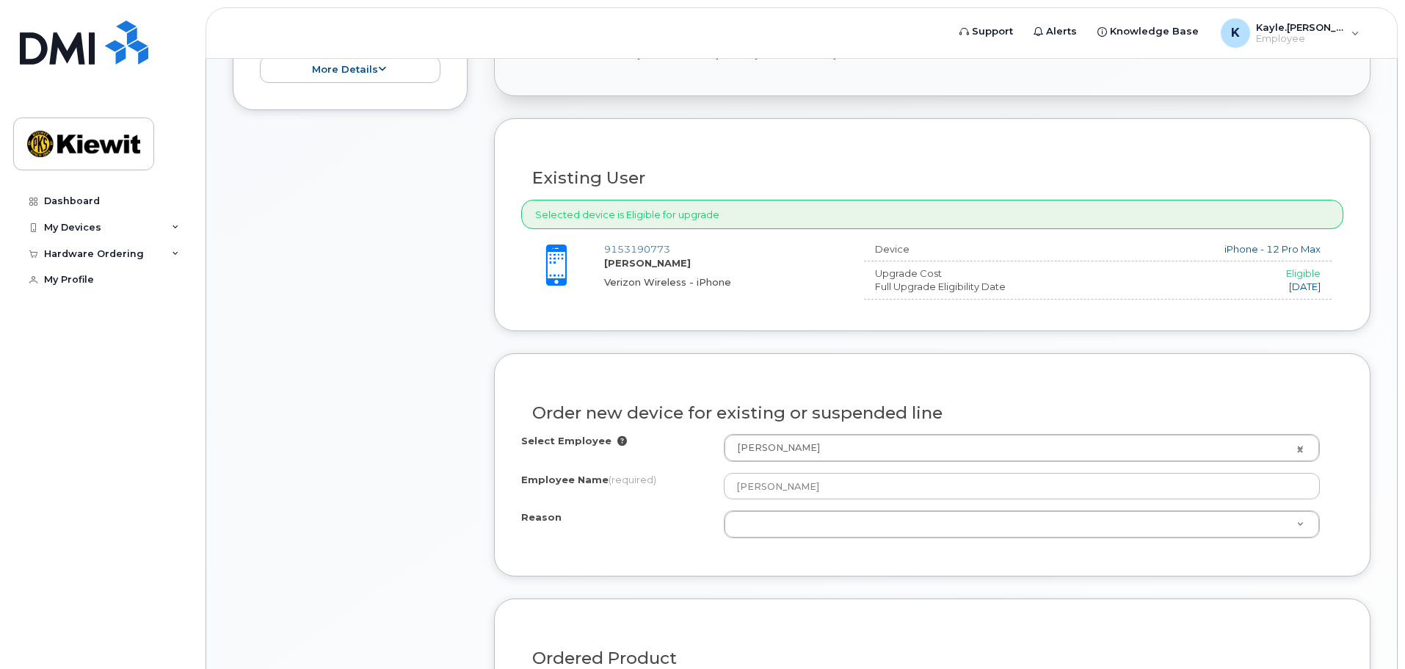
scroll to position [587, 0]
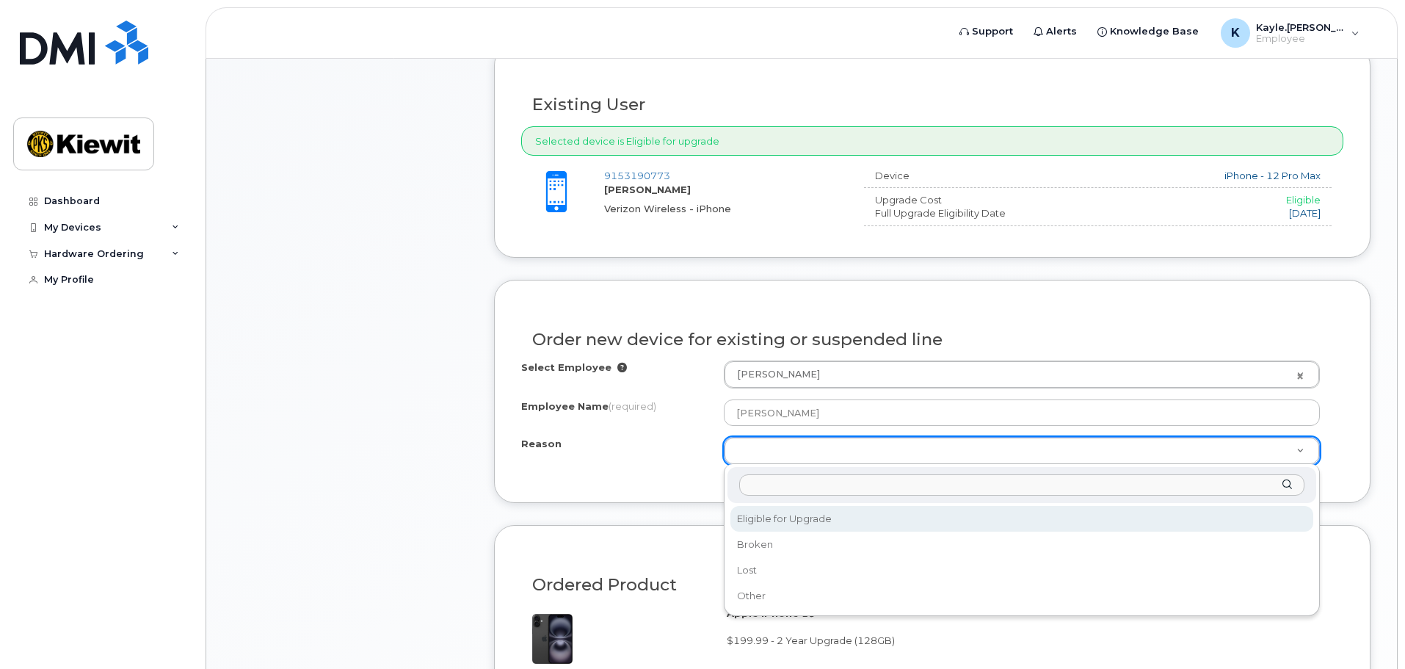
select select "eligible_for_upgrade"
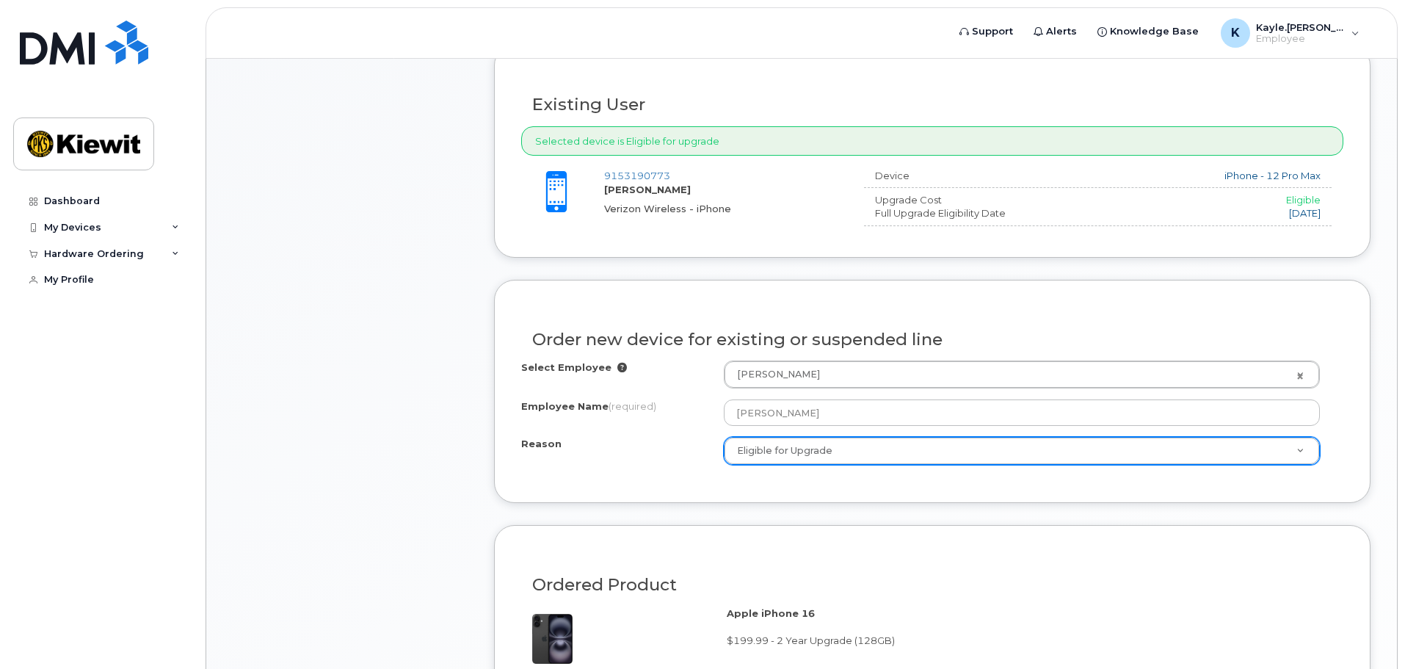
click at [677, 490] on div "Order new device for existing or suspended line Select Employee Kayle Murdaugh …" at bounding box center [932, 391] width 877 height 223
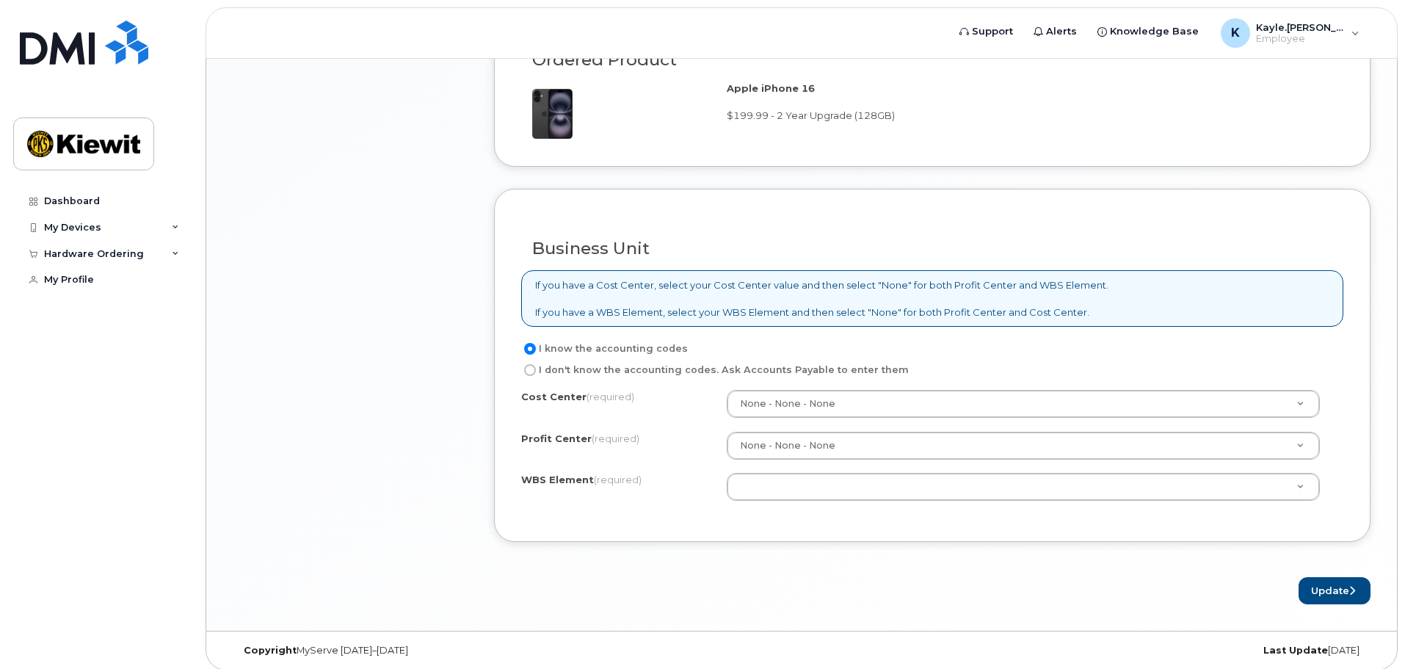
scroll to position [1121, 0]
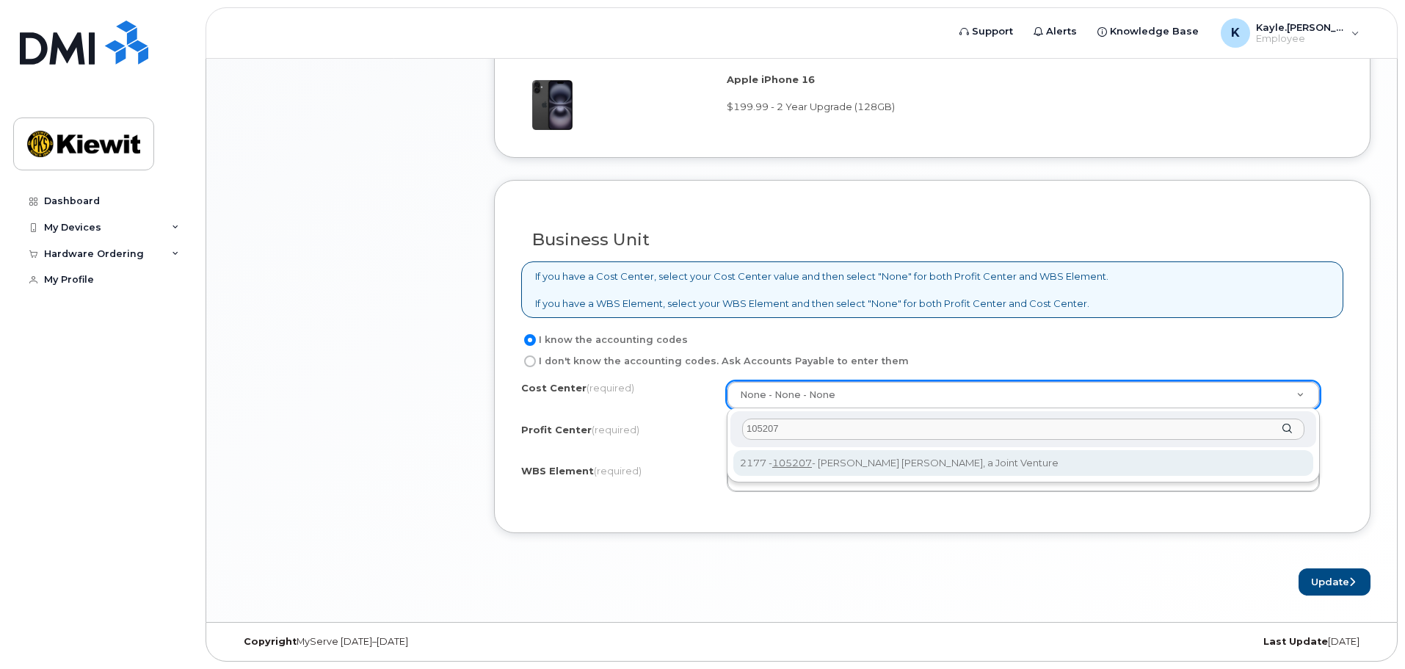
type input "105207"
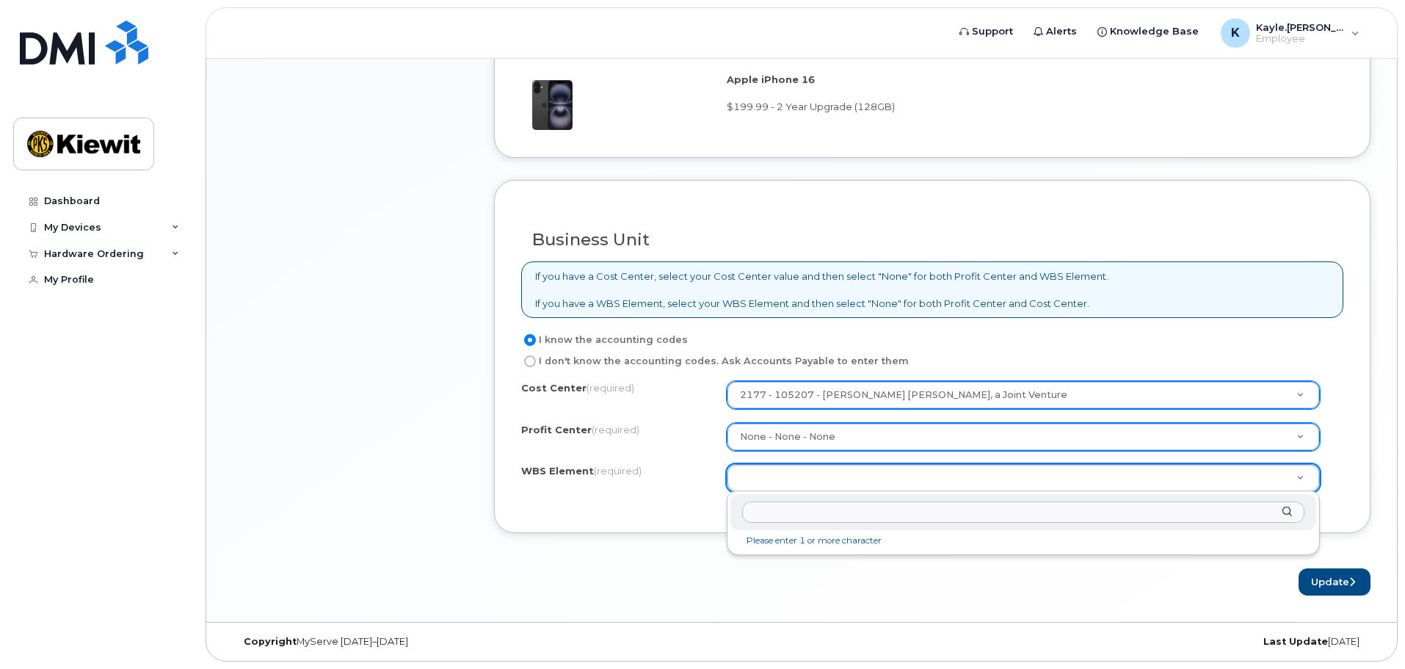
type input "4"
type input "105207."
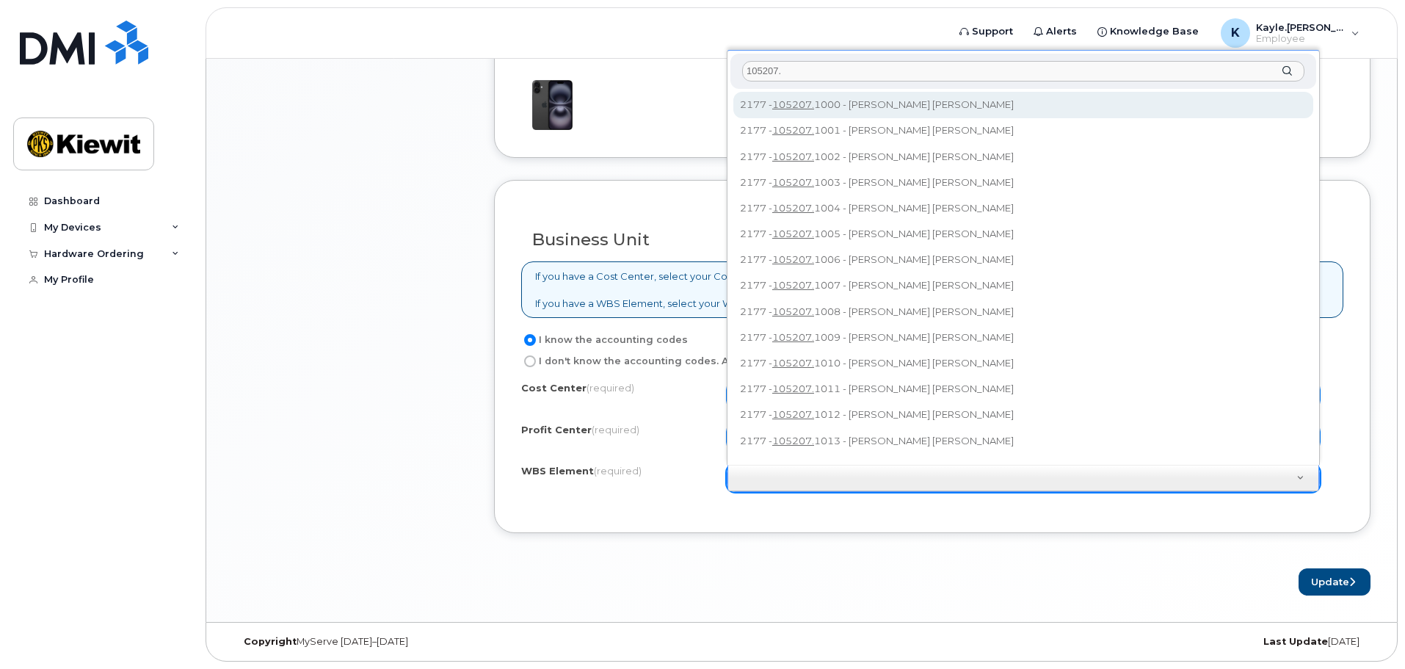
scroll to position [13, 0]
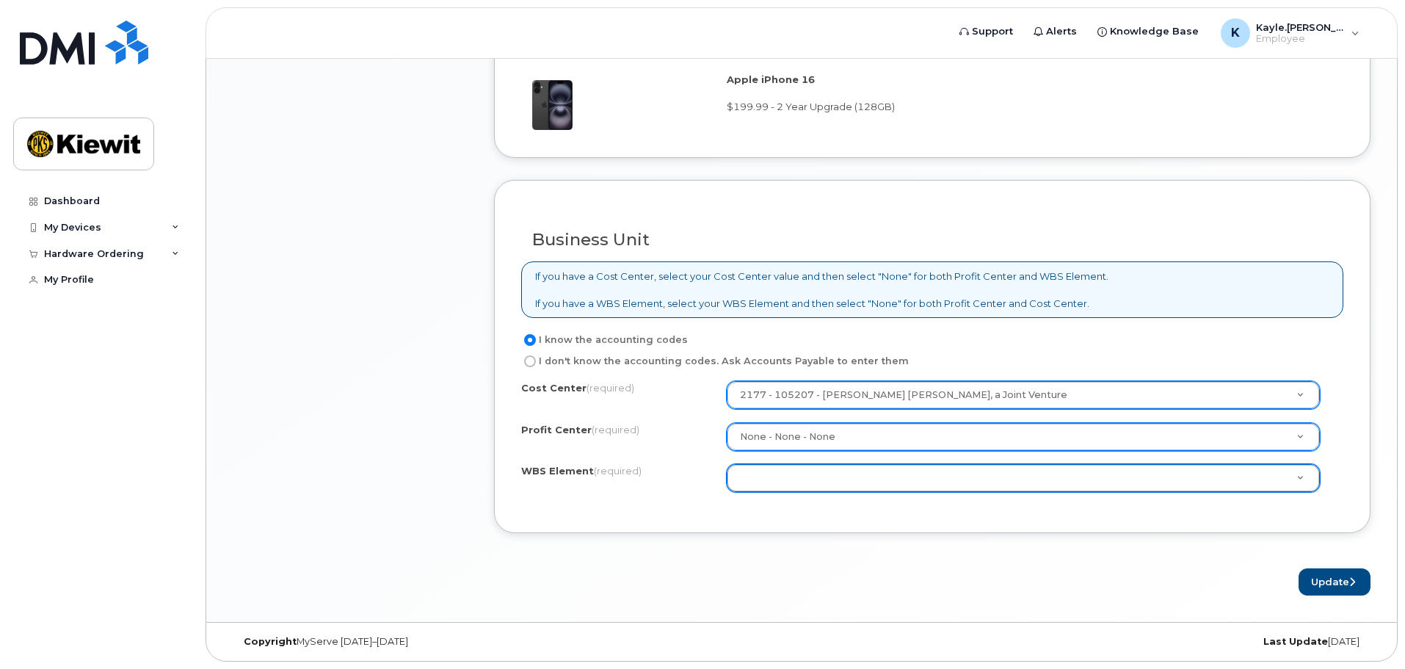
drag, startPoint x: 593, startPoint y: 499, endPoint x: 568, endPoint y: 412, distance: 90.2
click at [534, 360] on input "I don't know the accounting codes. Ask Accounts Payable to enter them" at bounding box center [530, 361] width 12 height 12
radio input "true"
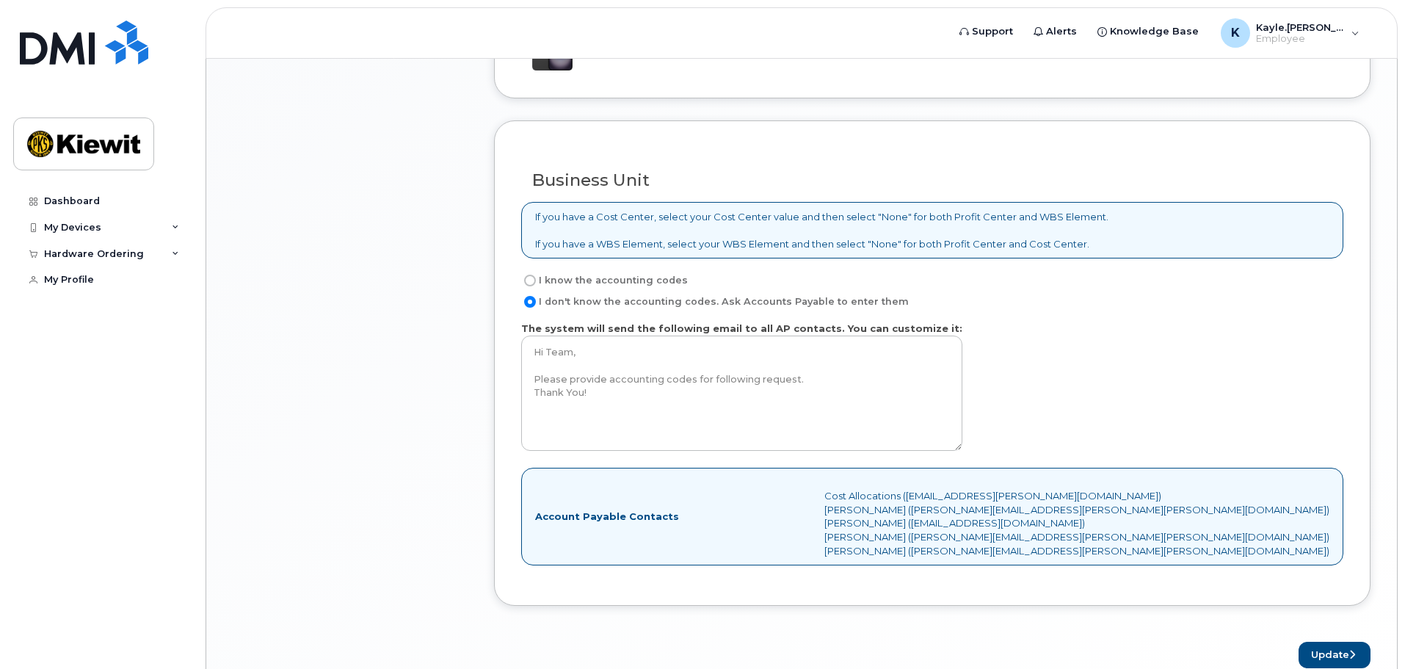
scroll to position [1180, 0]
click at [528, 283] on input "I know the accounting codes" at bounding box center [530, 281] width 12 height 12
radio input "true"
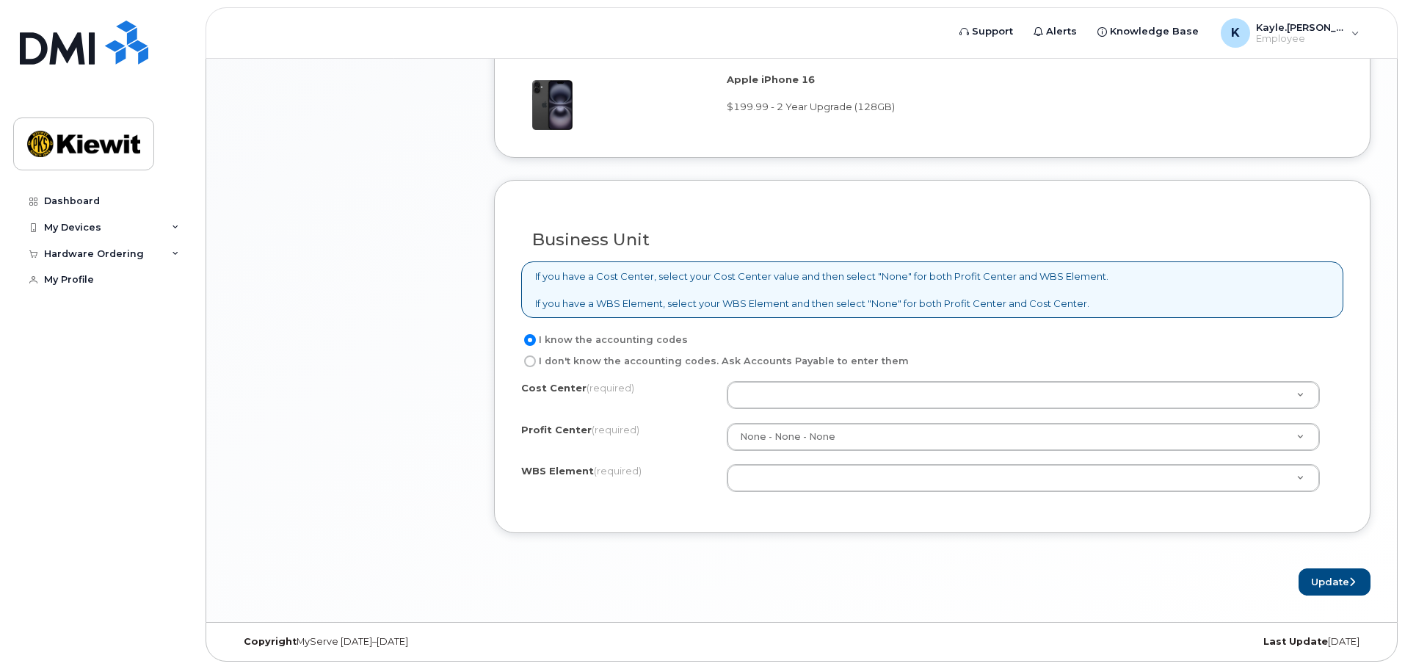
scroll to position [1118, 0]
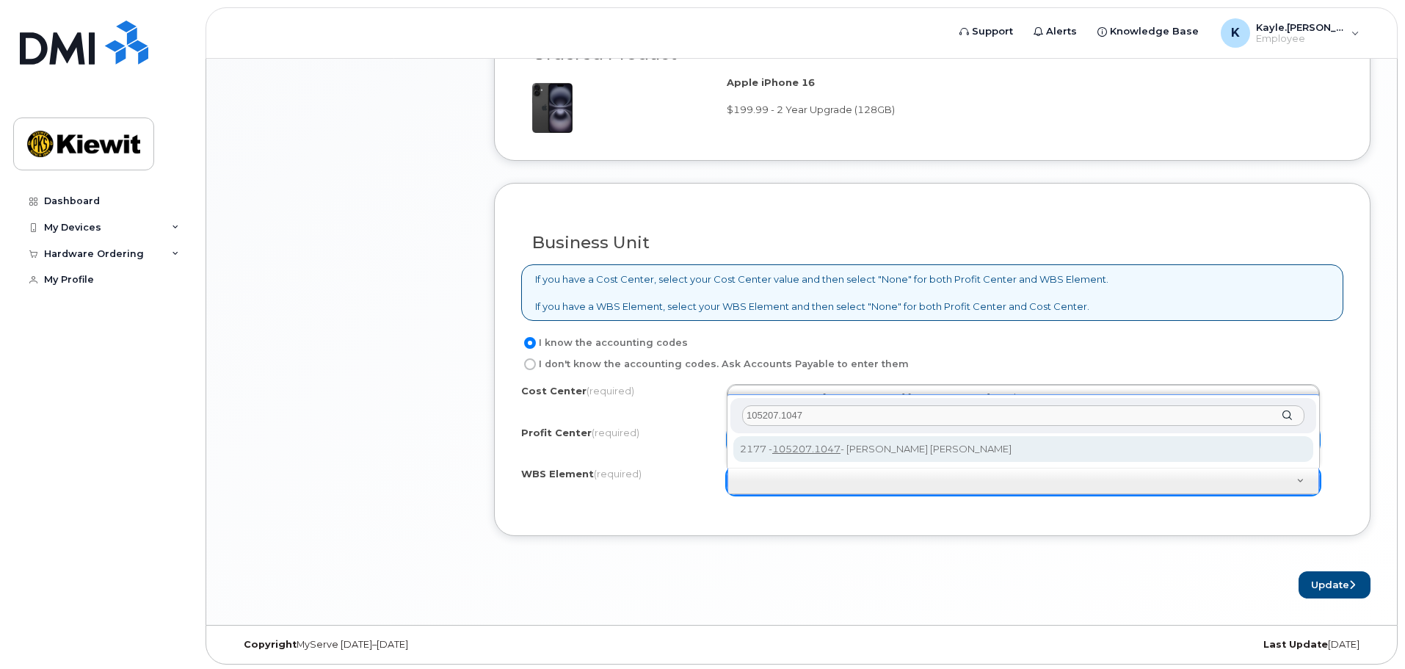
type input "105207.1047"
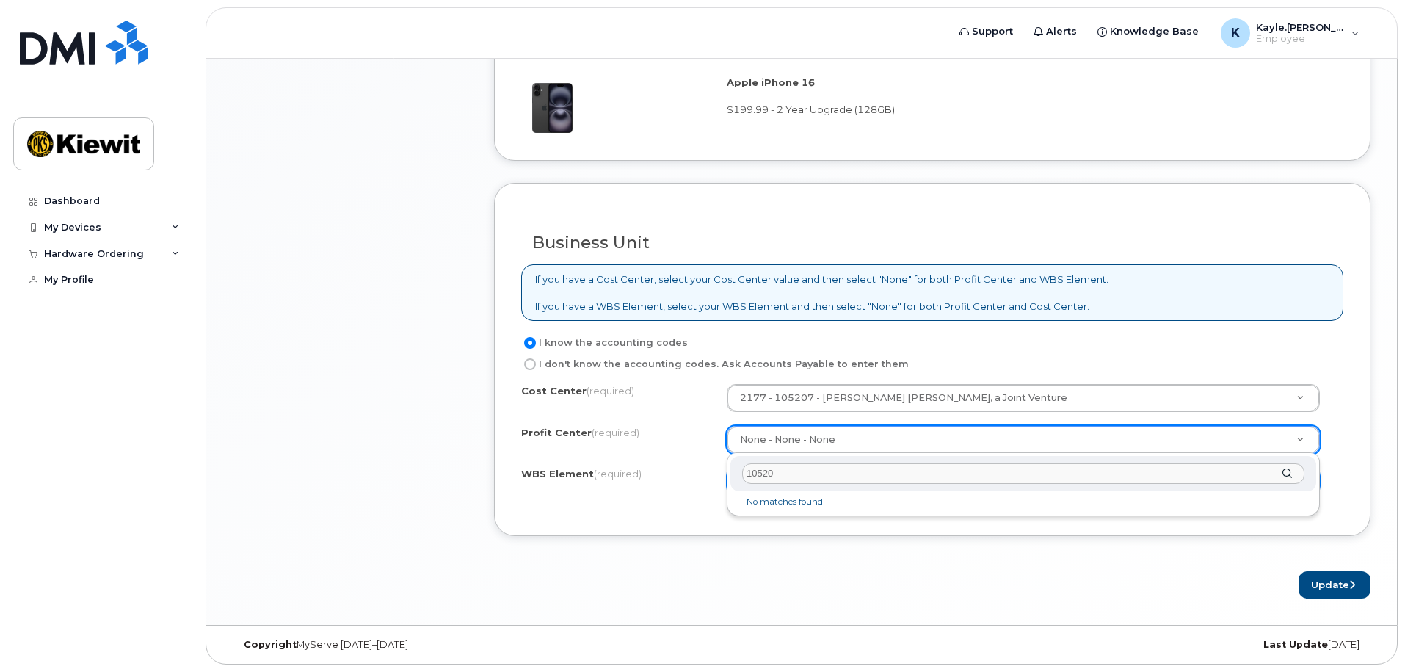
type input "105207"
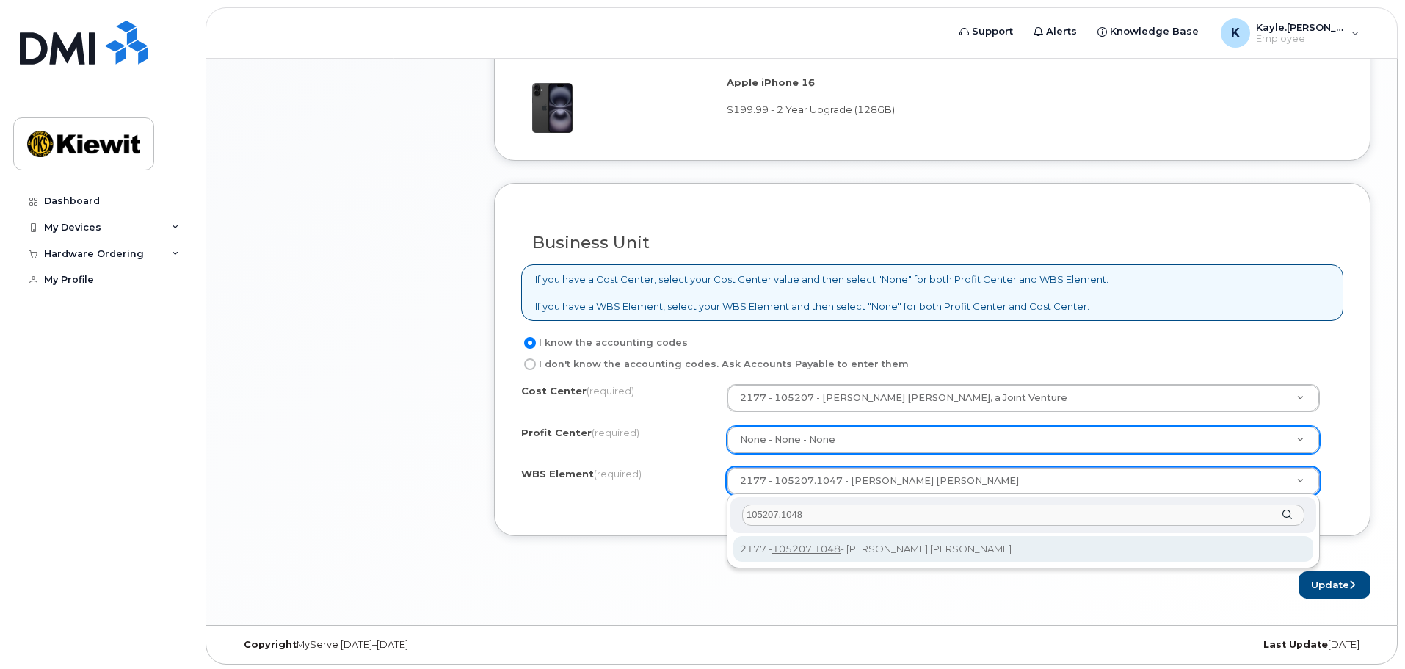
type input "105207.1048"
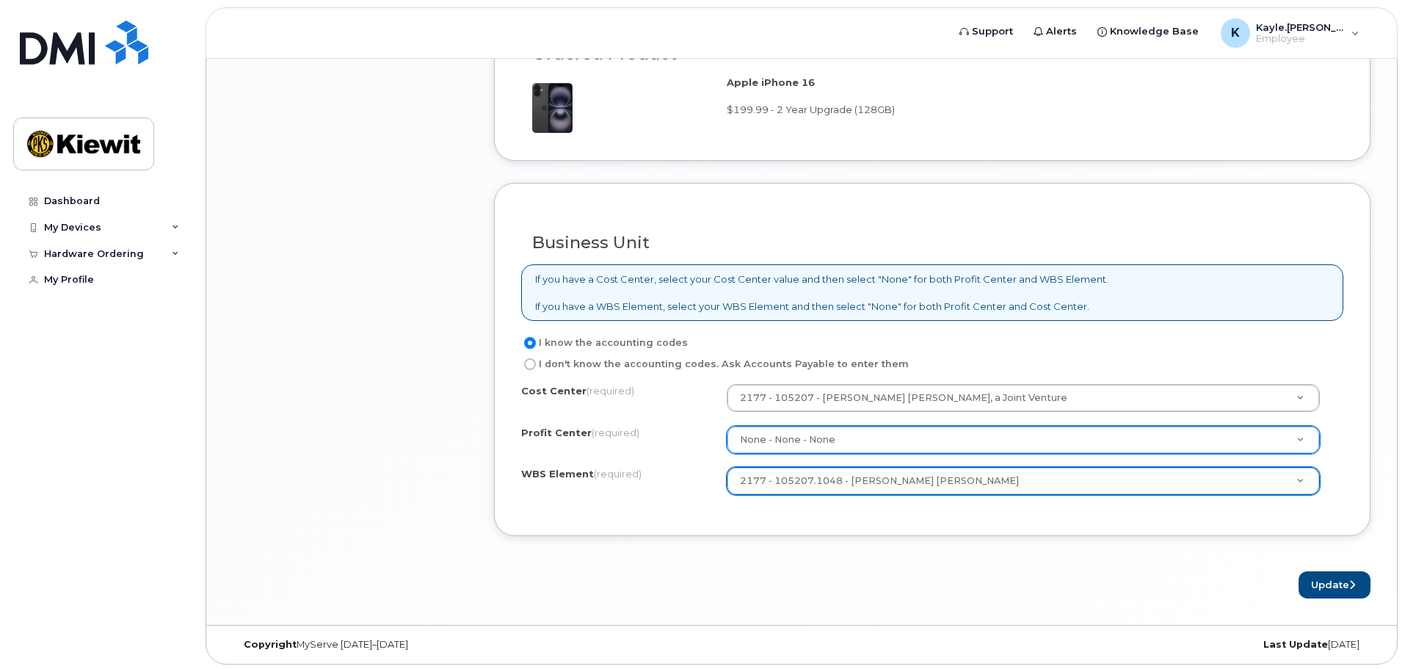
click at [842, 550] on form "Existing User Additional cost to upgrading the device $0.00 Selected device is …" at bounding box center [932, 56] width 877 height 1084
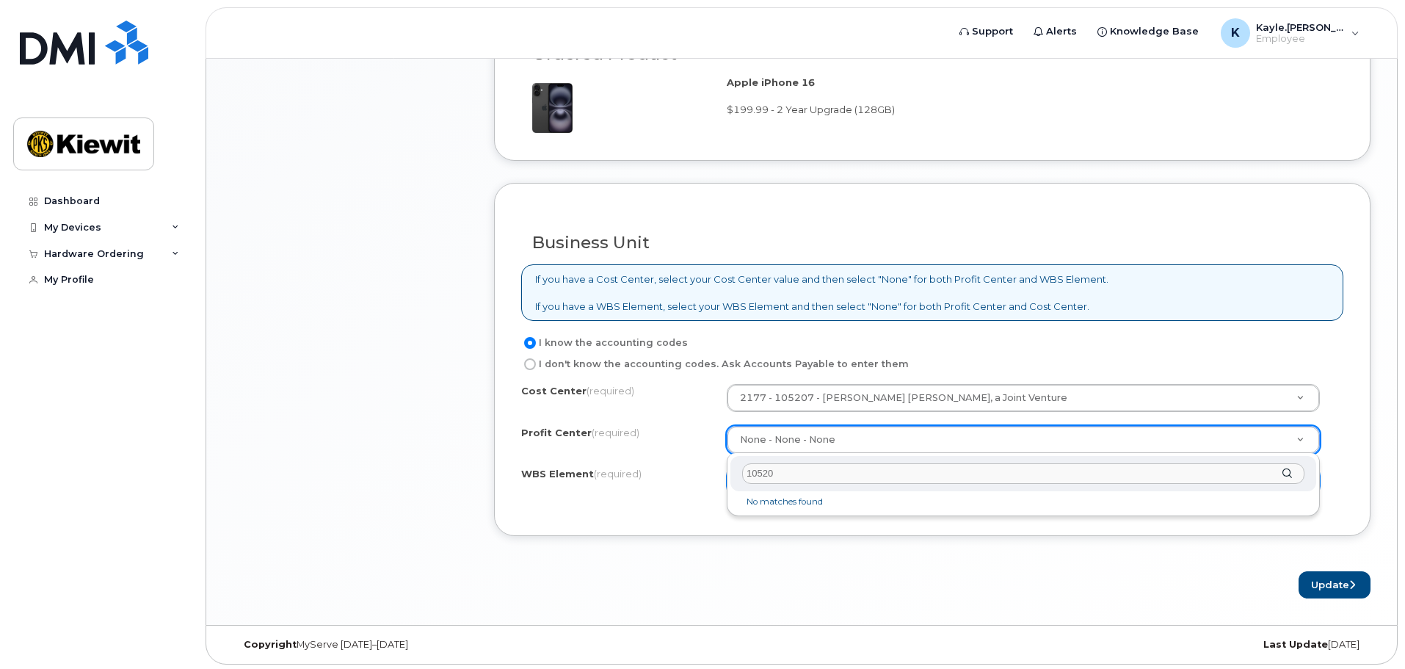
type input "105207"
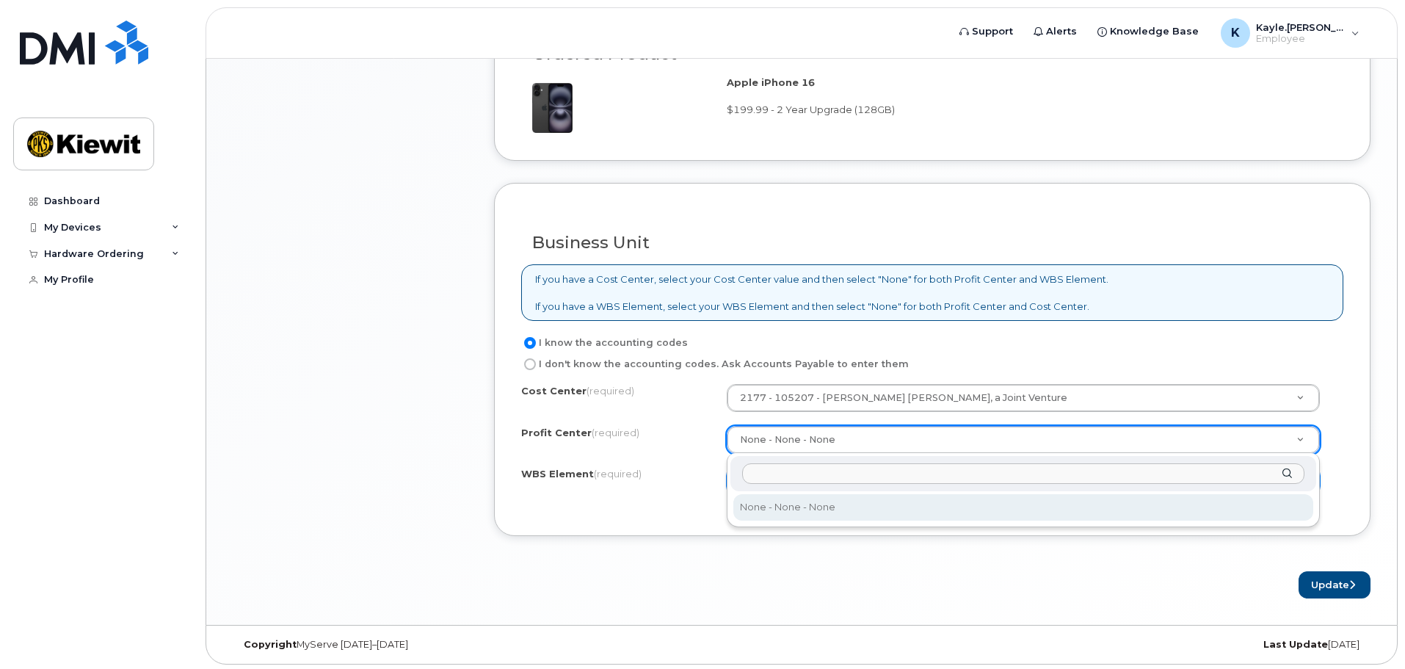
click at [772, 471] on input "text" at bounding box center [1023, 473] width 562 height 21
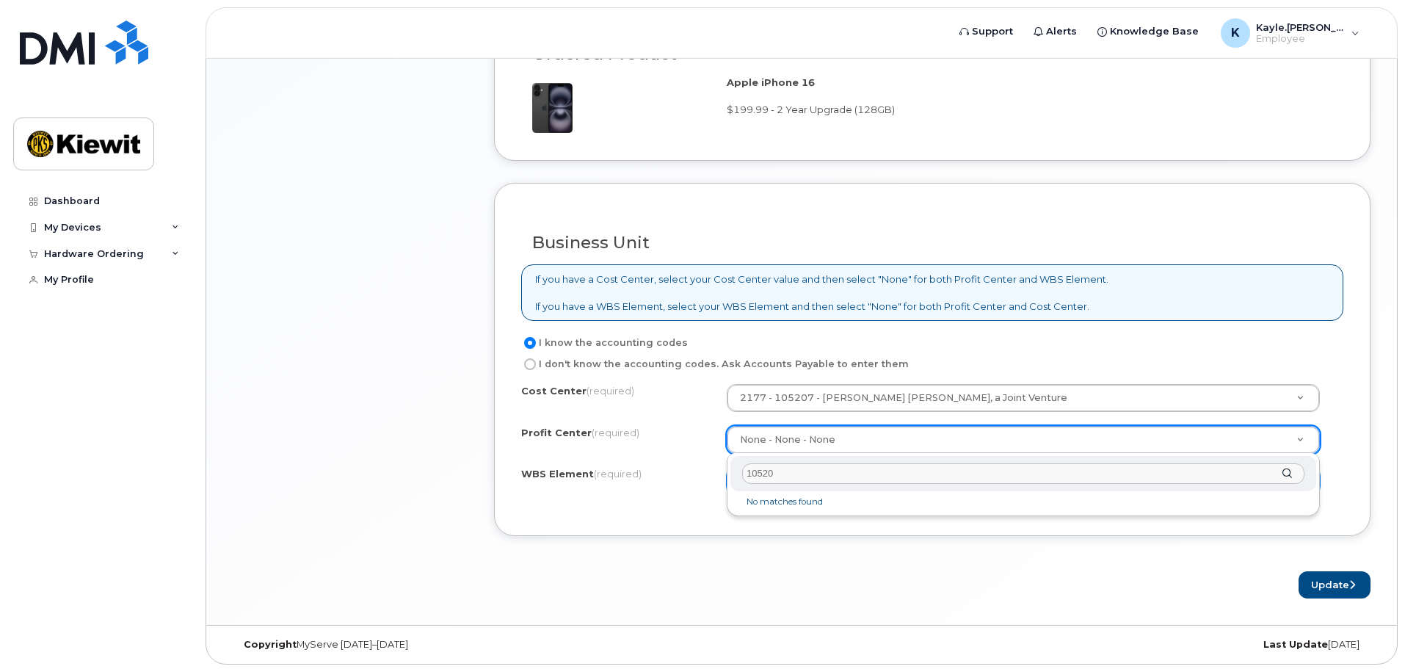
type input "105207"
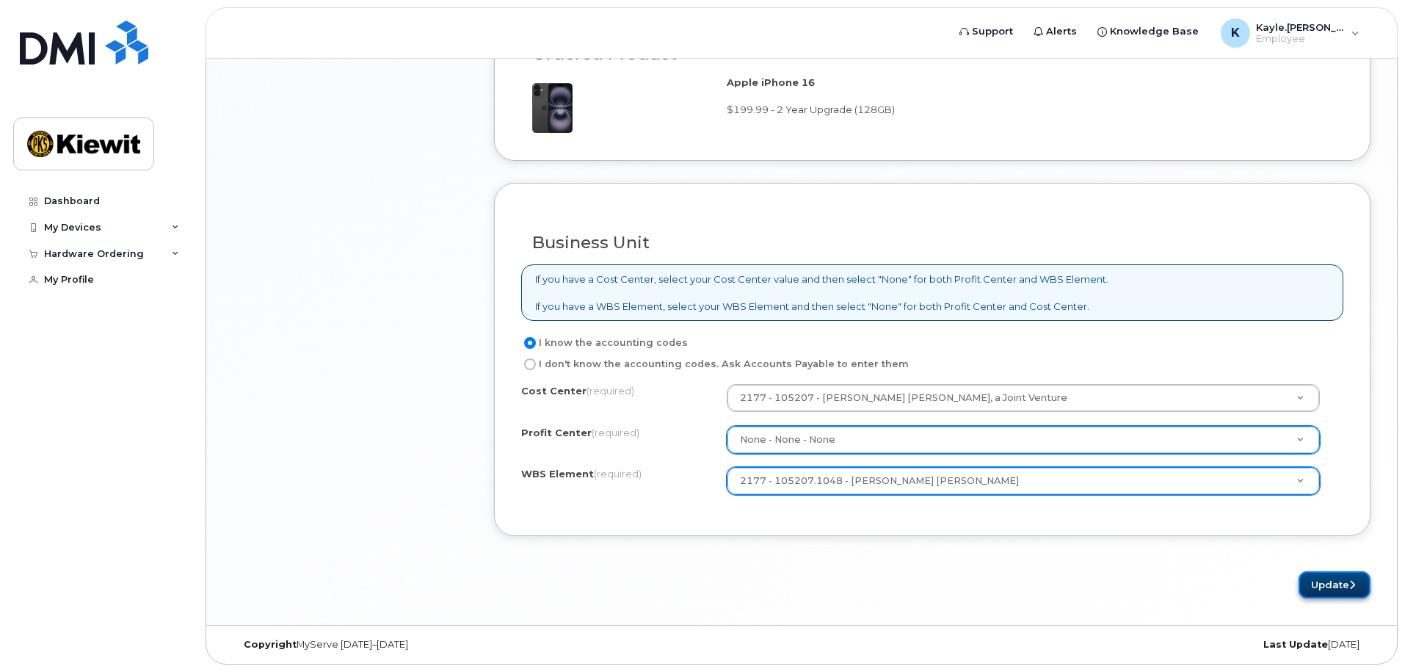
click at [1330, 579] on button "Update" at bounding box center [1335, 584] width 72 height 27
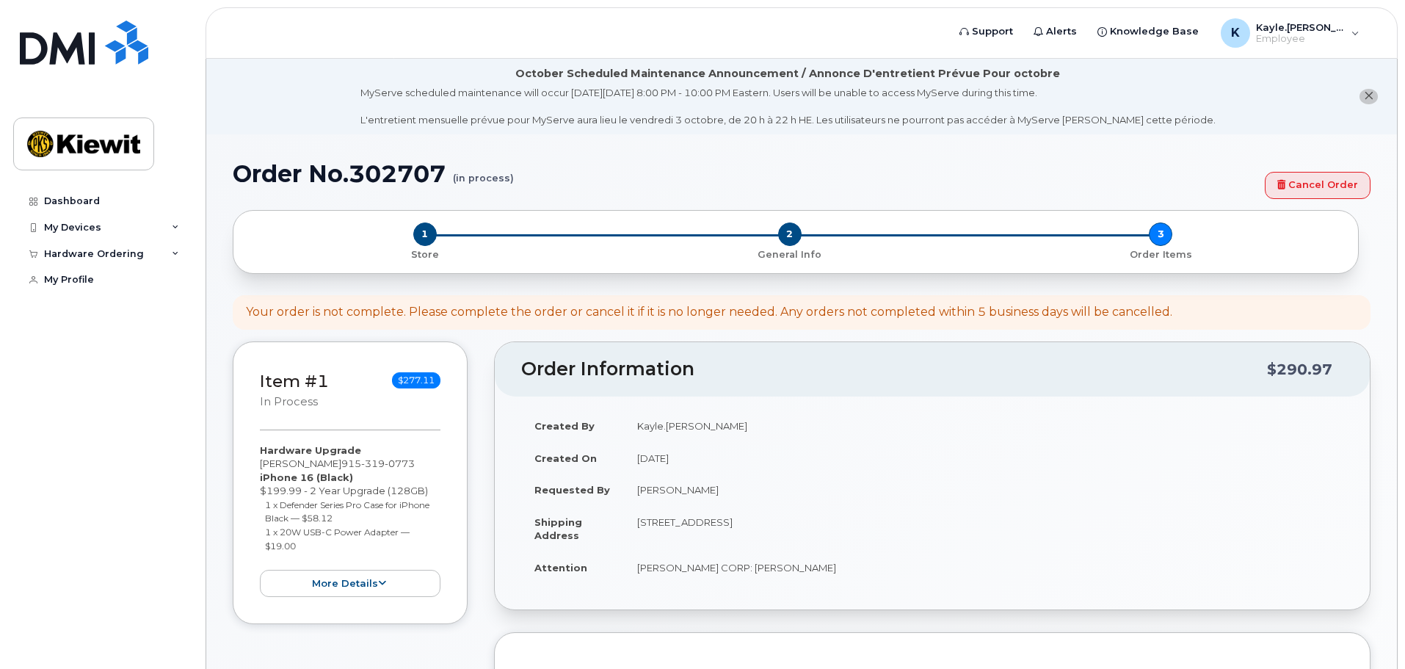
click at [40, 447] on div "Dashboard My Devices Add Device 915-319-0773 (Kayle Murdaugh) Hardware Ordering…" at bounding box center [103, 417] width 181 height 459
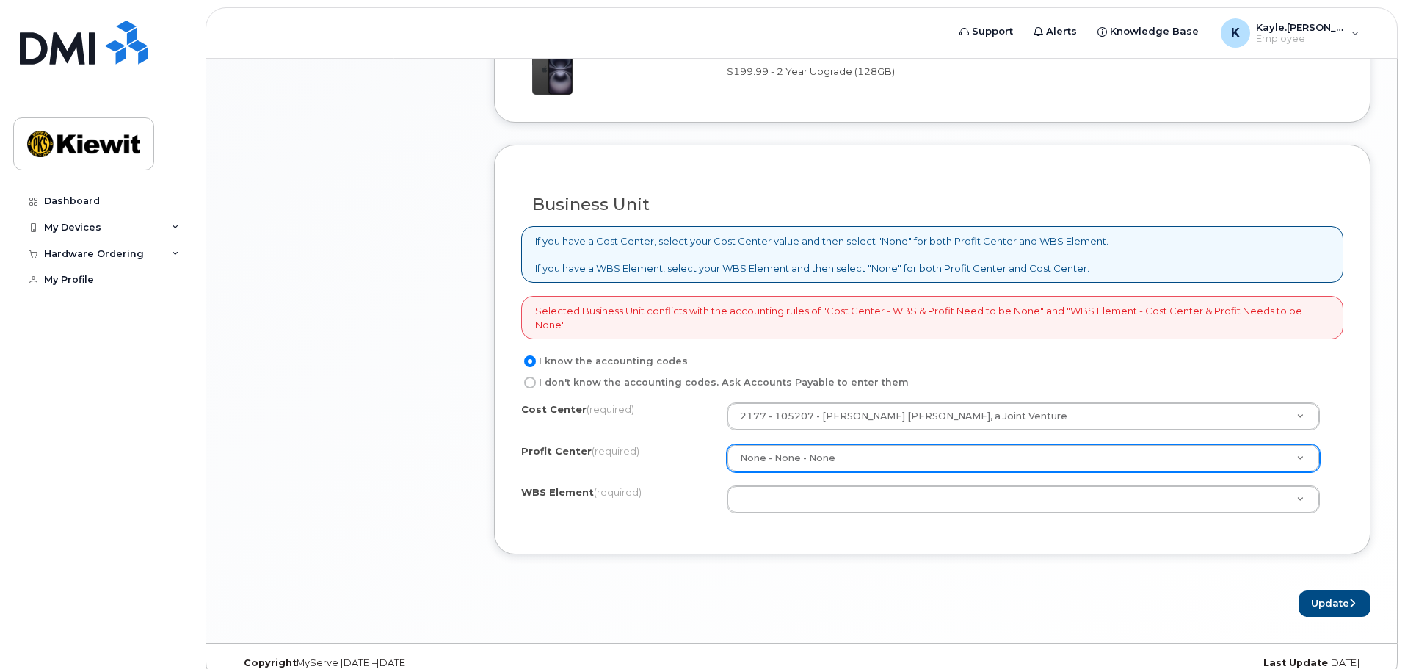
scroll to position [1175, 0]
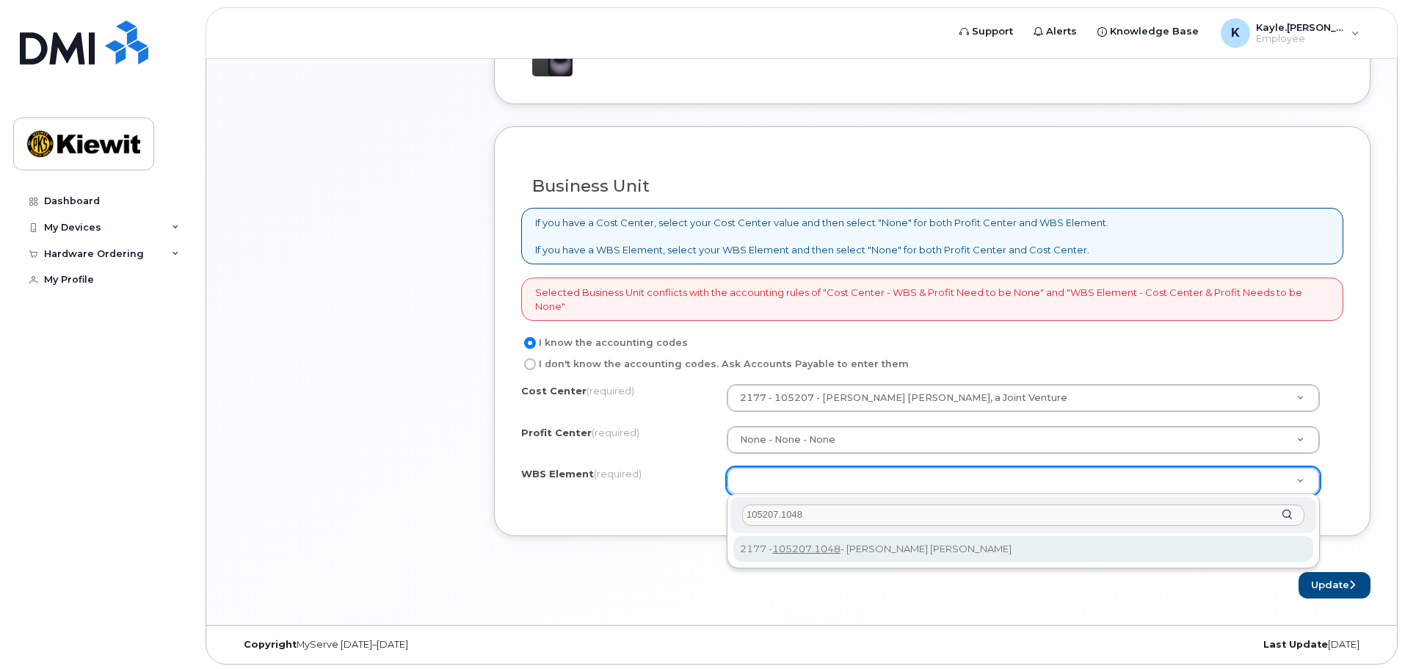
type input "105207.1048"
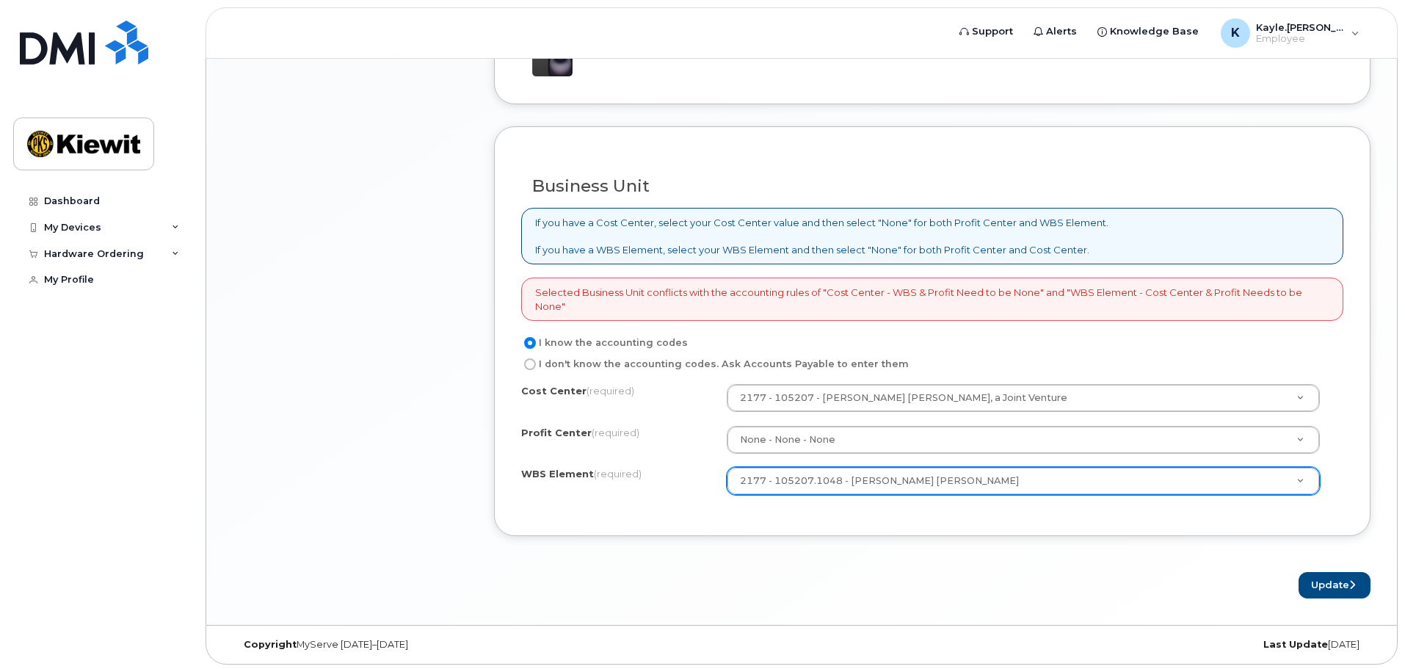
click at [863, 568] on form "Existing User Additional cost to upgrading the device $0.00 Selected device is …" at bounding box center [932, 27] width 877 height 1141
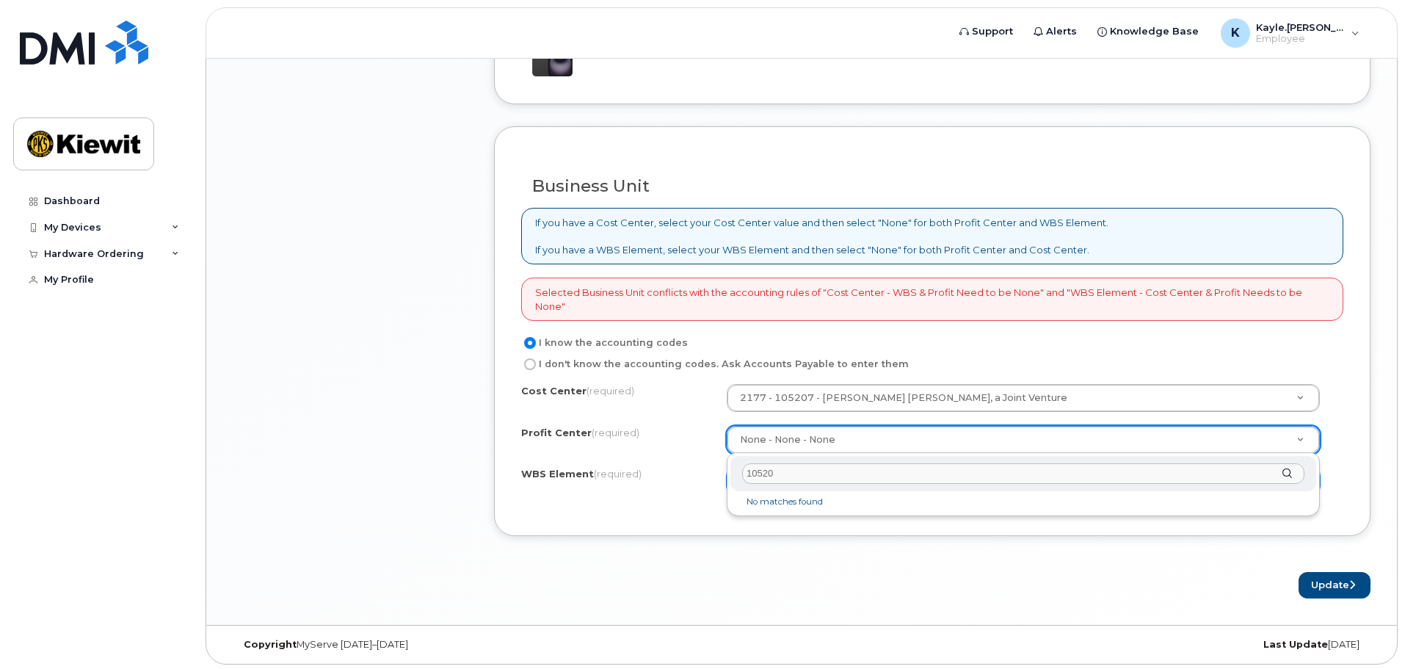
type input "105207"
click at [793, 471] on input "105207" at bounding box center [1023, 473] width 562 height 21
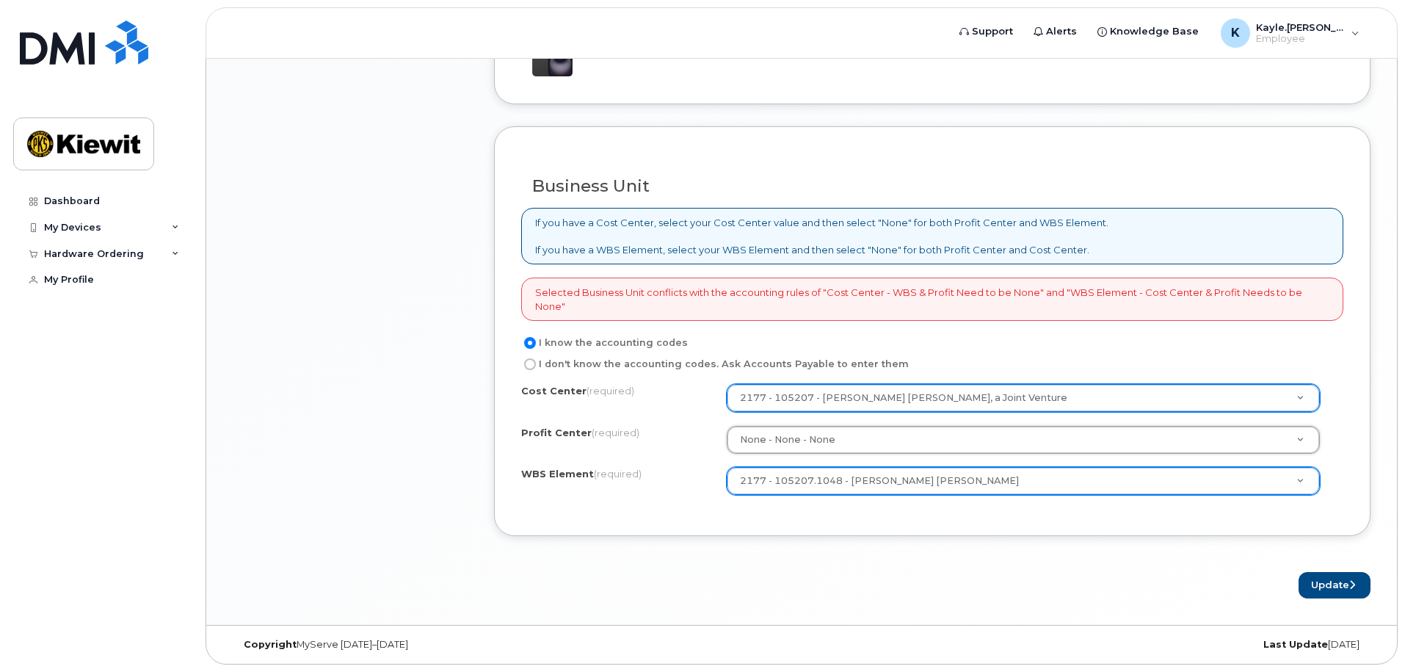
click at [923, 384] on div "2177 - 105207 - Kiewit Shea Traylor, a Joint Venture" at bounding box center [1023, 398] width 593 height 28
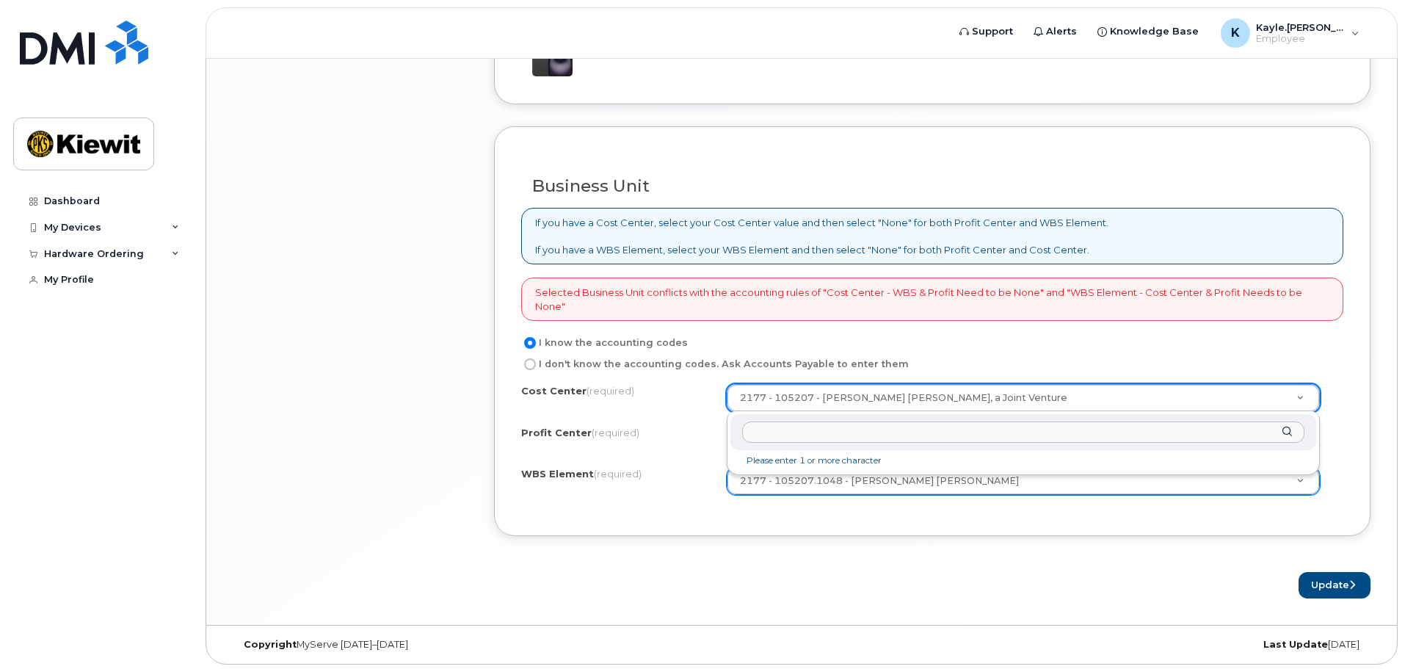
click at [873, 458] on li "Please enter 1 or more character" at bounding box center [1023, 460] width 580 height 15
type input "1"
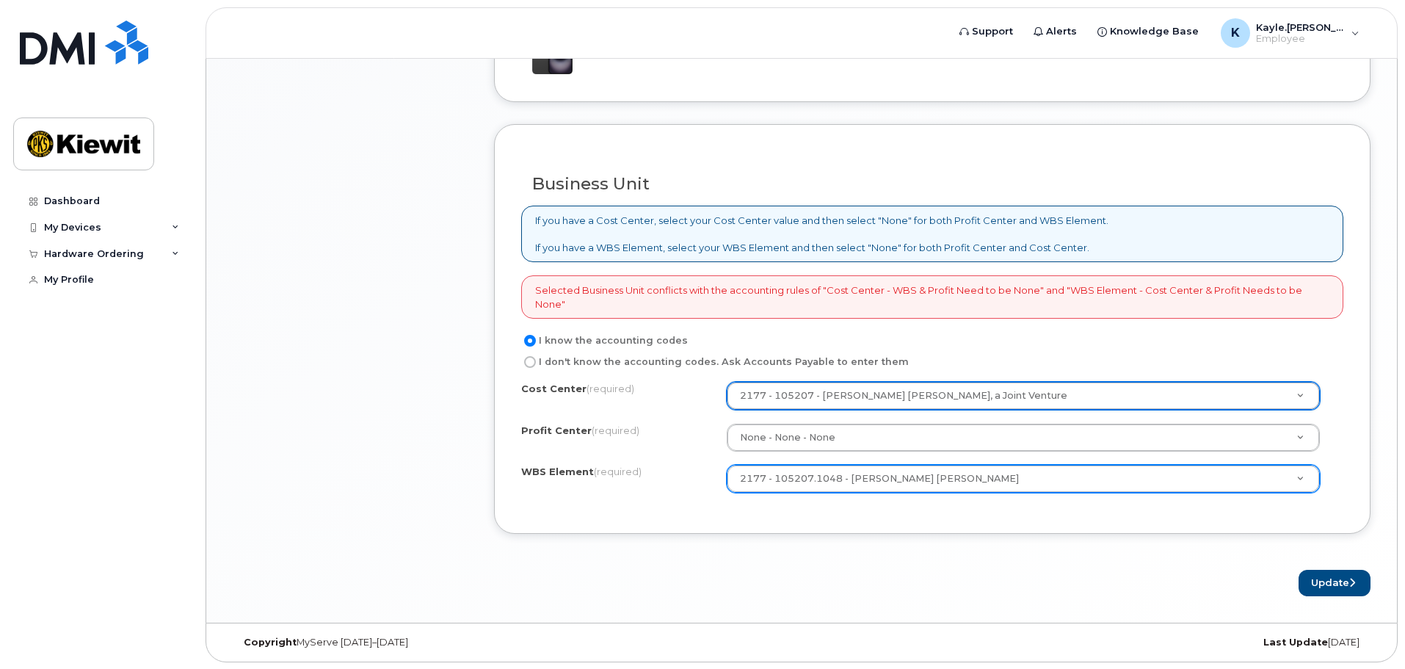
scroll to position [1178, 0]
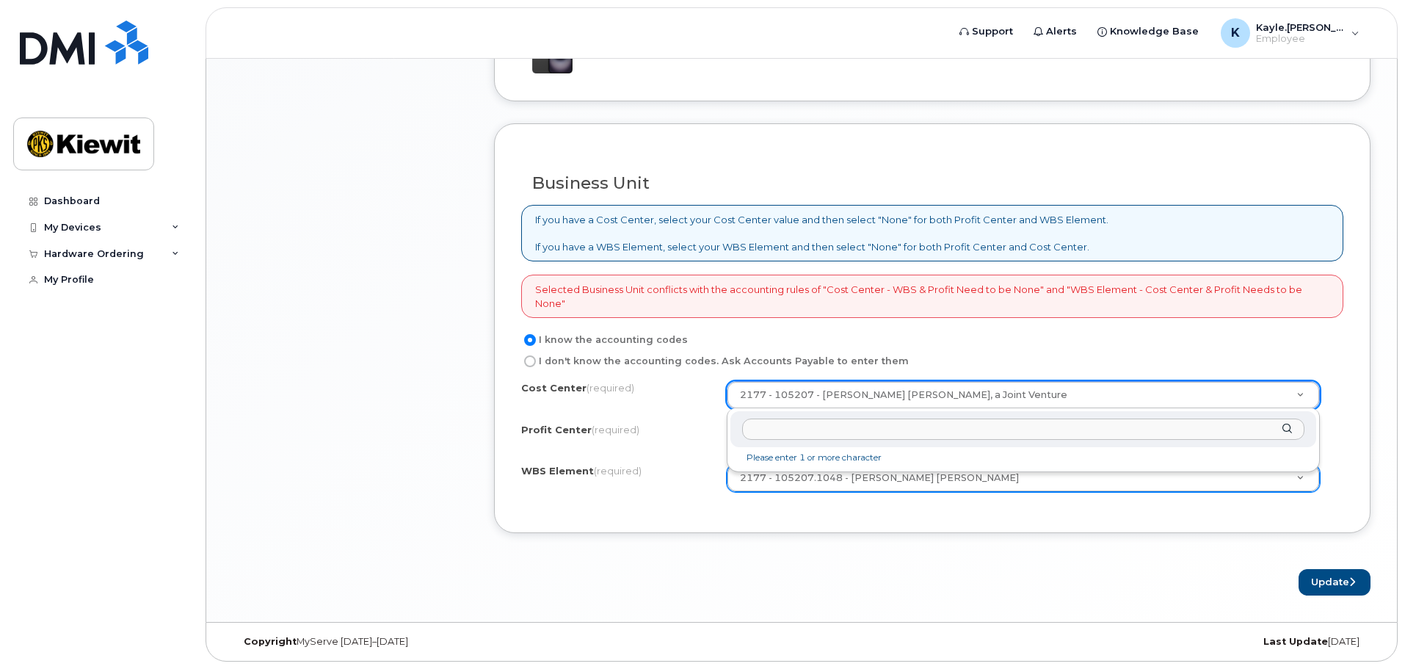
type input "m"
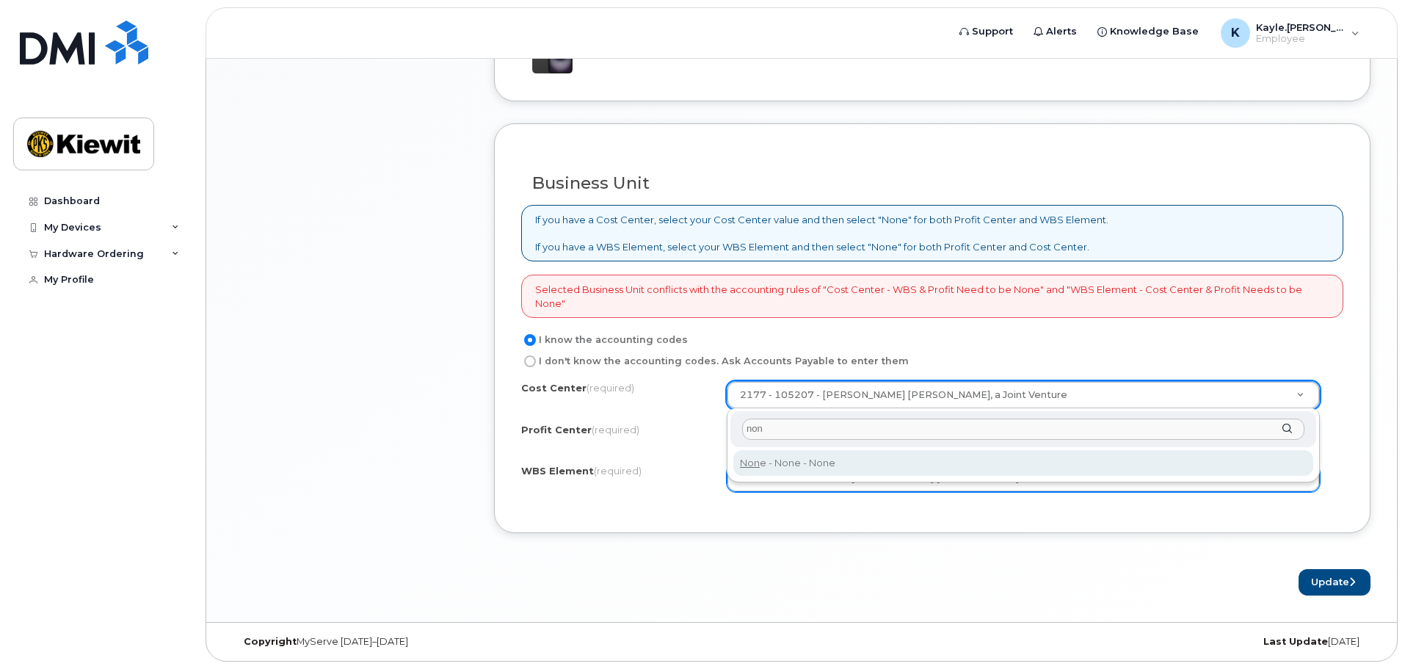
type input "non"
type input "None"
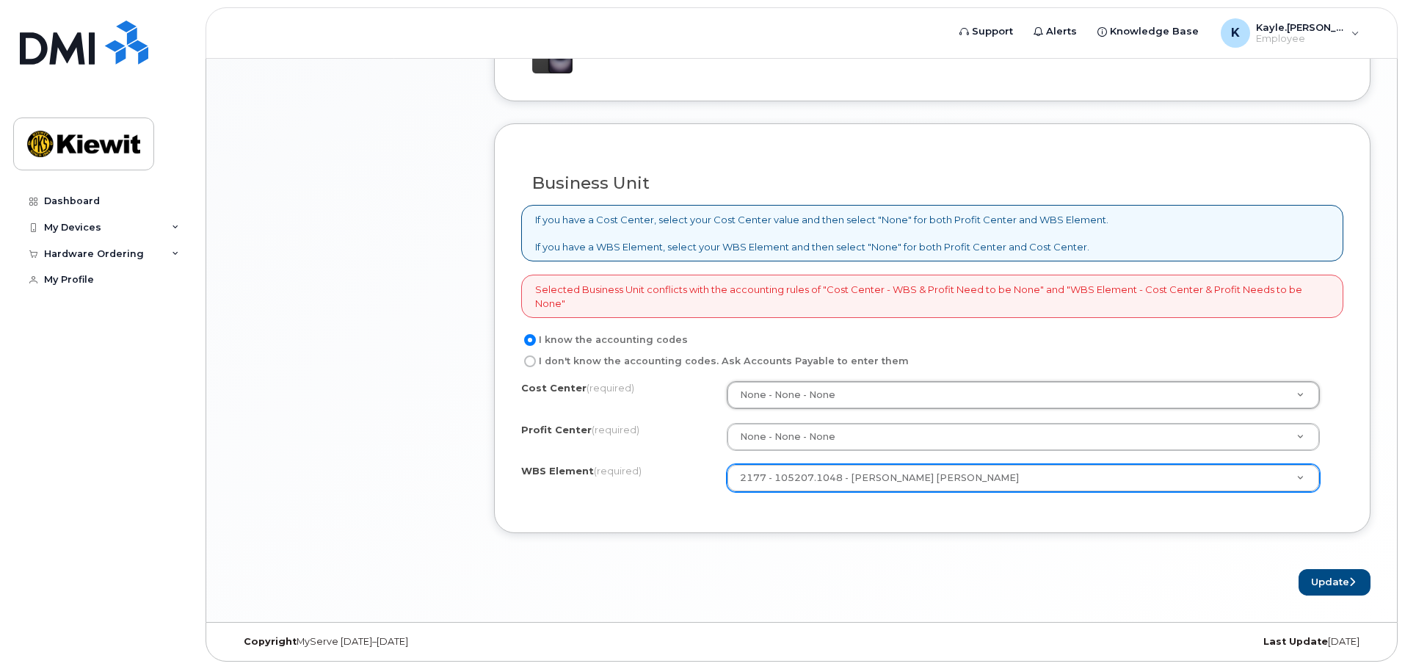
click at [775, 524] on div "Business Unit If you have a Cost Center, select your Cost Center value and then…" at bounding box center [932, 328] width 877 height 410
click at [1349, 576] on button "Update" at bounding box center [1335, 582] width 72 height 27
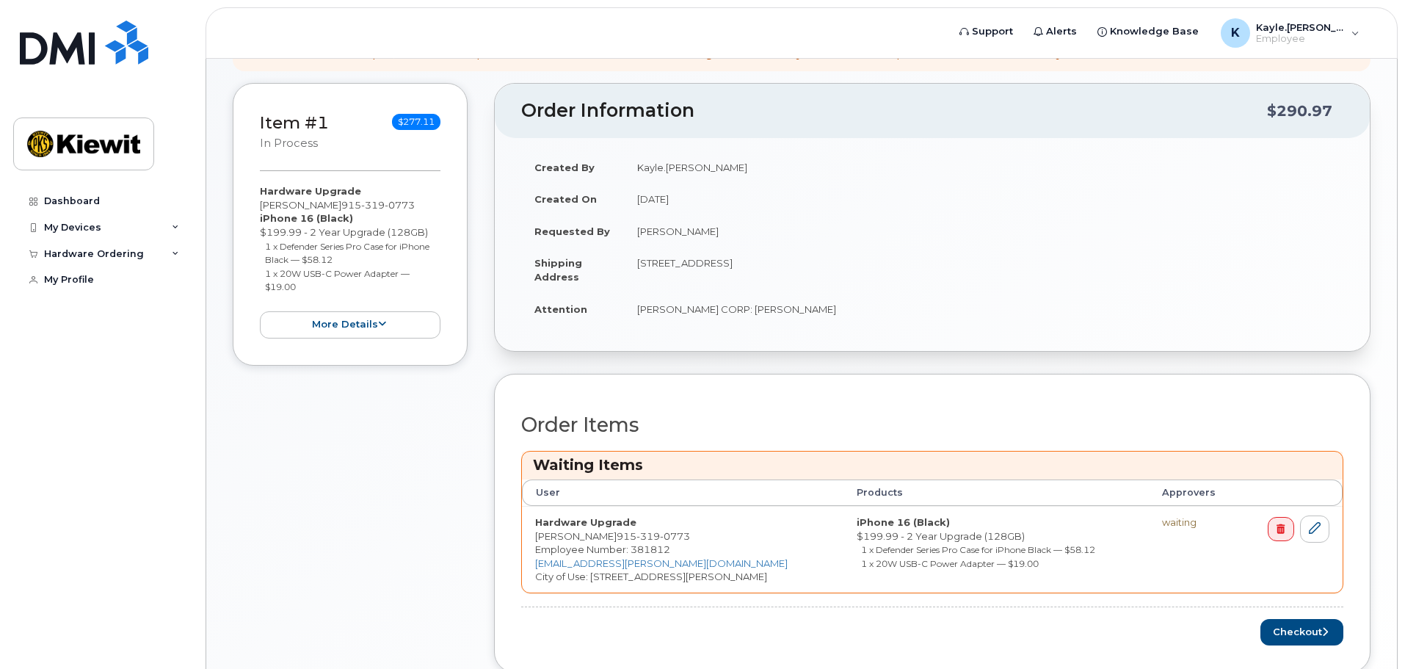
scroll to position [367, 0]
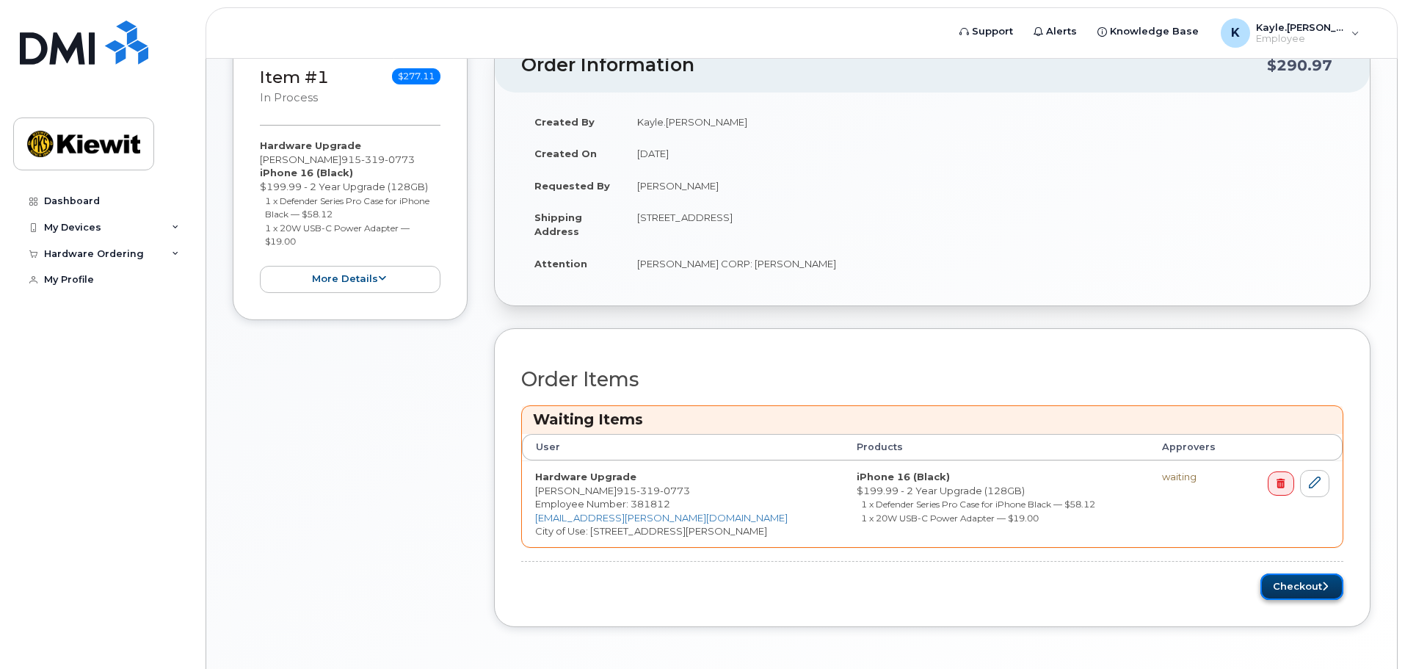
click at [1314, 592] on button "Checkout" at bounding box center [1302, 586] width 83 height 27
